Goal: Information Seeking & Learning: Learn about a topic

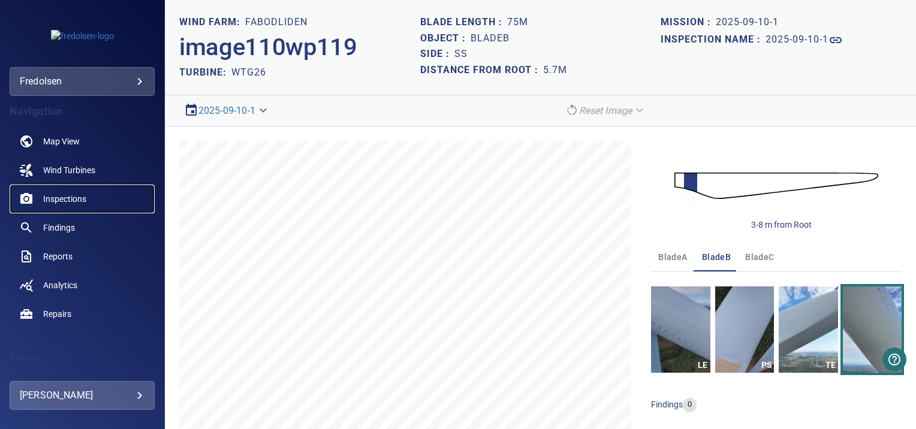
drag, startPoint x: 0, startPoint y: 0, endPoint x: 62, endPoint y: 199, distance: 208.6
click at [62, 199] on span "Inspections" at bounding box center [64, 199] width 43 height 12
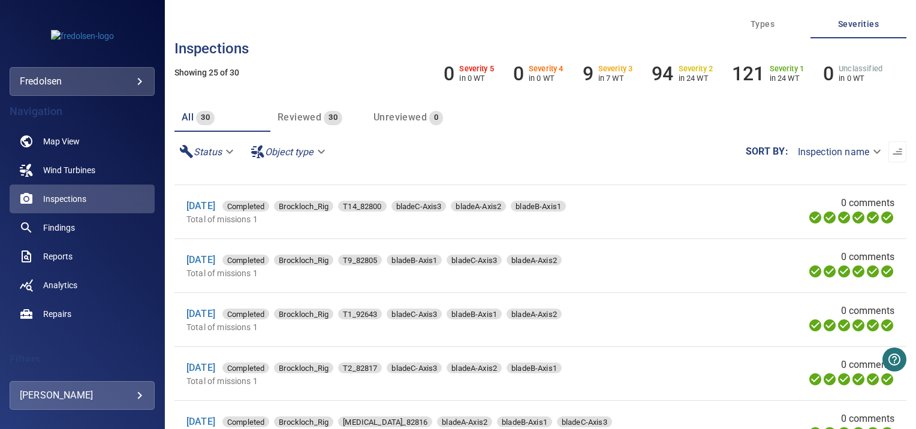
scroll to position [291, 0]
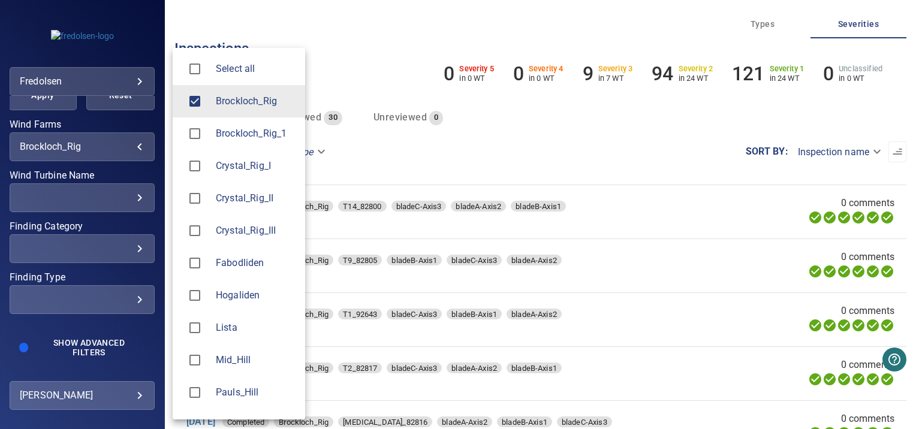
click at [134, 144] on body "**********" at bounding box center [458, 214] width 916 height 429
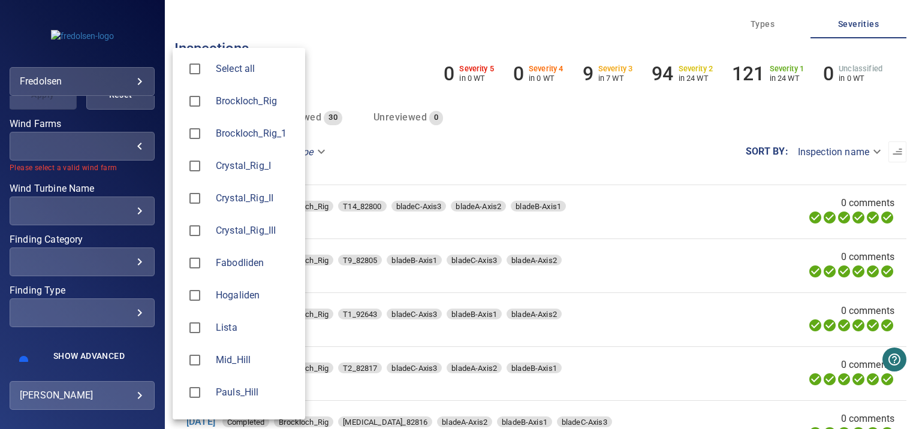
scroll to position [0, 0]
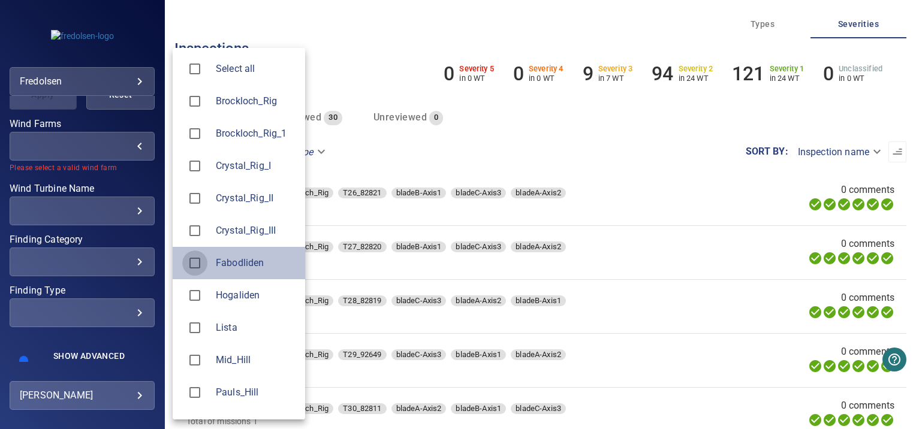
type input "**********"
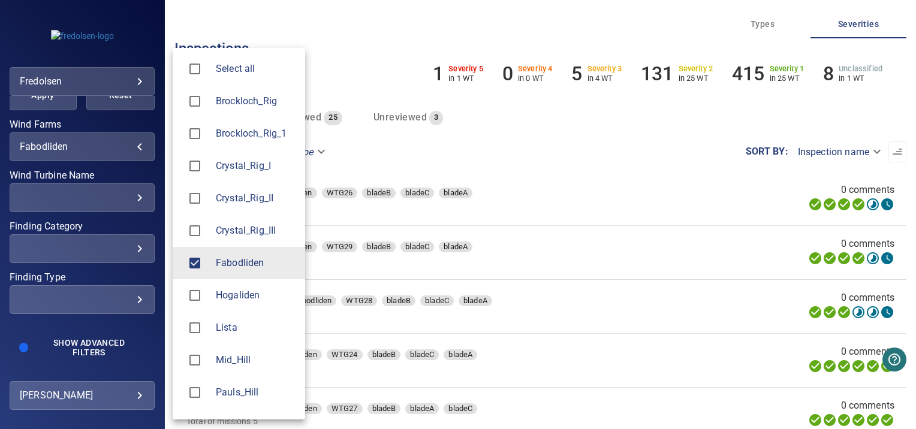
click at [75, 207] on div at bounding box center [458, 214] width 916 height 429
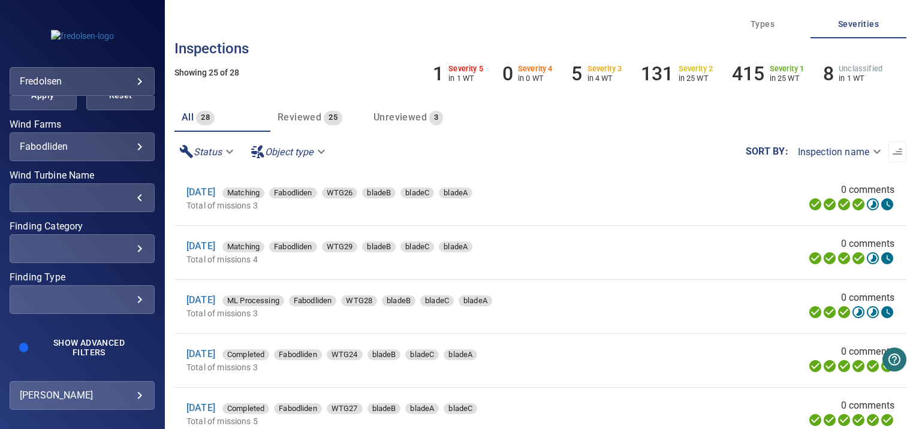
click at [134, 197] on div "​" at bounding box center [82, 197] width 125 height 11
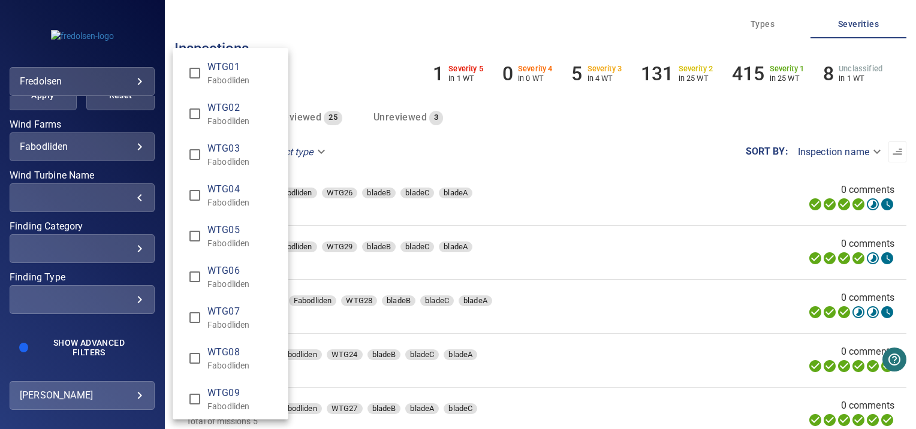
scroll to position [779, 0]
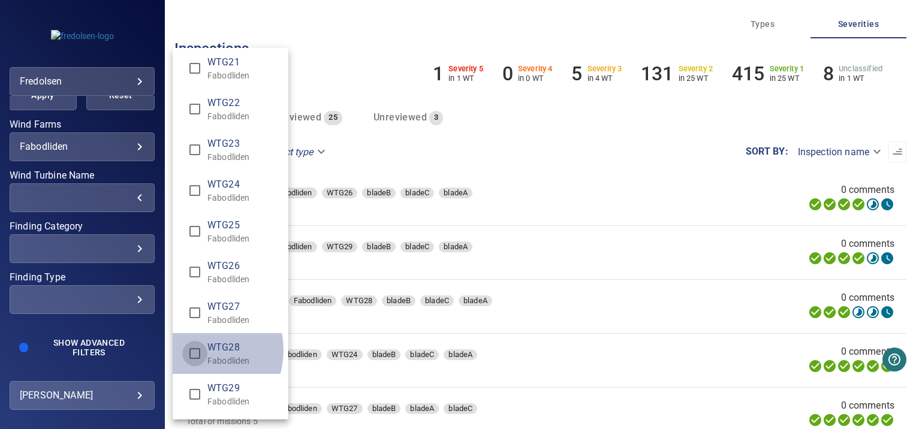
type input "**********"
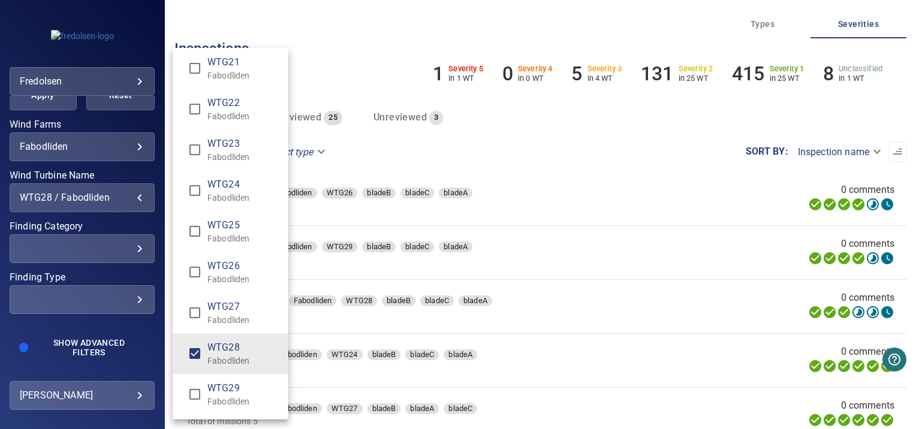
click at [48, 107] on div "Wind Turbine Name" at bounding box center [458, 214] width 916 height 429
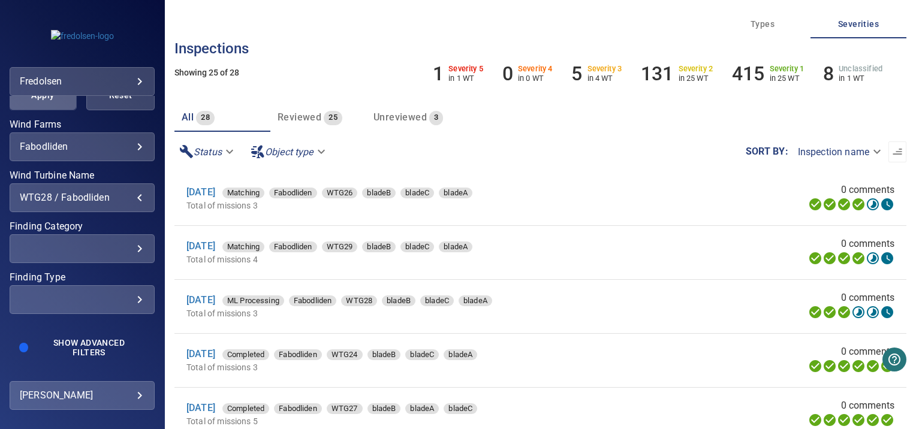
click at [43, 96] on span "Apply" at bounding box center [43, 95] width 38 height 15
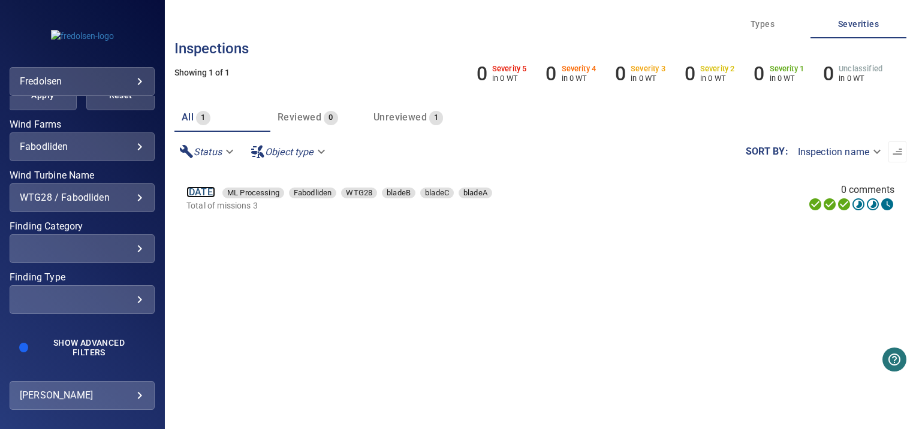
click at [198, 191] on link "[DATE]" at bounding box center [200, 191] width 29 height 11
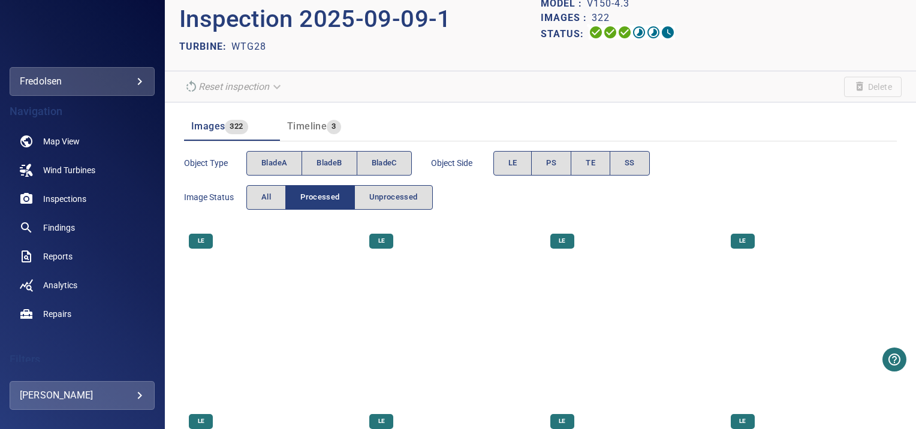
scroll to position [33, 0]
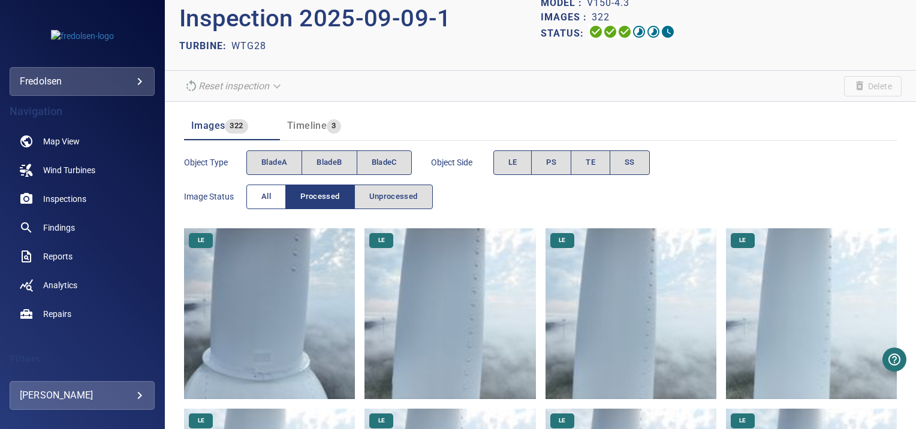
click at [254, 194] on button "All" at bounding box center [266, 197] width 40 height 25
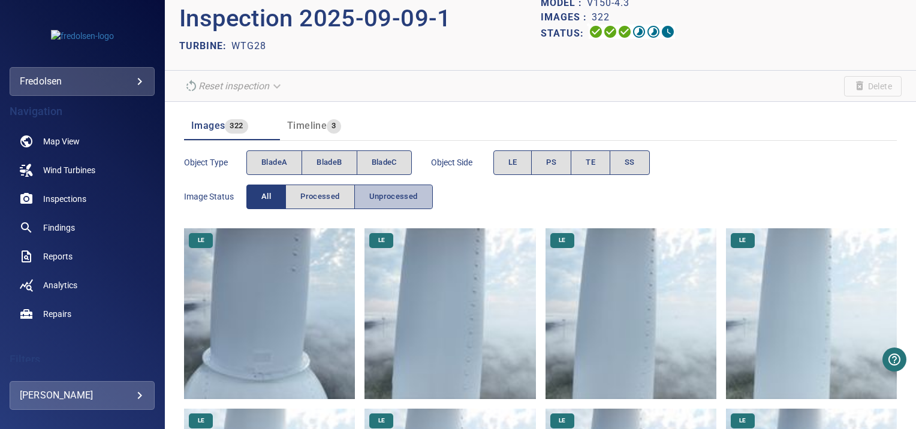
click at [364, 194] on button "Unprocessed" at bounding box center [393, 197] width 79 height 25
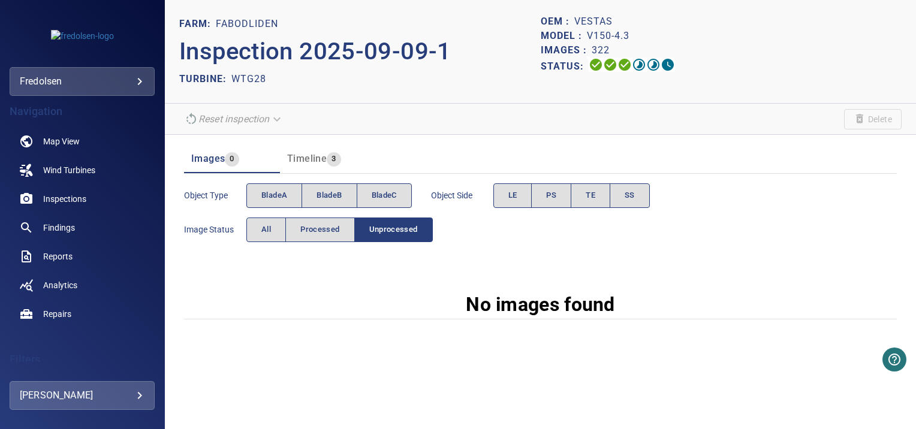
scroll to position [0, 0]
click at [264, 228] on span "All" at bounding box center [266, 230] width 10 height 14
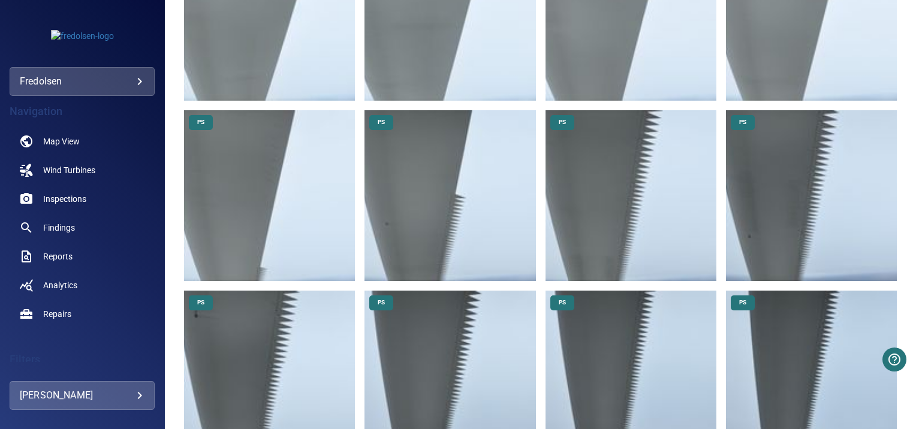
scroll to position [11566, 0]
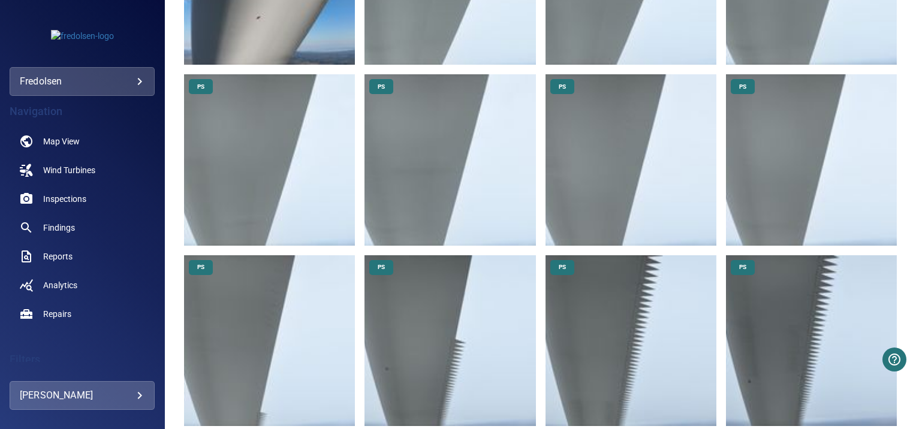
click at [756, 255] on img at bounding box center [811, 340] width 171 height 171
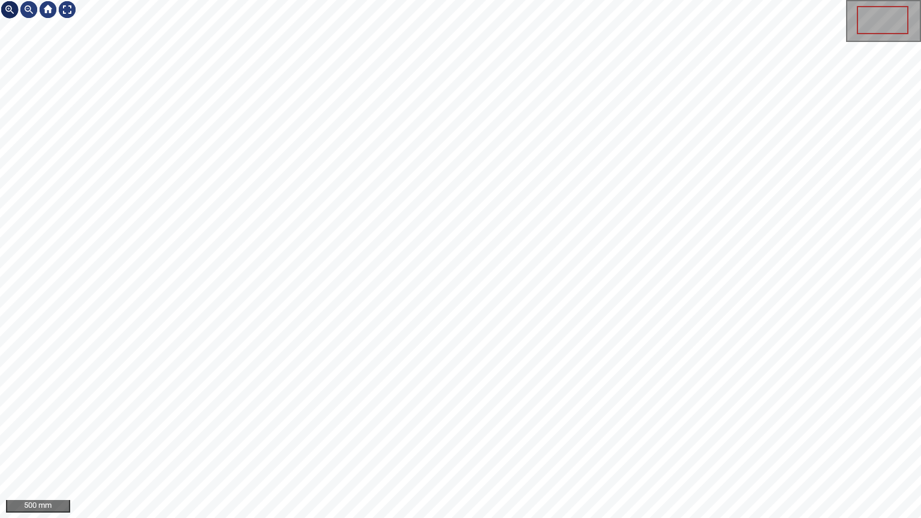
click at [10, 7] on div at bounding box center [9, 9] width 19 height 19
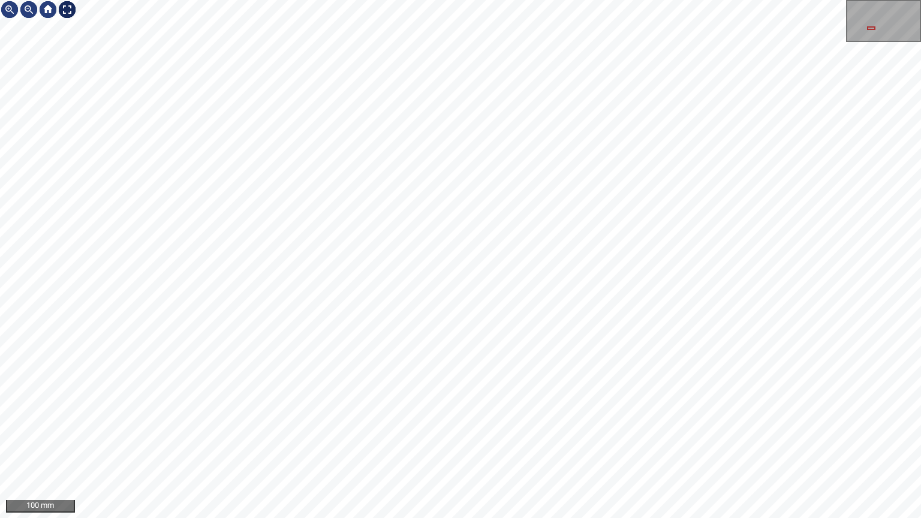
click at [70, 10] on div at bounding box center [67, 9] width 19 height 19
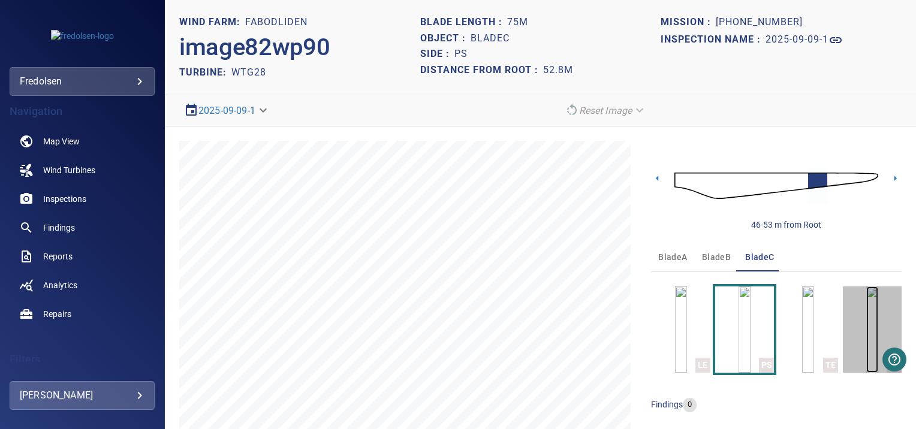
click at [866, 327] on img "button" at bounding box center [872, 330] width 12 height 86
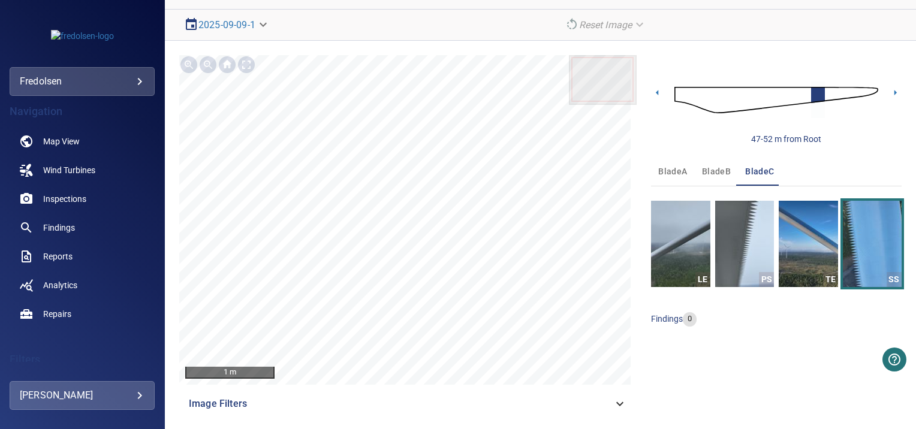
scroll to position [89, 0]
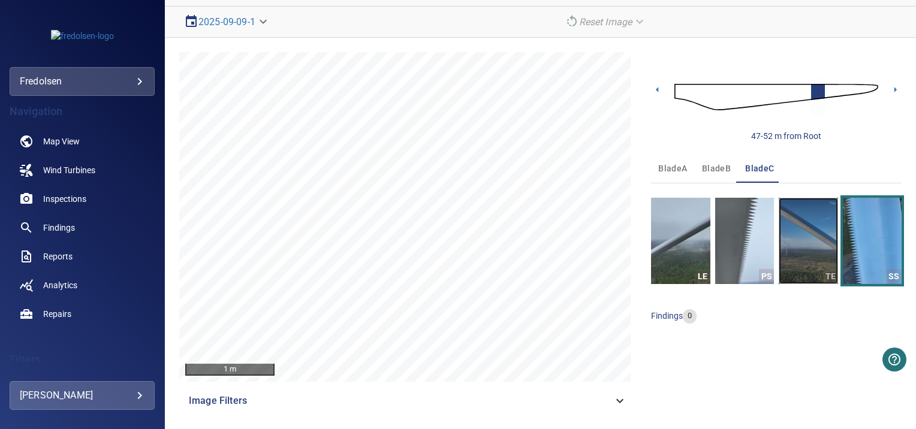
click at [808, 223] on img "button" at bounding box center [808, 241] width 59 height 86
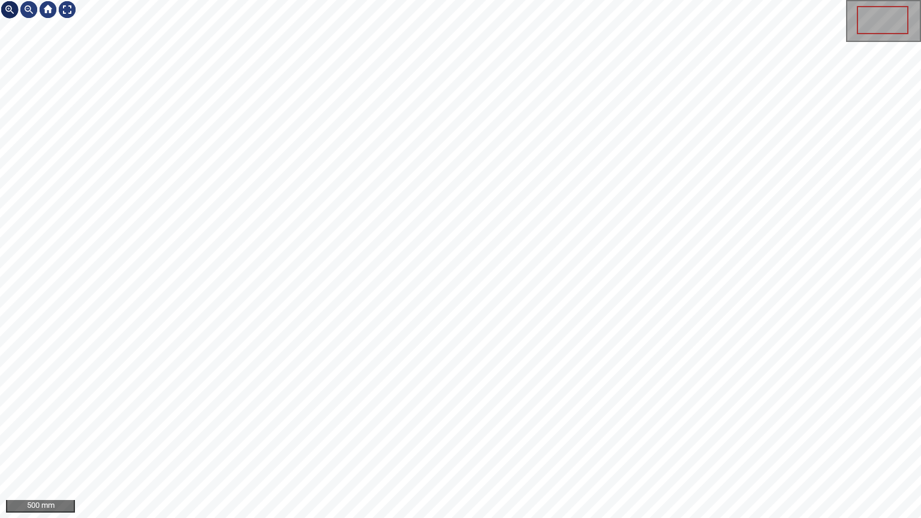
click at [5, 14] on div at bounding box center [9, 9] width 19 height 19
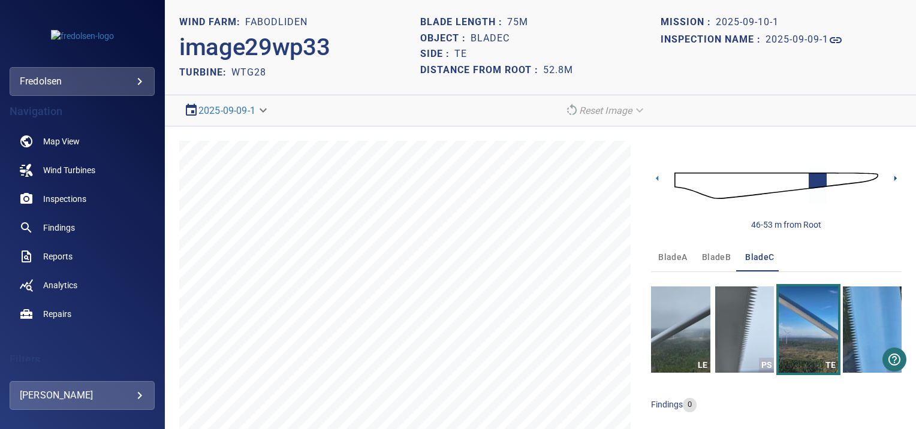
click at [889, 178] on icon at bounding box center [895, 178] width 13 height 13
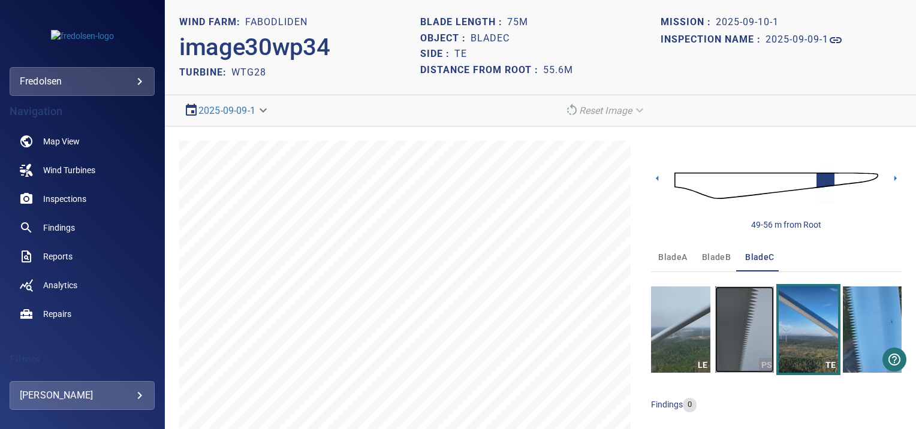
click at [736, 313] on img "button" at bounding box center [744, 330] width 59 height 86
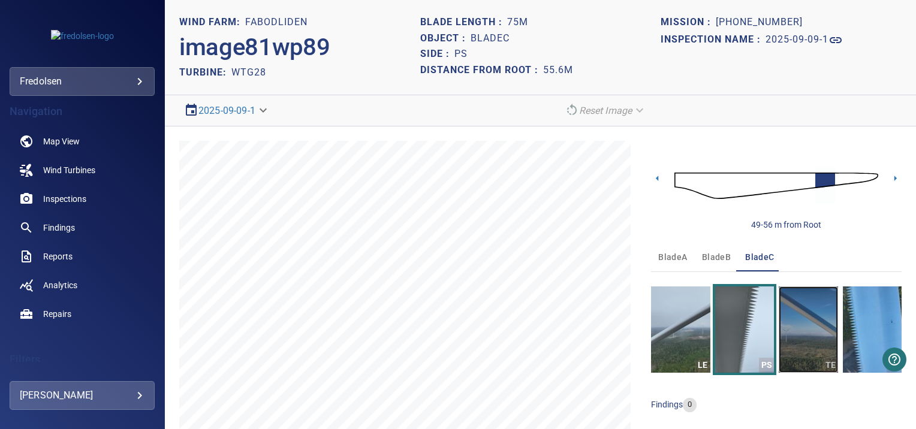
click at [804, 323] on img "button" at bounding box center [808, 330] width 59 height 86
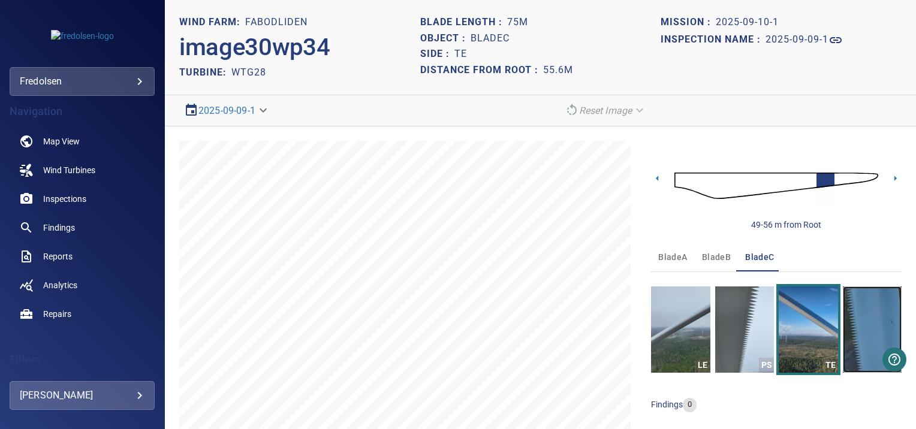
click at [874, 337] on img "button" at bounding box center [872, 330] width 59 height 86
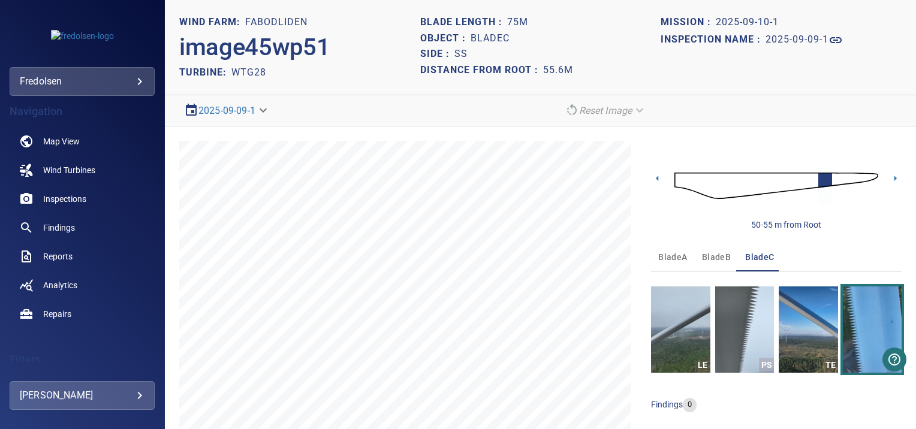
click at [878, 176] on div "50-55 m from Root" at bounding box center [776, 186] width 251 height 90
click at [889, 177] on icon at bounding box center [895, 178] width 13 height 13
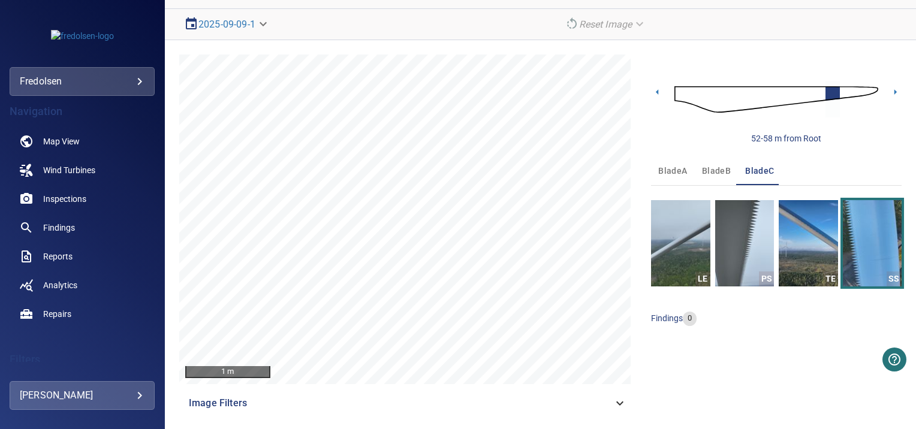
scroll to position [88, 0]
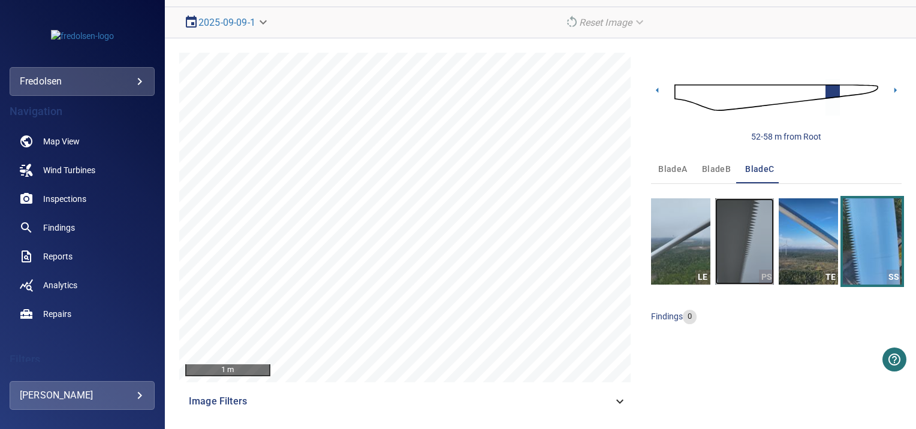
click at [743, 235] on img "button" at bounding box center [744, 241] width 59 height 86
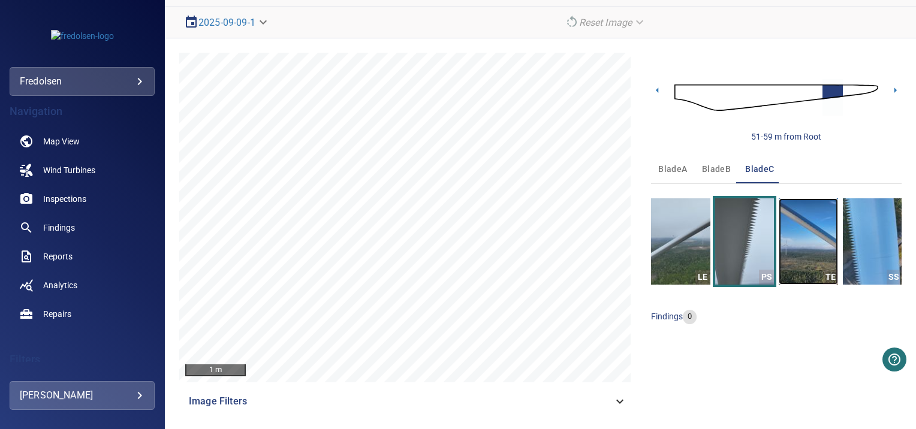
click at [794, 250] on img "button" at bounding box center [808, 241] width 59 height 86
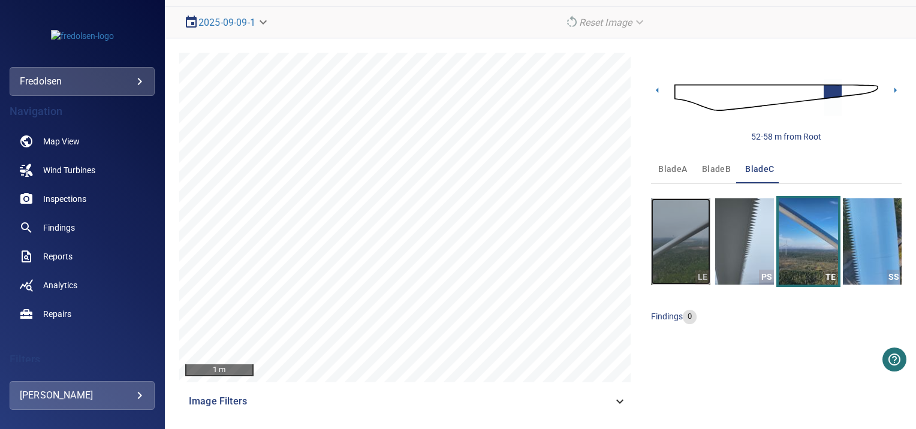
click at [684, 236] on img "button" at bounding box center [680, 241] width 59 height 86
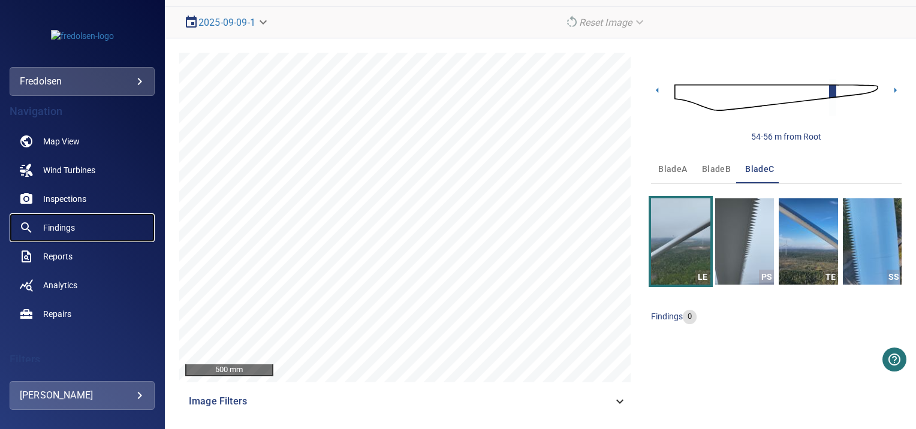
click at [53, 231] on span "Findings" at bounding box center [59, 228] width 32 height 12
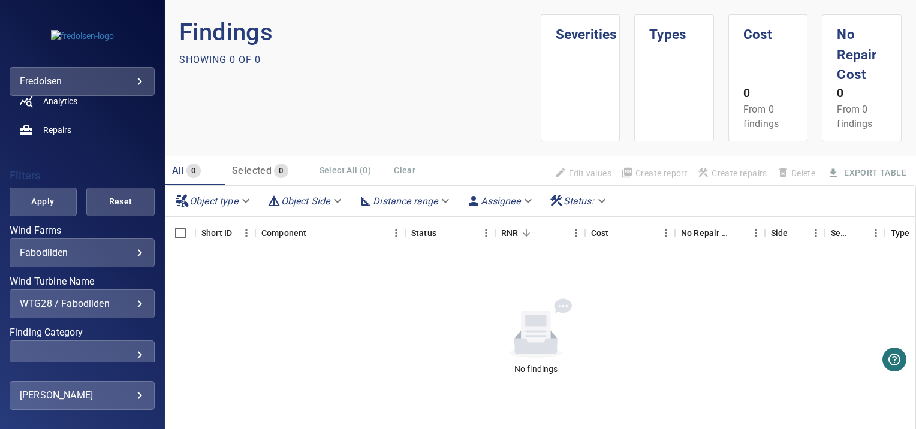
scroll to position [185, 0]
click at [127, 306] on div "WTG28 / Fabodliden" at bounding box center [82, 302] width 125 height 11
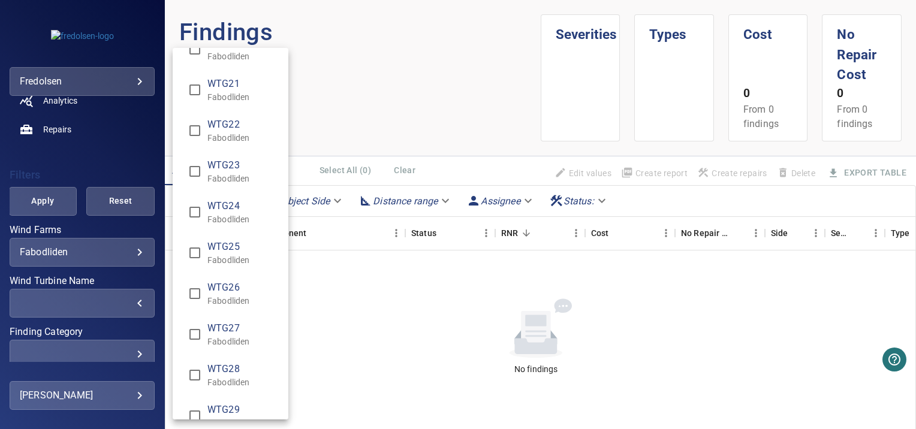
scroll to position [779, 0]
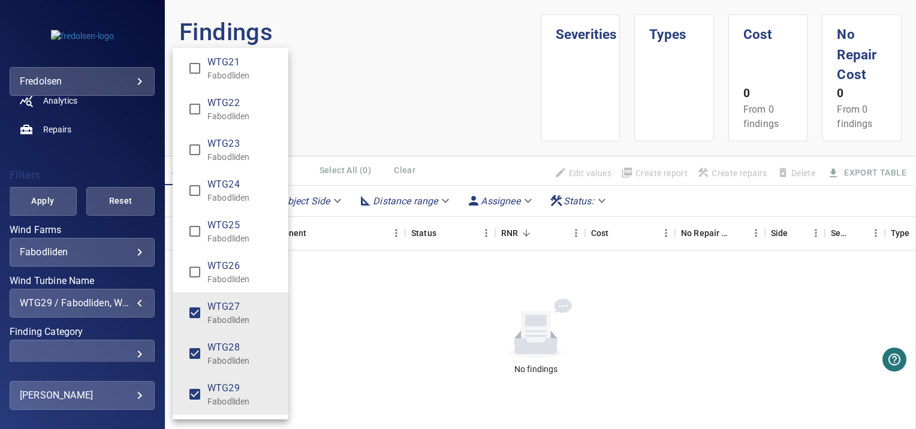
type input "**********"
click at [43, 200] on div "Wind Turbine Name" at bounding box center [458, 214] width 916 height 429
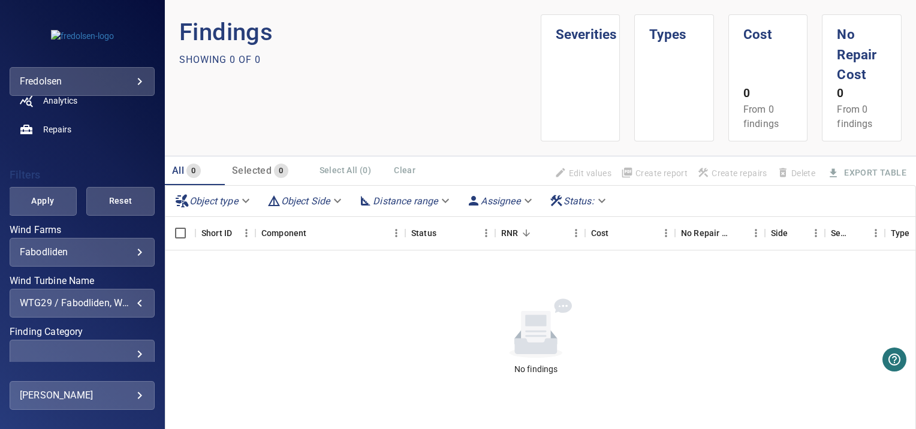
click at [43, 200] on span "Apply" at bounding box center [43, 201] width 38 height 15
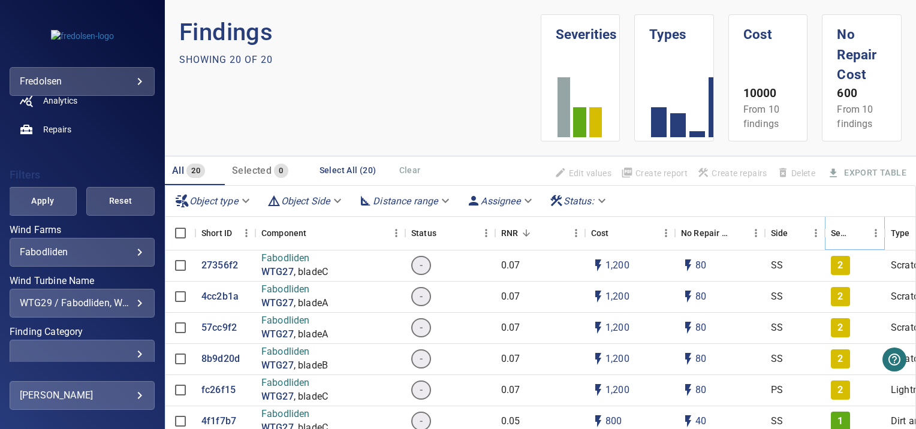
click at [856, 232] on icon "Sort" at bounding box center [858, 233] width 11 height 11
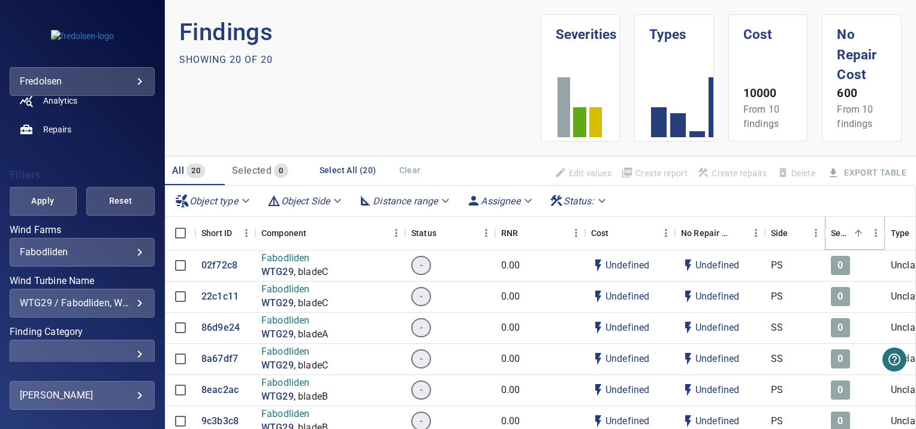
click at [857, 233] on icon "Sort" at bounding box center [858, 233] width 11 height 11
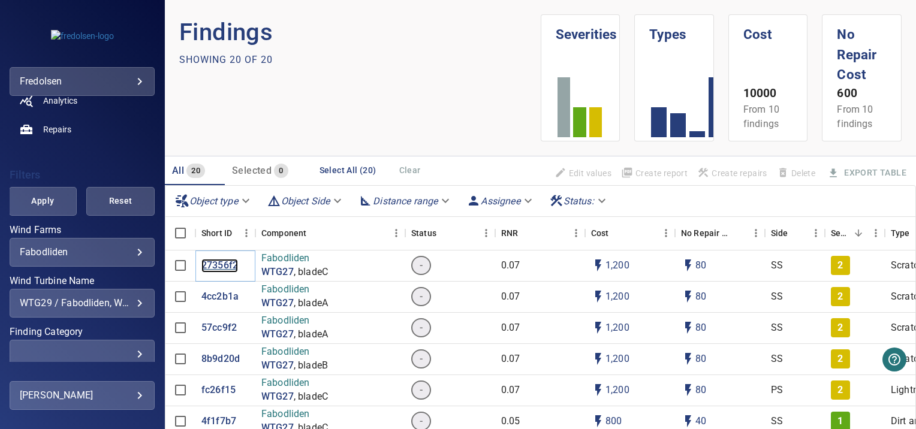
click at [216, 266] on p "27356f2" at bounding box center [219, 266] width 37 height 14
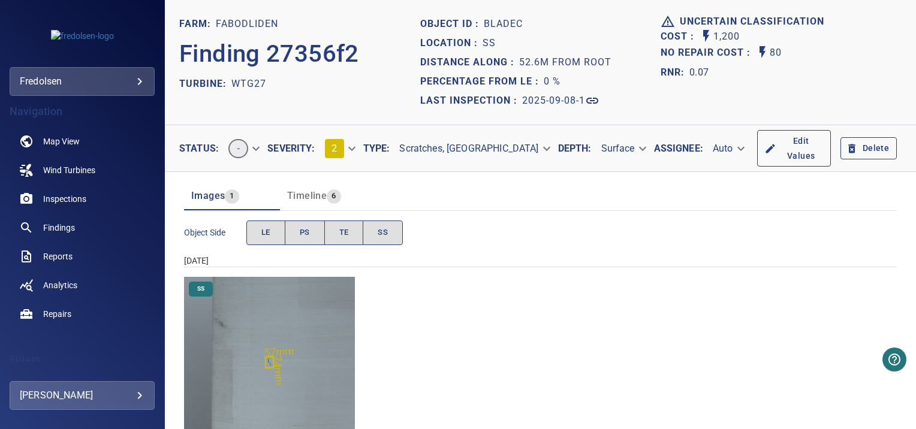
scroll to position [37, 0]
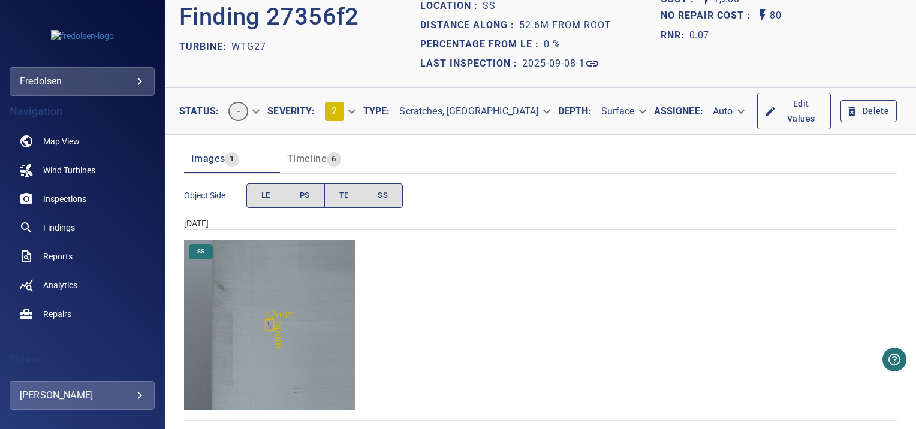
click at [272, 306] on img "Fabodliden/WTG27/2025-09-08-1/2025-09-08-9/image66wp73.jpg" at bounding box center [269, 325] width 171 height 171
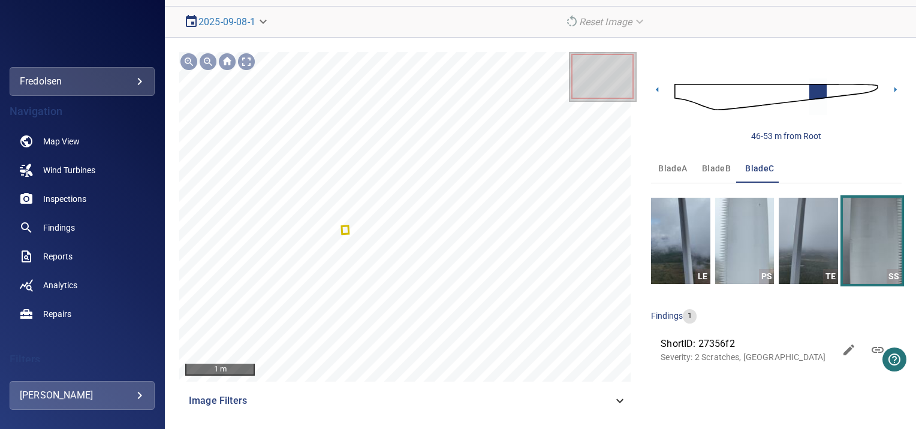
scroll to position [89, 0]
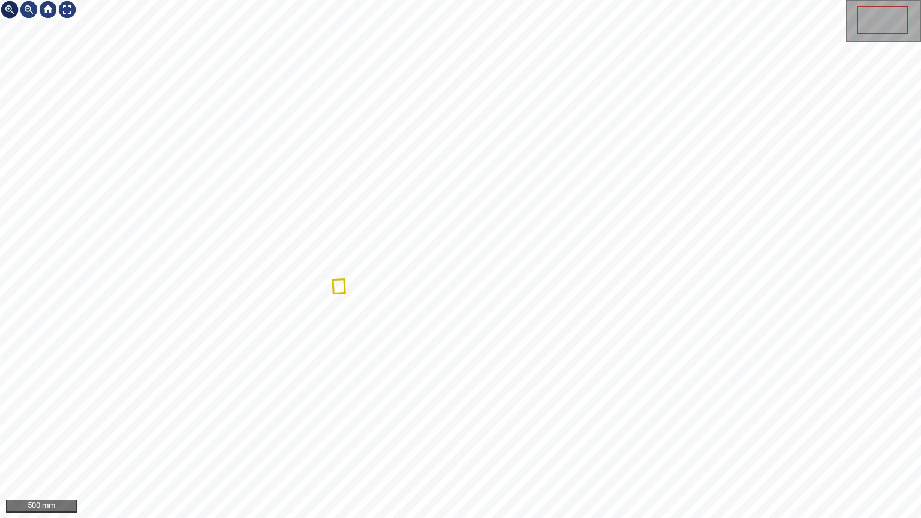
click at [7, 7] on div at bounding box center [9, 9] width 19 height 19
click at [67, 13] on div at bounding box center [67, 9] width 19 height 19
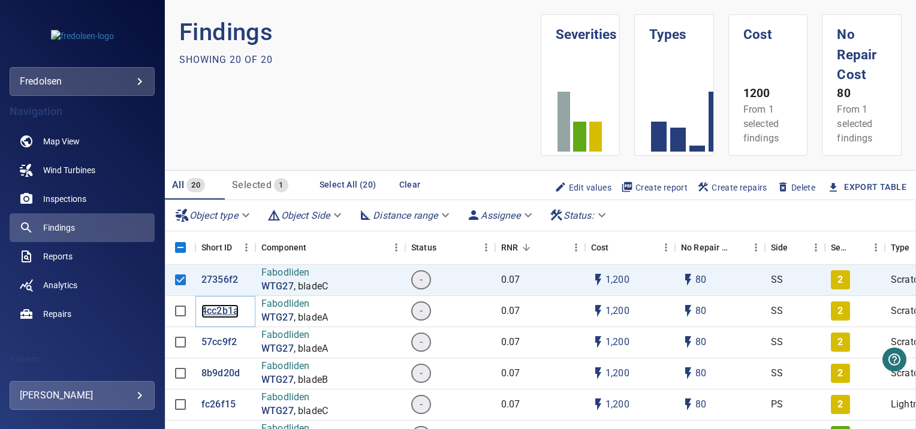
click at [218, 310] on p "4cc2b1a" at bounding box center [219, 312] width 37 height 14
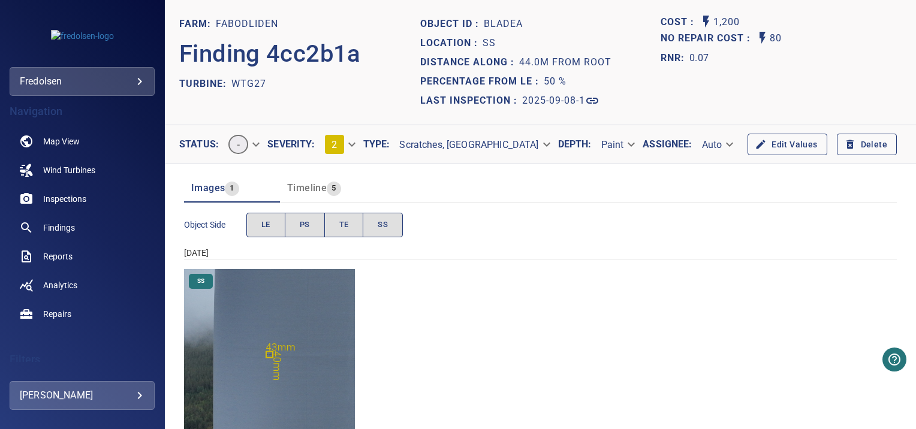
scroll to position [37, 0]
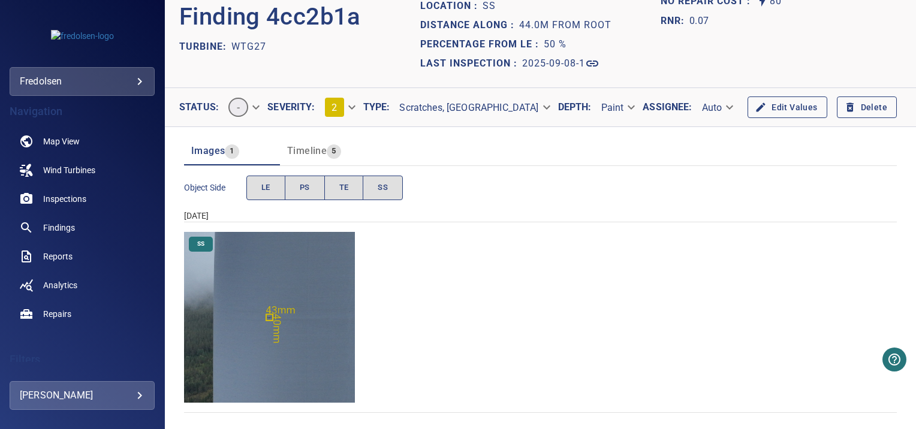
click at [244, 285] on img "Fabodliden/WTG27/2025-09-08-1/2025-09-08-5/image96wp105.jpg" at bounding box center [269, 317] width 171 height 171
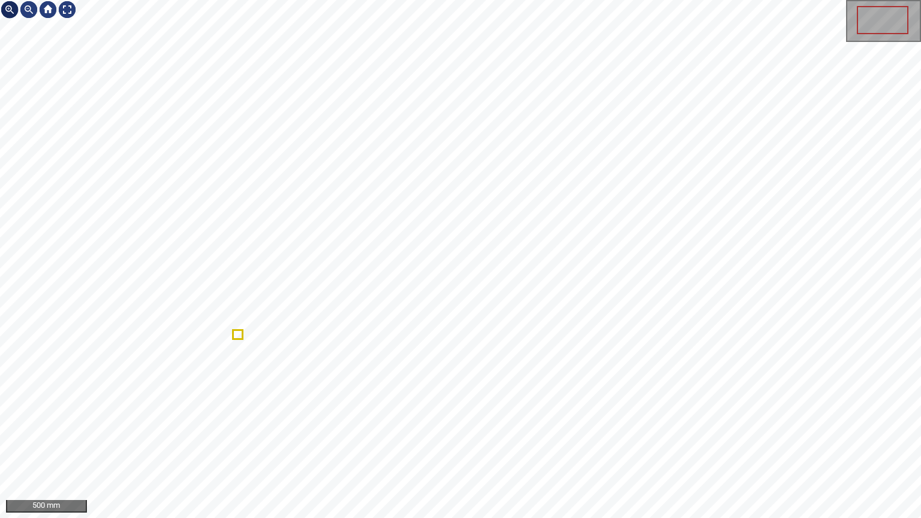
click at [10, 12] on div at bounding box center [9, 9] width 19 height 19
click at [10, 10] on div at bounding box center [9, 9] width 19 height 19
click at [10, 10] on img at bounding box center [9, 9] width 19 height 19
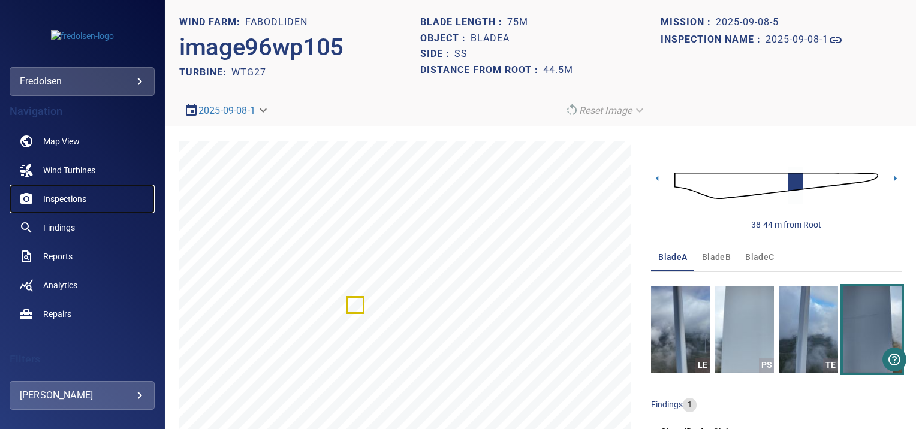
click at [73, 201] on span "Inspections" at bounding box center [64, 199] width 43 height 12
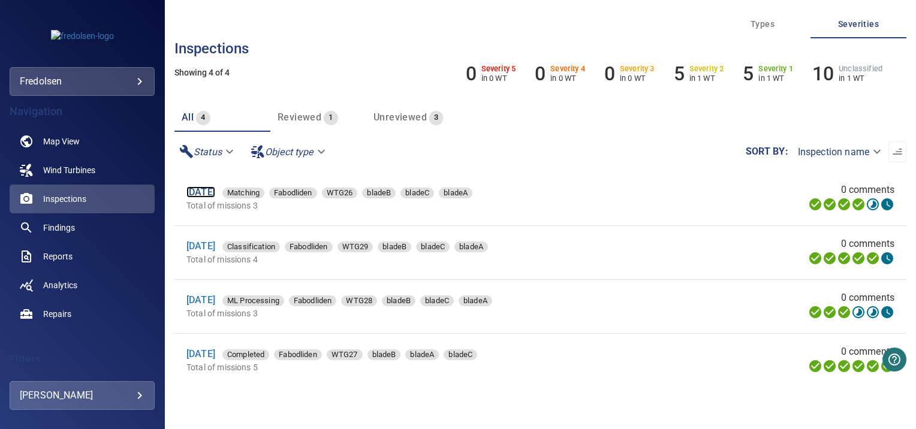
click at [202, 194] on link "[DATE]" at bounding box center [200, 191] width 29 height 11
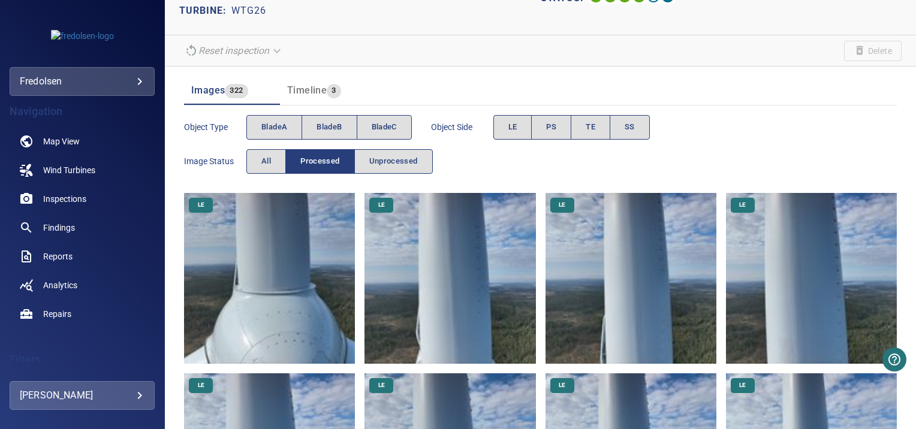
scroll to position [69, 0]
click at [237, 242] on img at bounding box center [269, 277] width 171 height 171
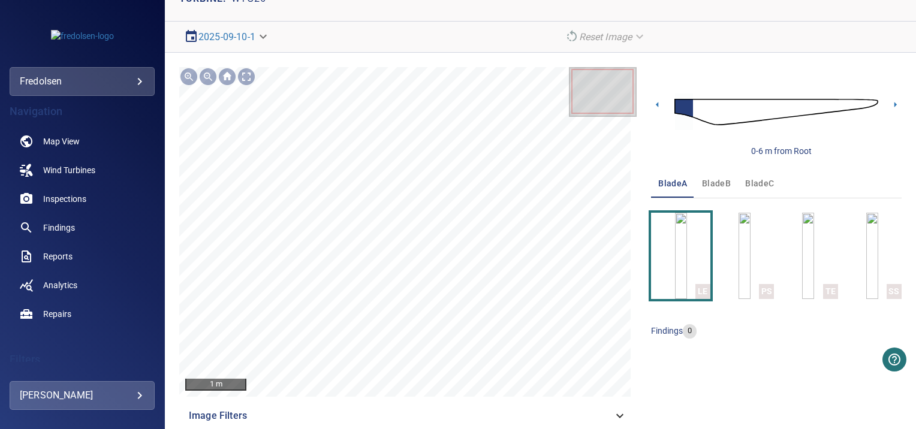
scroll to position [76, 0]
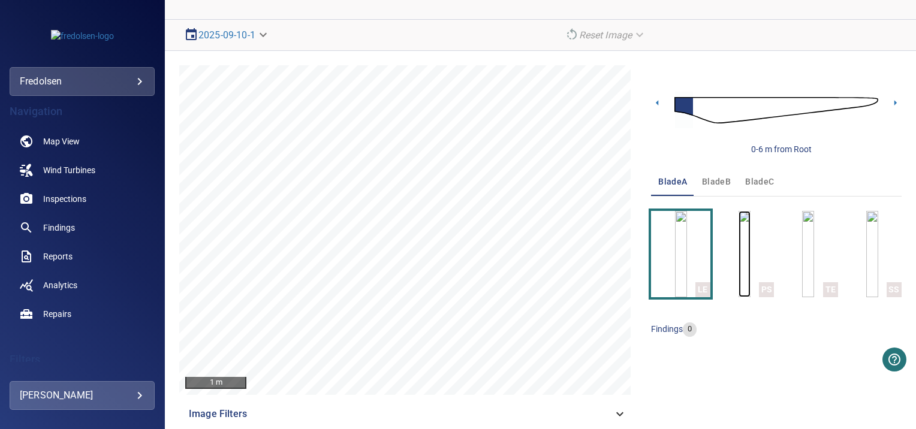
click at [739, 247] on img "button" at bounding box center [745, 254] width 12 height 86
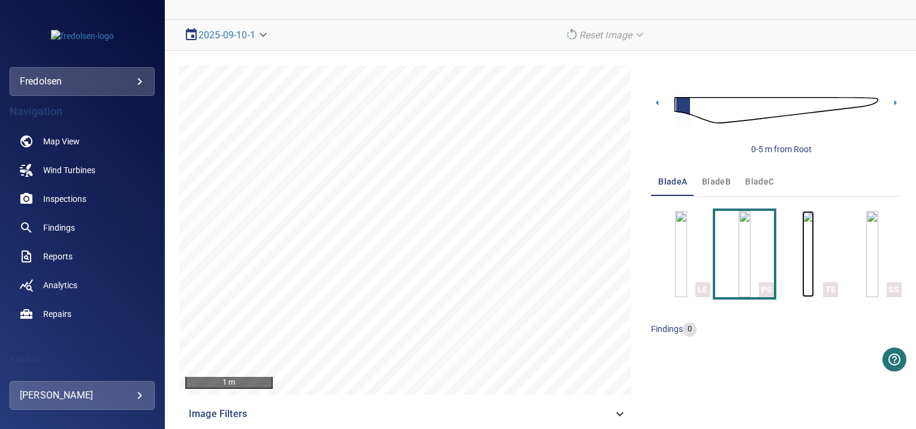
click at [802, 252] on img "button" at bounding box center [808, 254] width 12 height 86
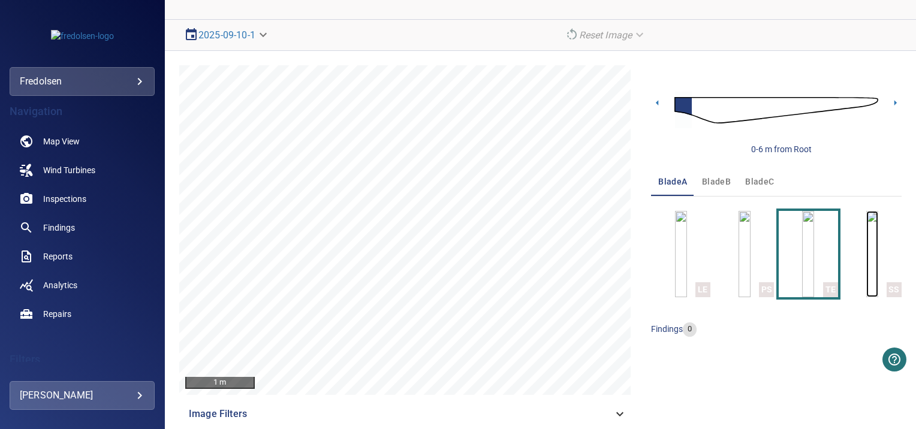
click at [866, 249] on img "button" at bounding box center [872, 254] width 12 height 86
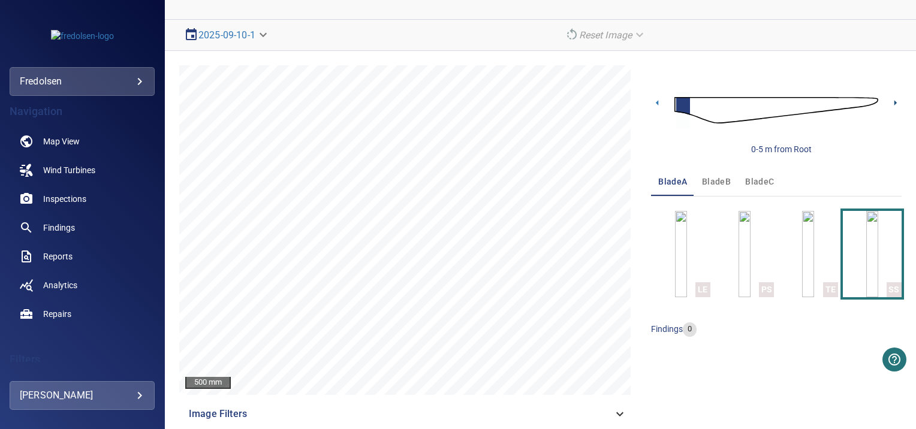
click at [889, 99] on icon at bounding box center [895, 103] width 13 height 13
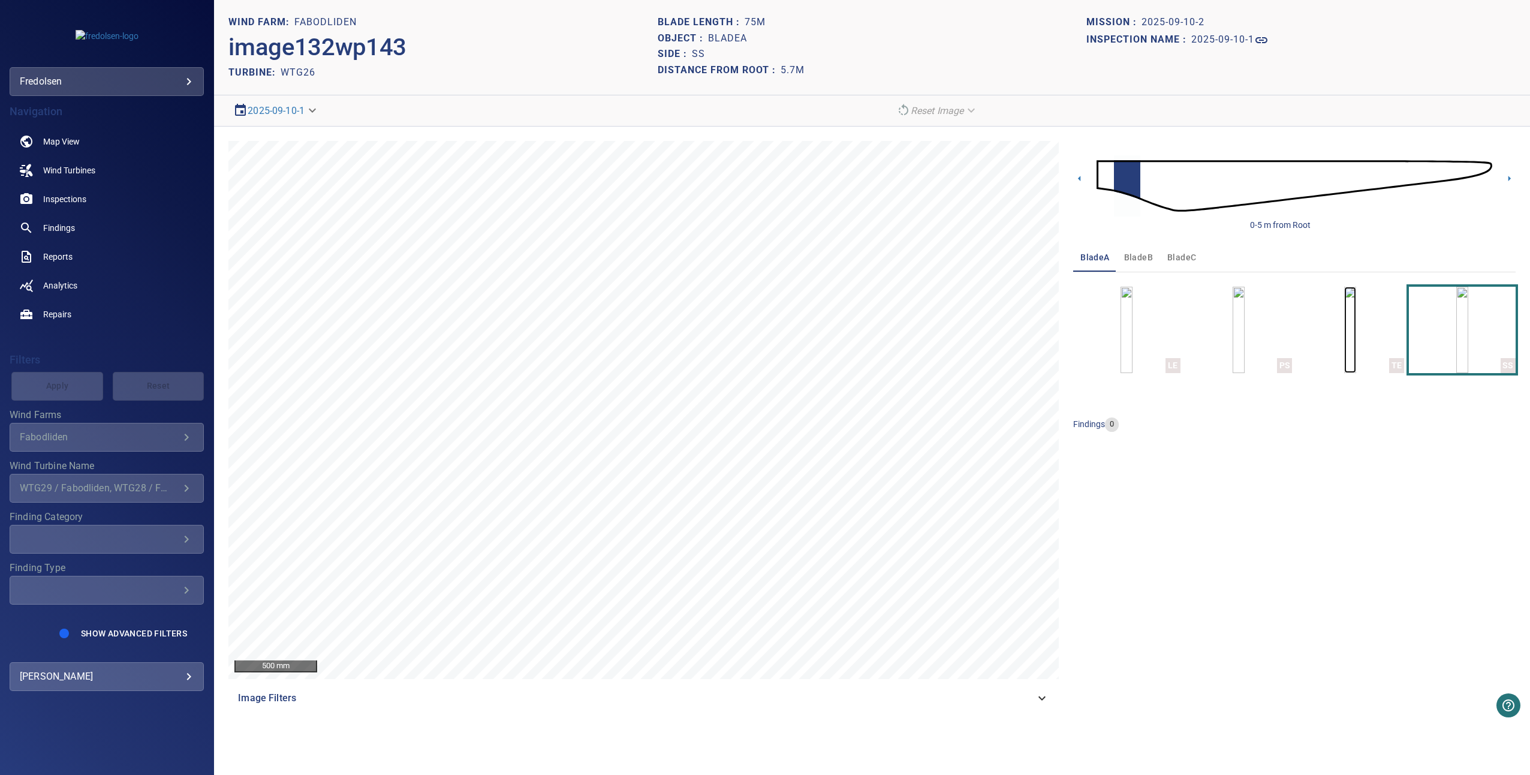
click at [916, 321] on img "button" at bounding box center [1350, 330] width 12 height 86
click at [916, 302] on img "button" at bounding box center [1239, 330] width 12 height 86
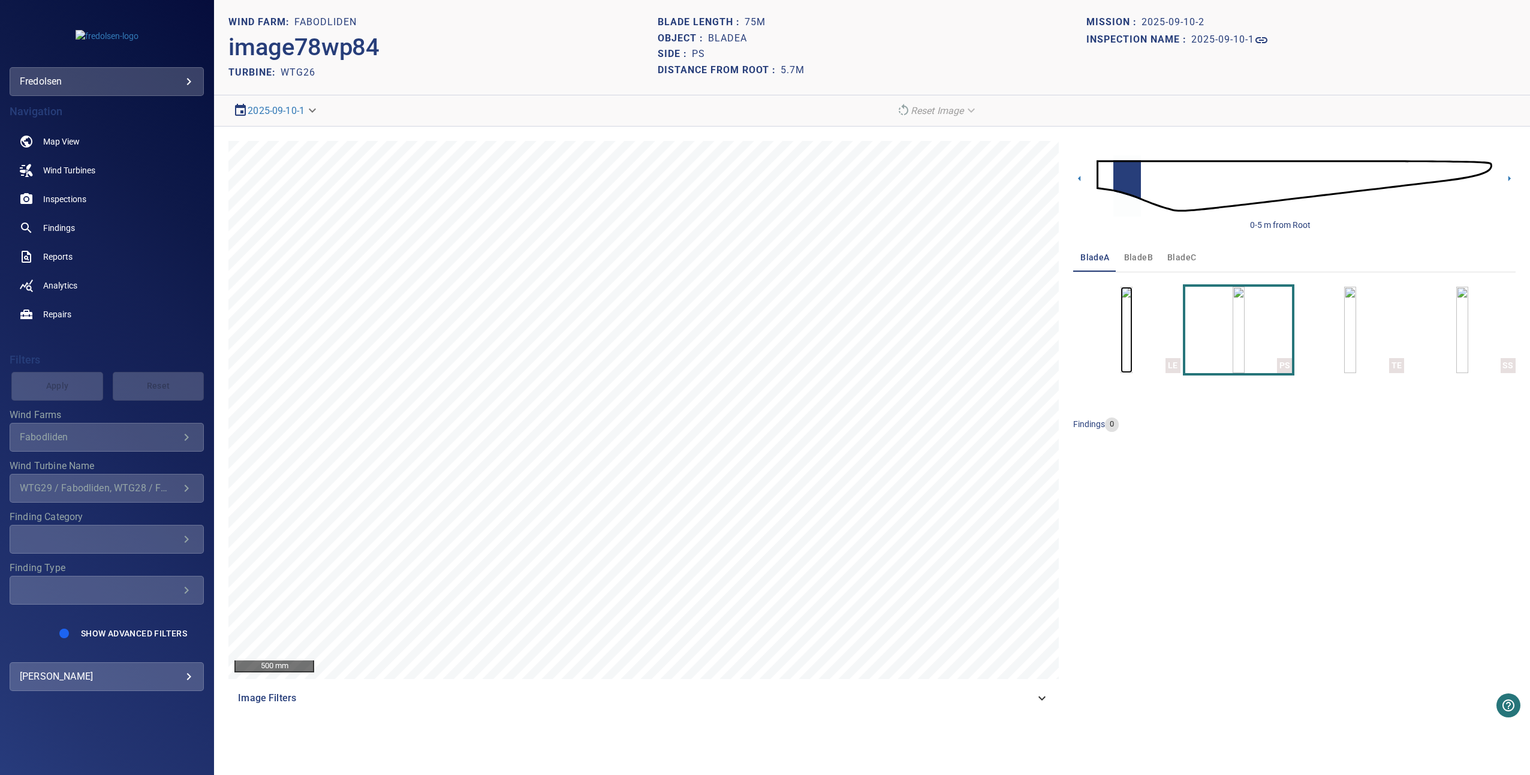
click at [916, 302] on img "button" at bounding box center [1127, 330] width 12 height 86
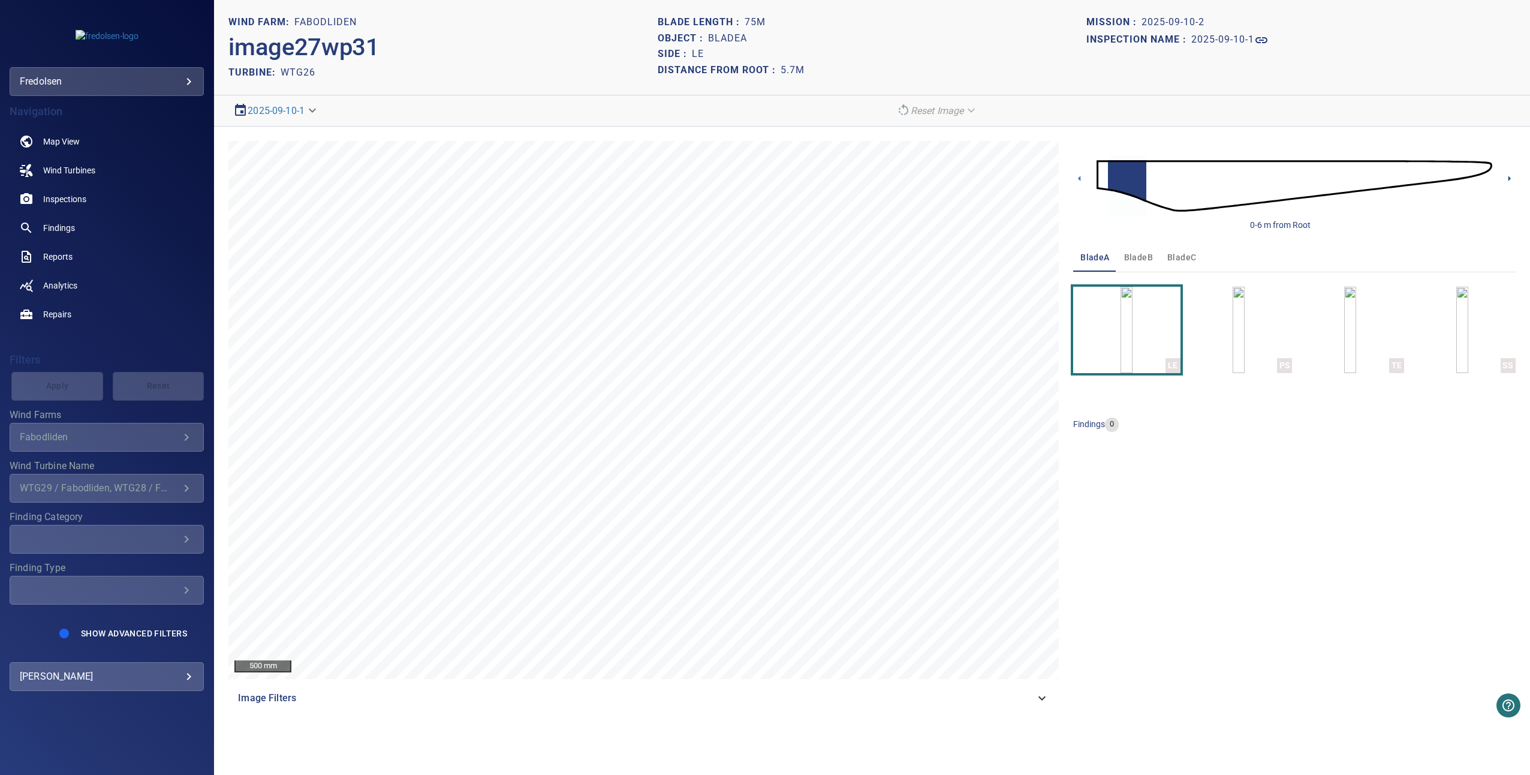
click at [916, 174] on icon at bounding box center [1509, 178] width 13 height 13
click at [916, 321] on img "button" at bounding box center [1239, 330] width 12 height 86
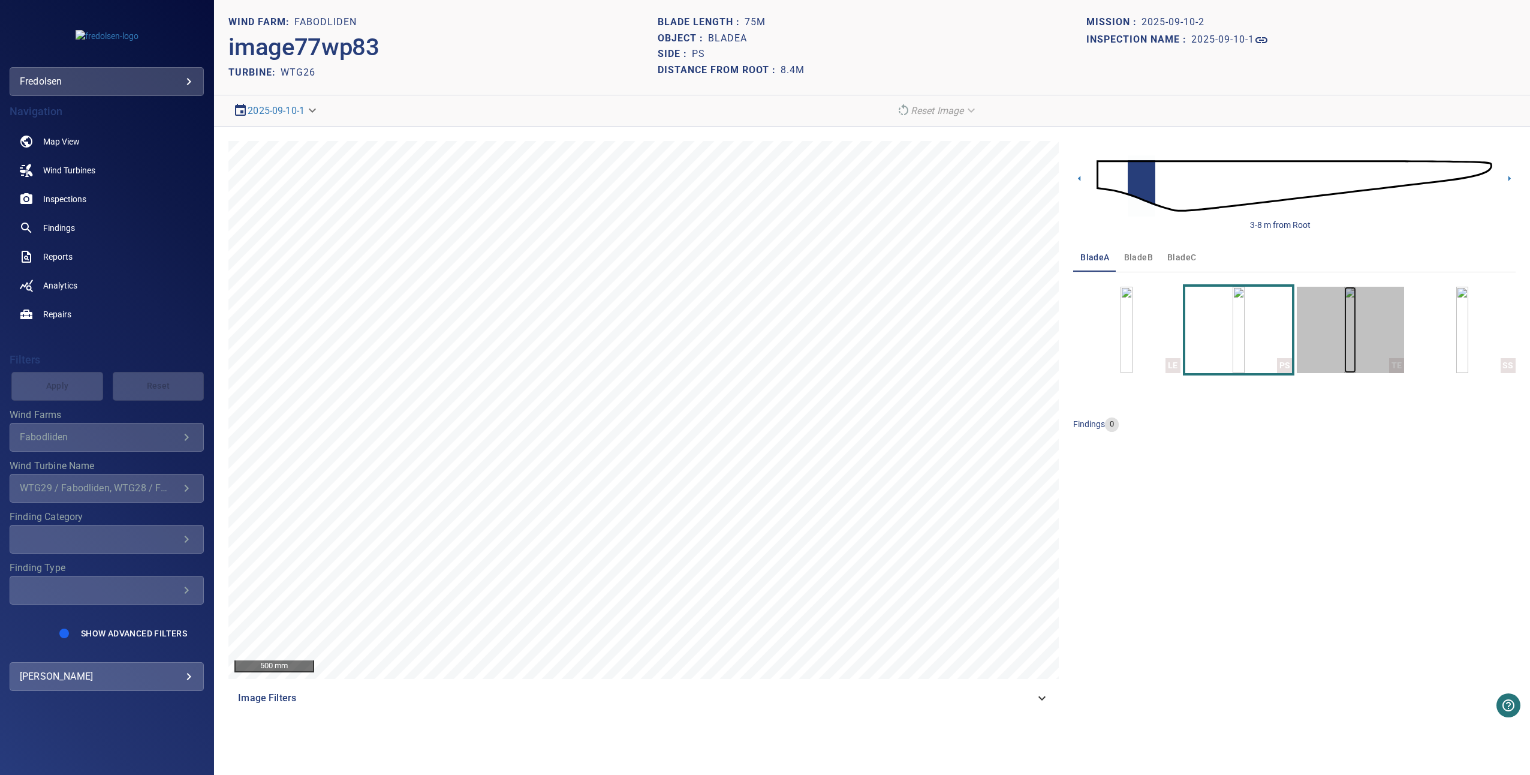
click at [916, 333] on img "button" at bounding box center [1350, 330] width 12 height 86
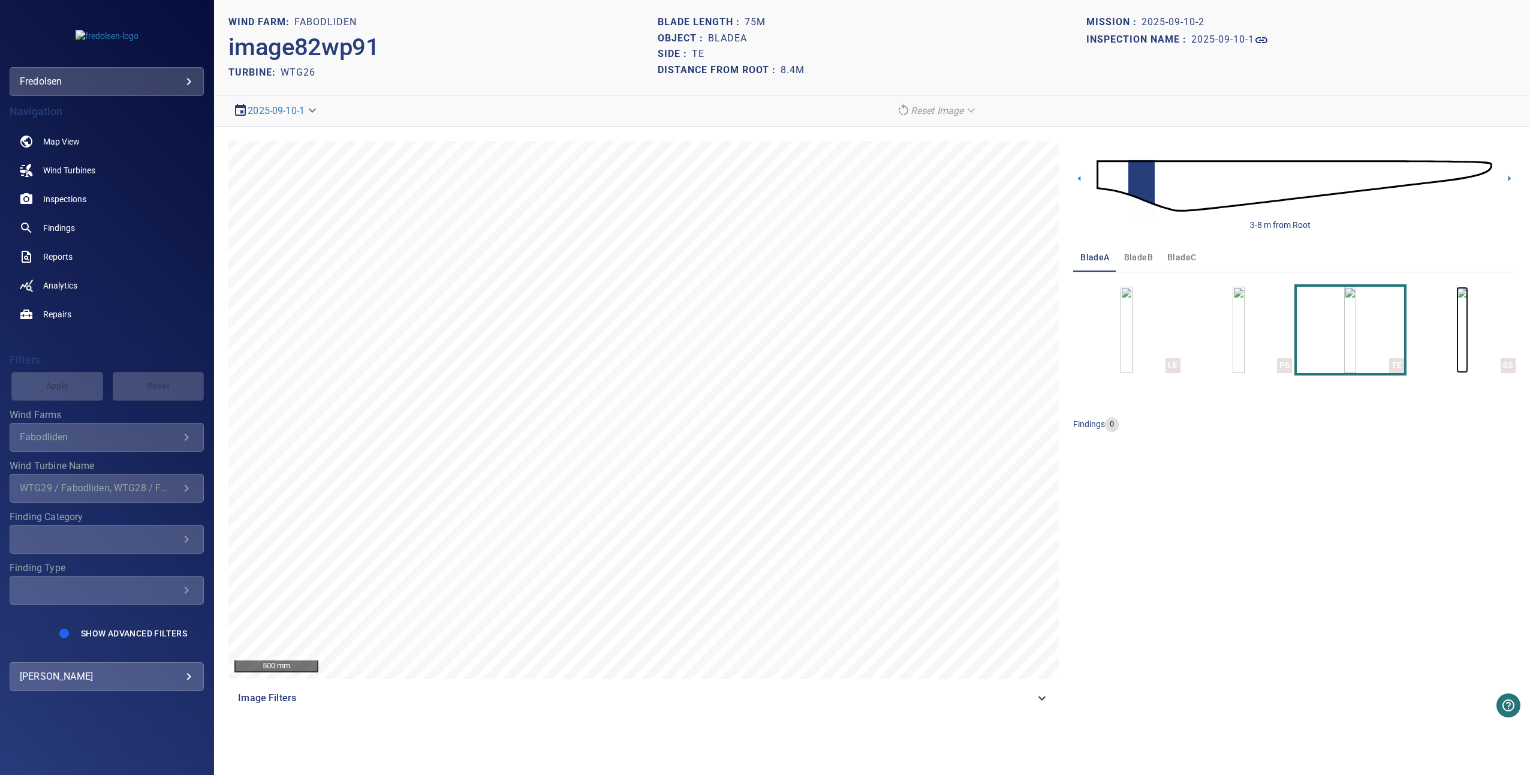
click at [916, 341] on img "button" at bounding box center [1462, 330] width 12 height 86
click at [916, 178] on icon at bounding box center [1509, 178] width 13 height 13
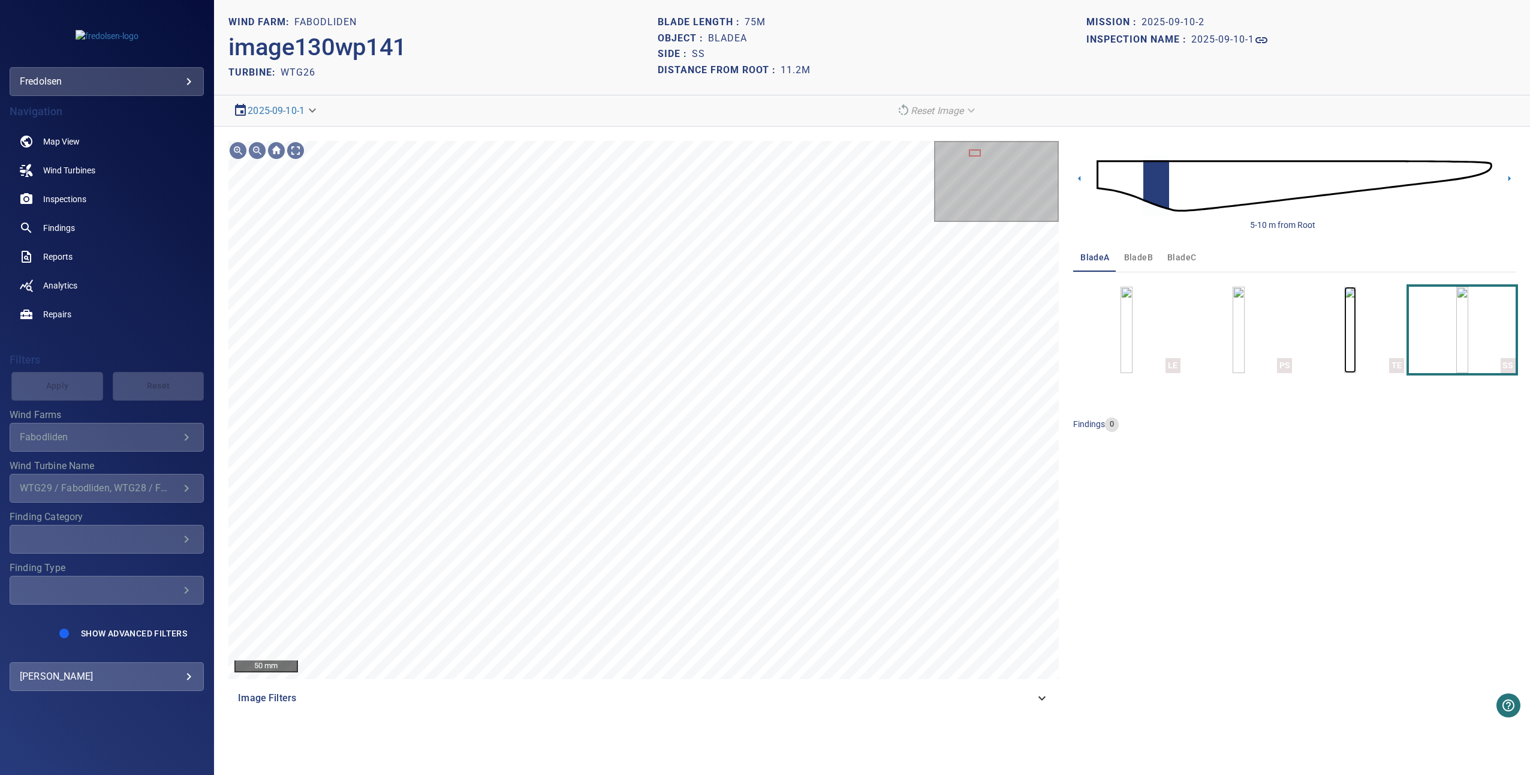
click at [916, 326] on img "button" at bounding box center [1350, 330] width 12 height 86
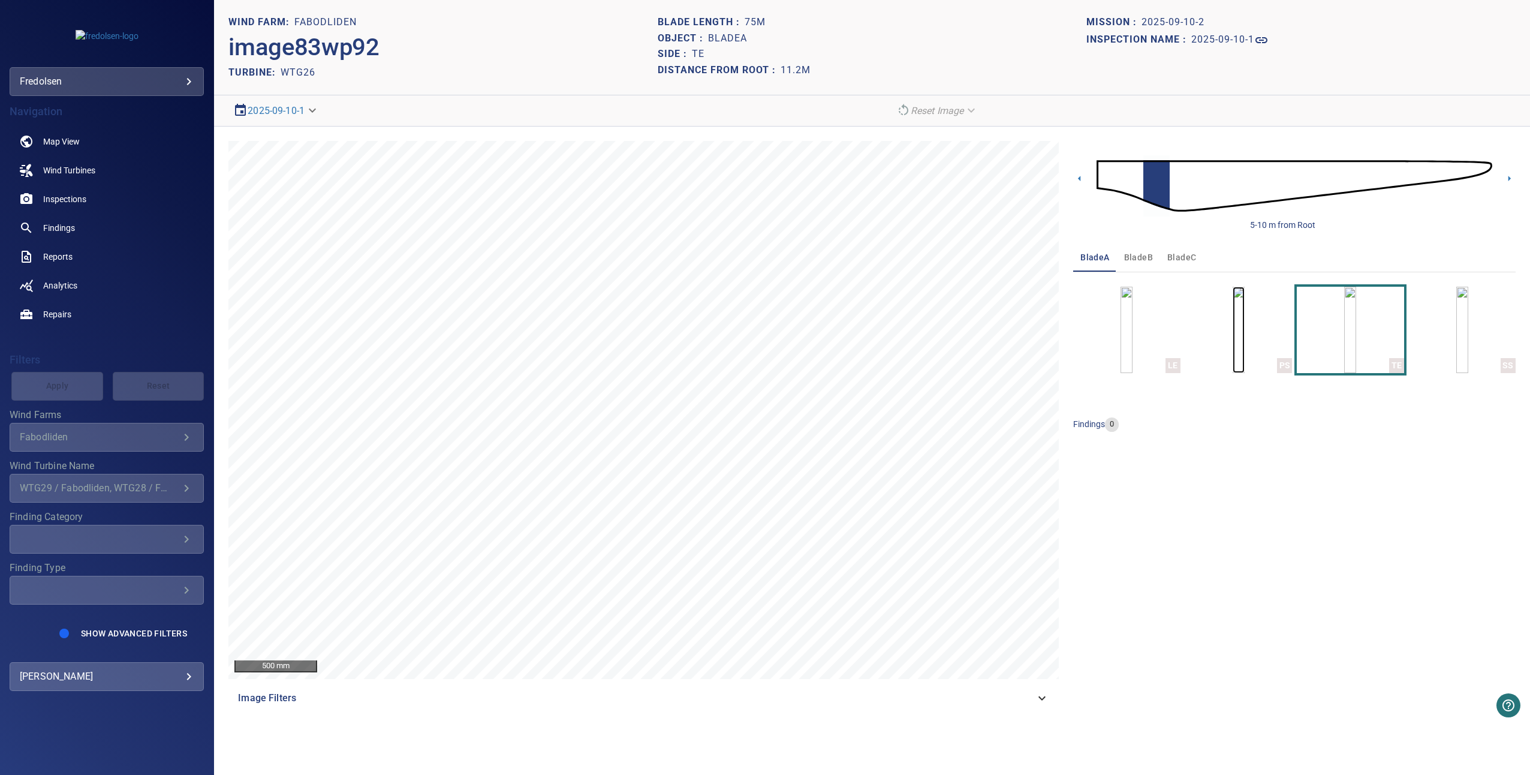
click at [916, 311] on img "button" at bounding box center [1239, 330] width 12 height 86
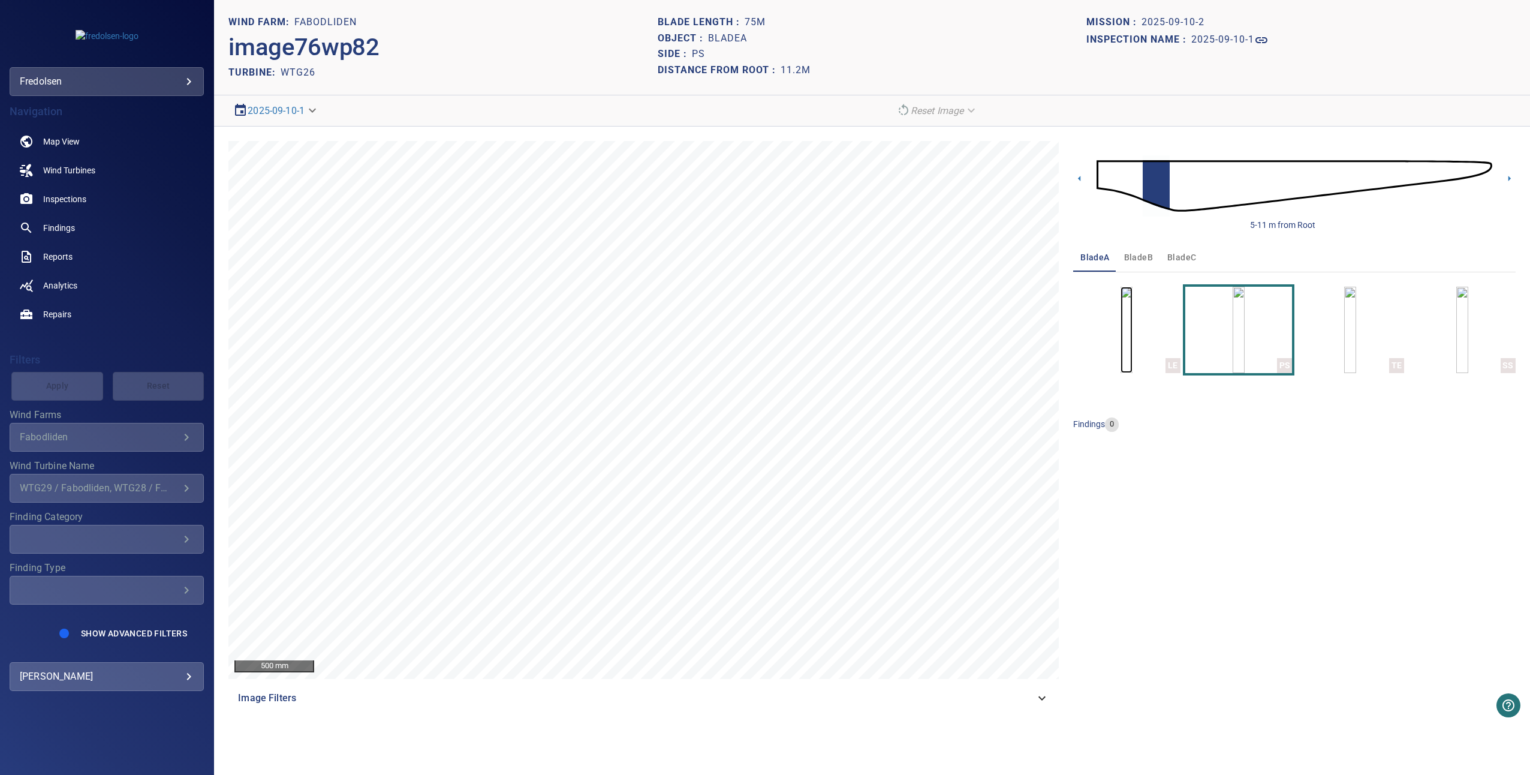
click at [916, 303] on img "button" at bounding box center [1127, 330] width 12 height 86
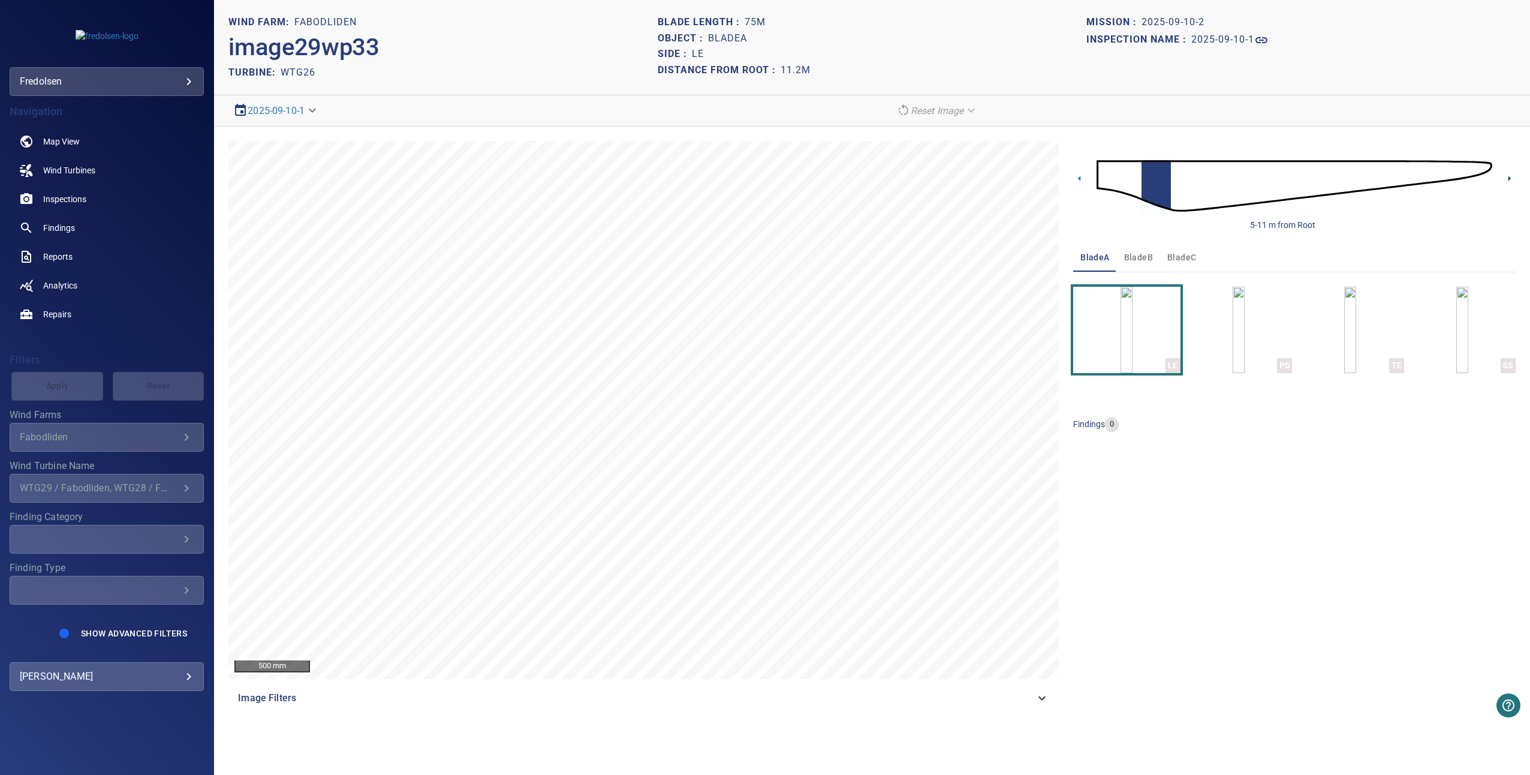
click at [916, 176] on icon at bounding box center [1509, 178] width 13 height 13
click at [916, 318] on img "button" at bounding box center [1239, 330] width 12 height 86
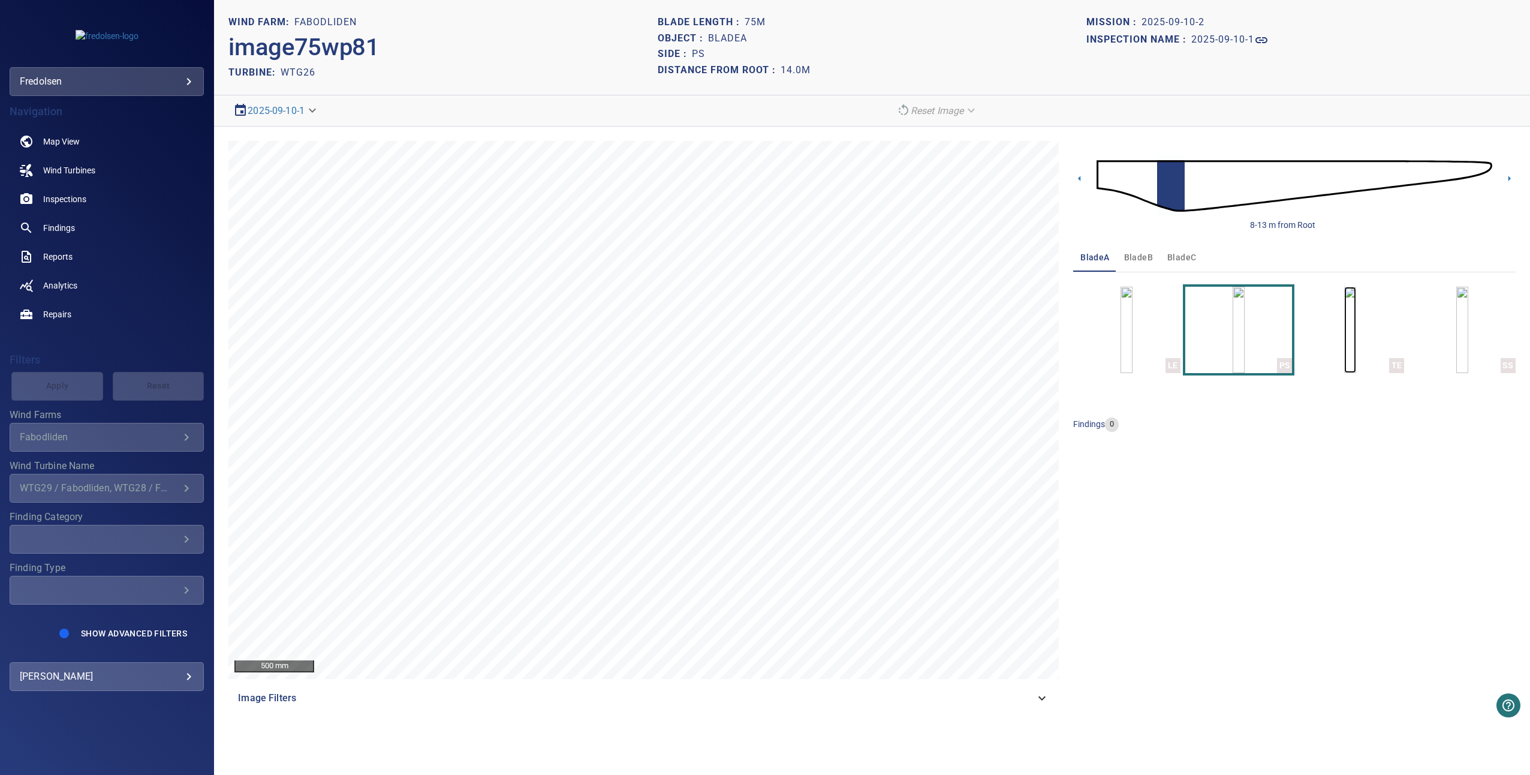
click at [916, 335] on img "button" at bounding box center [1350, 330] width 12 height 86
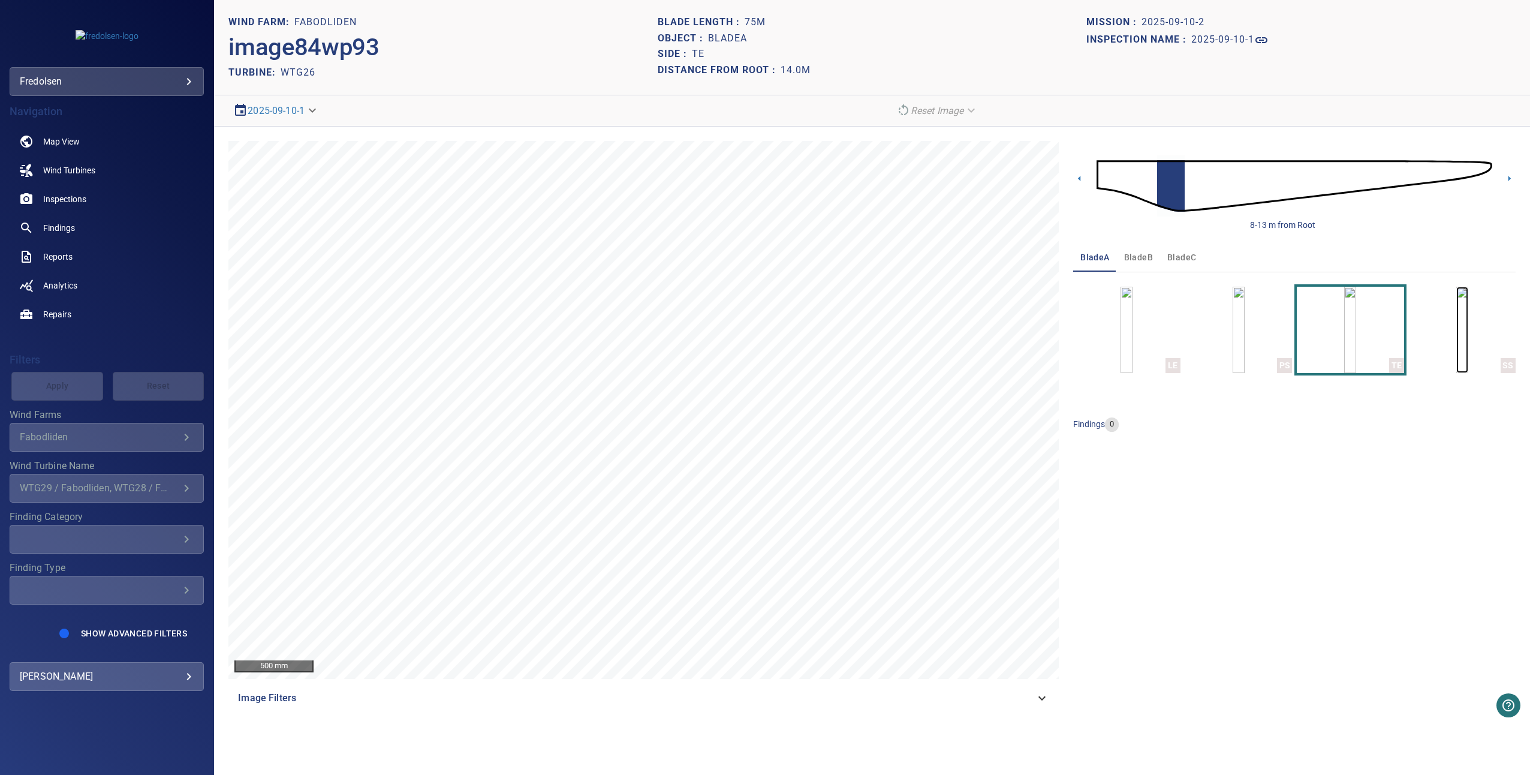
click at [916, 351] on img "button" at bounding box center [1462, 330] width 12 height 86
click at [916, 180] on icon at bounding box center [1509, 178] width 13 height 13
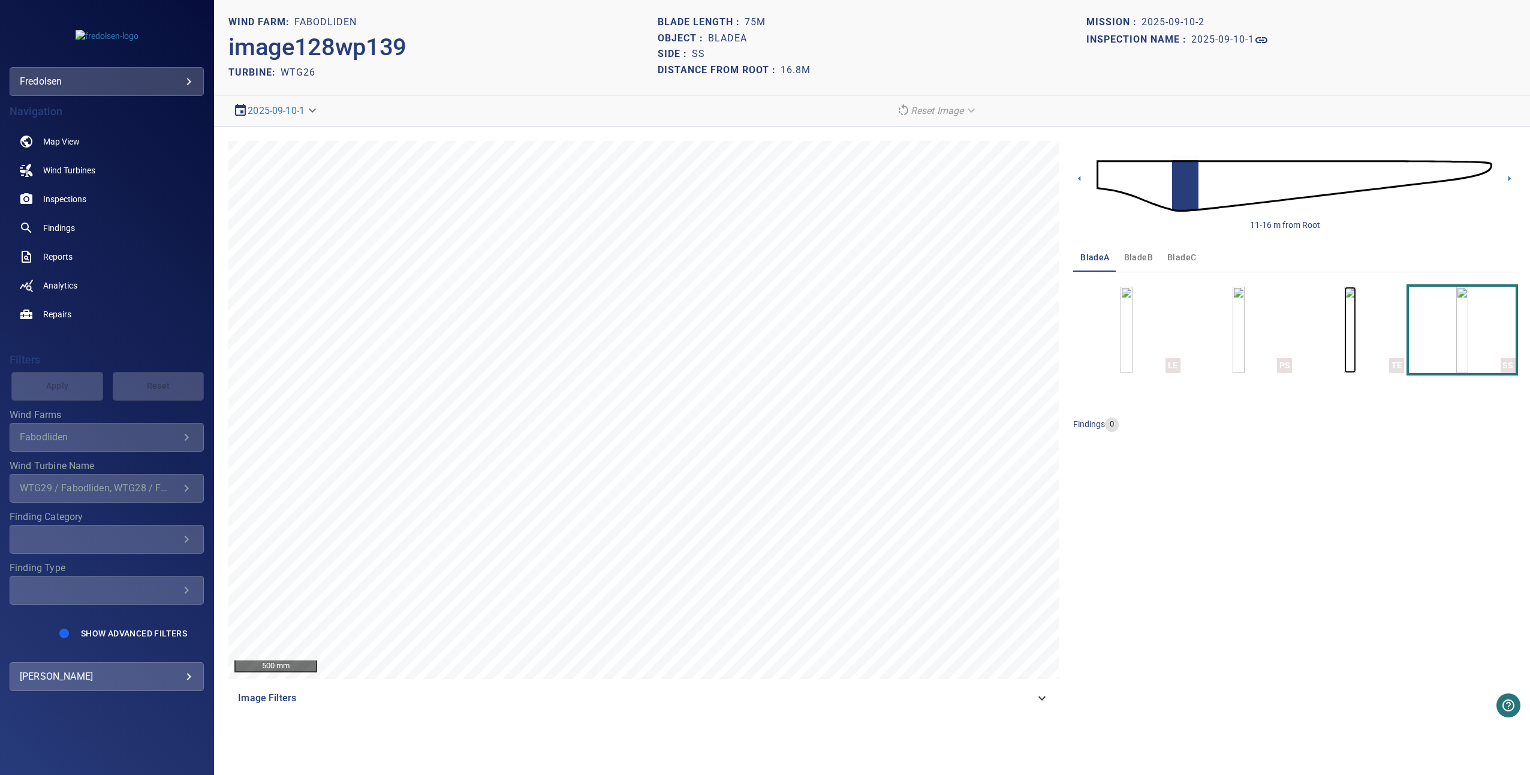
click at [916, 333] on img "button" at bounding box center [1350, 330] width 12 height 86
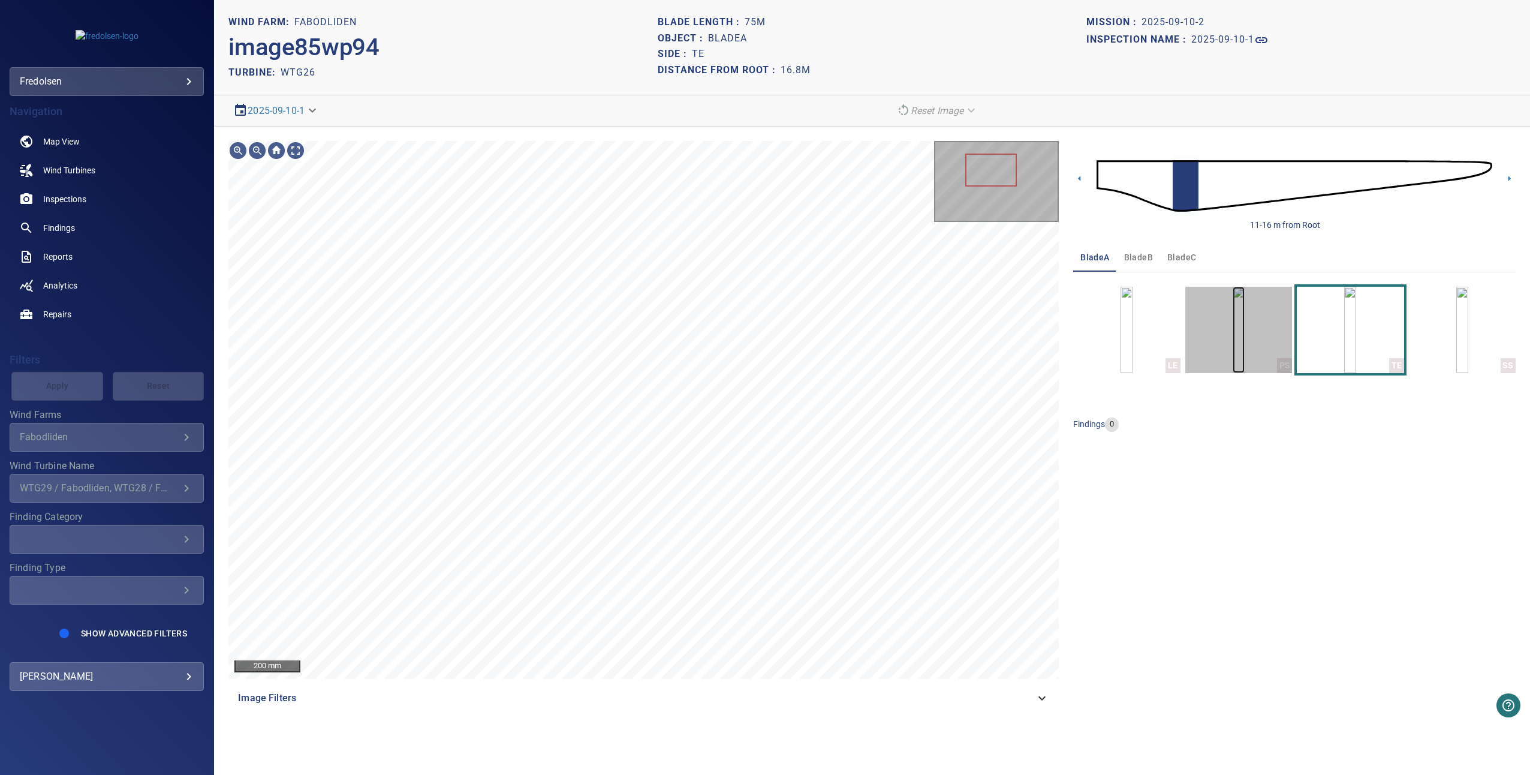
click at [916, 319] on img "button" at bounding box center [1239, 330] width 12 height 86
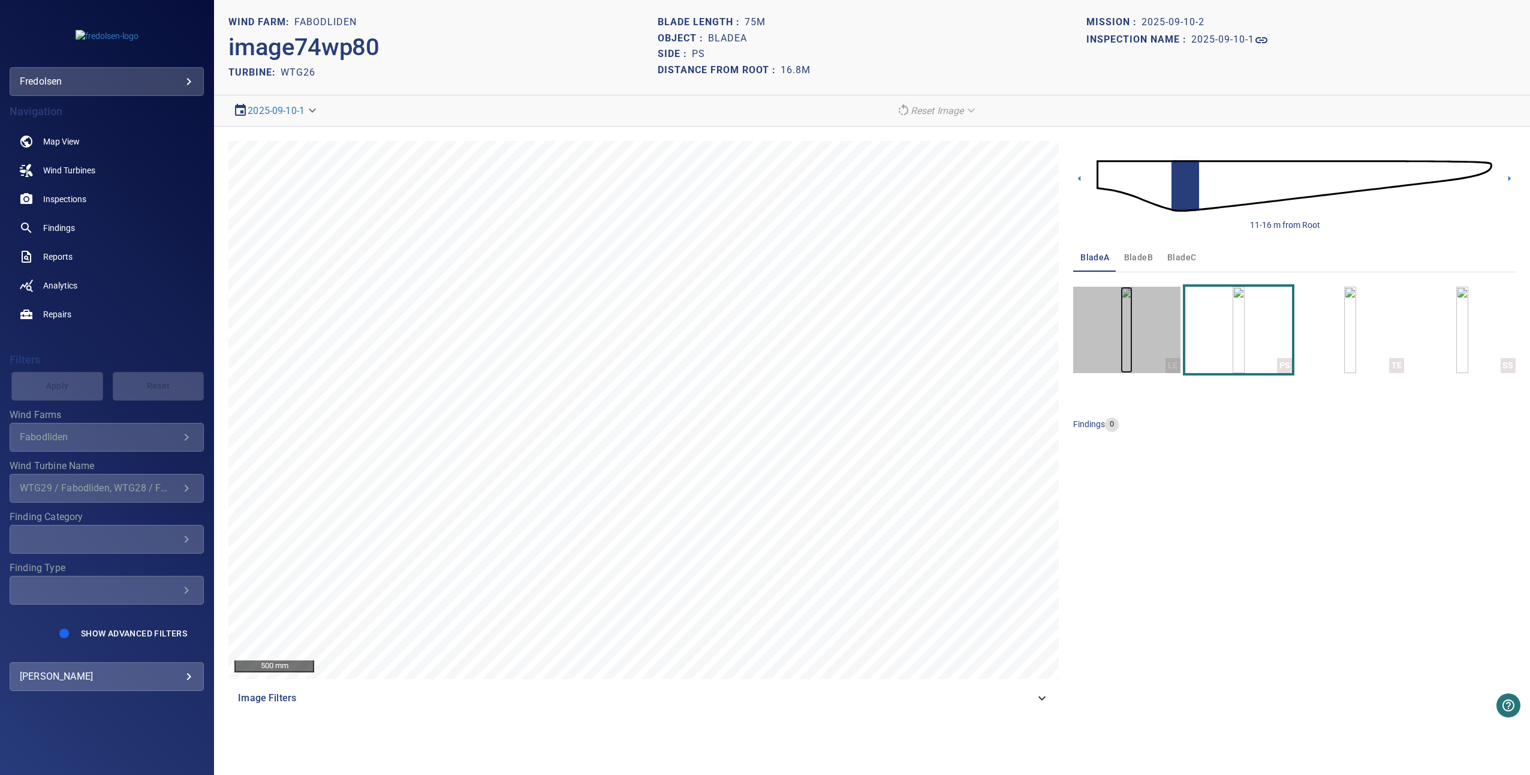
click at [916, 327] on img "button" at bounding box center [1127, 330] width 12 height 86
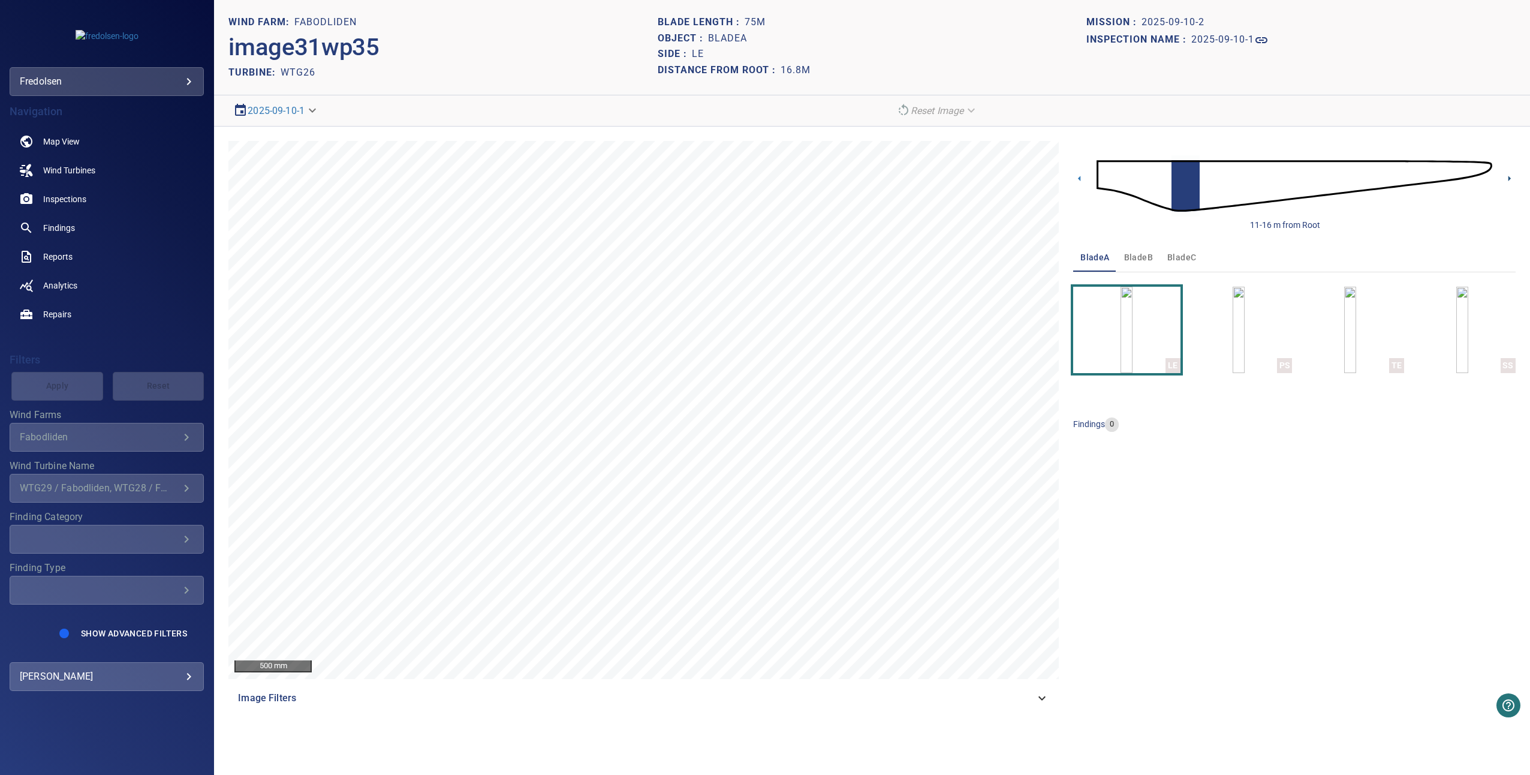
click at [916, 180] on icon at bounding box center [1509, 178] width 13 height 13
click at [916, 333] on img "button" at bounding box center [1239, 330] width 12 height 86
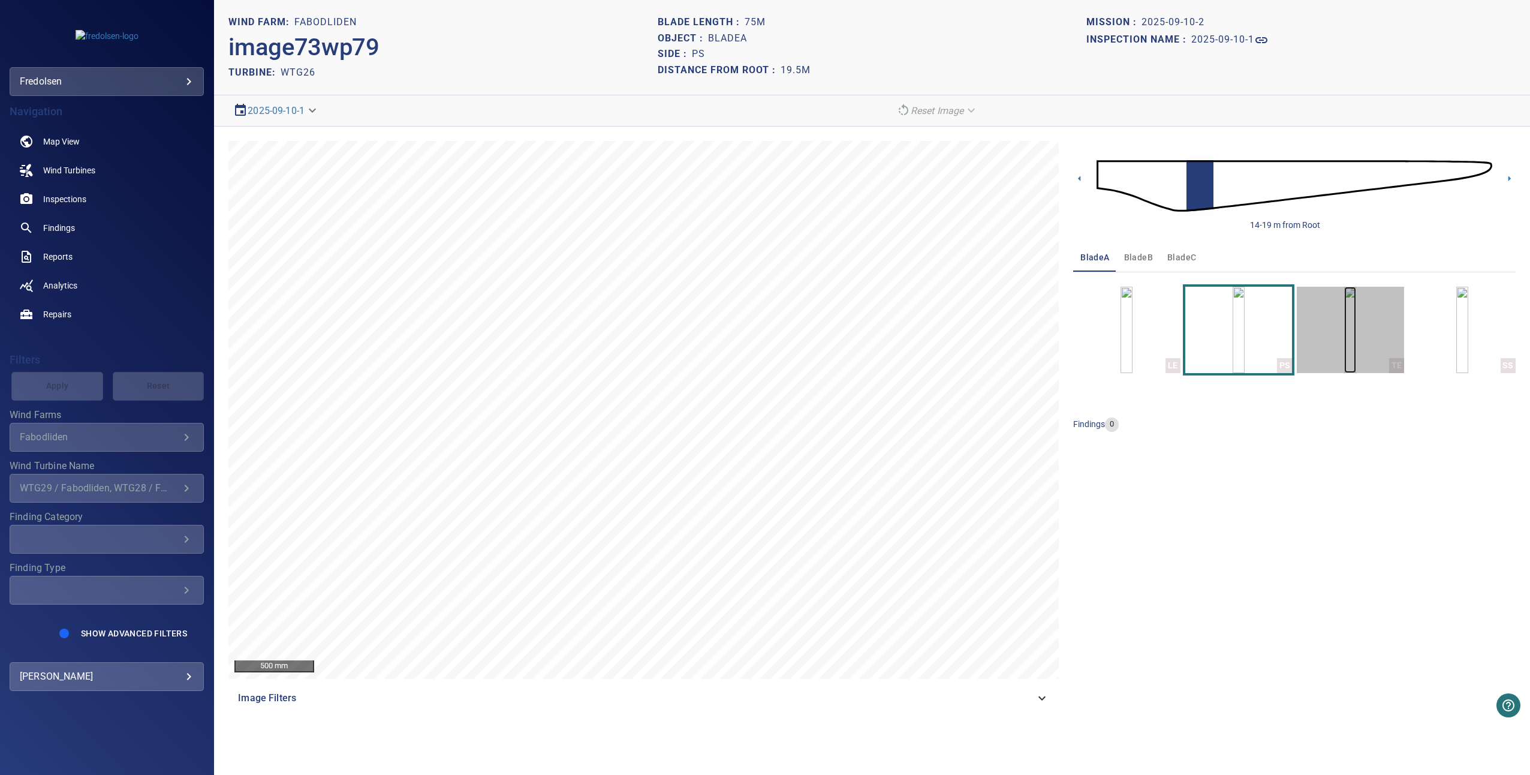
click at [916, 341] on img "button" at bounding box center [1350, 330] width 12 height 86
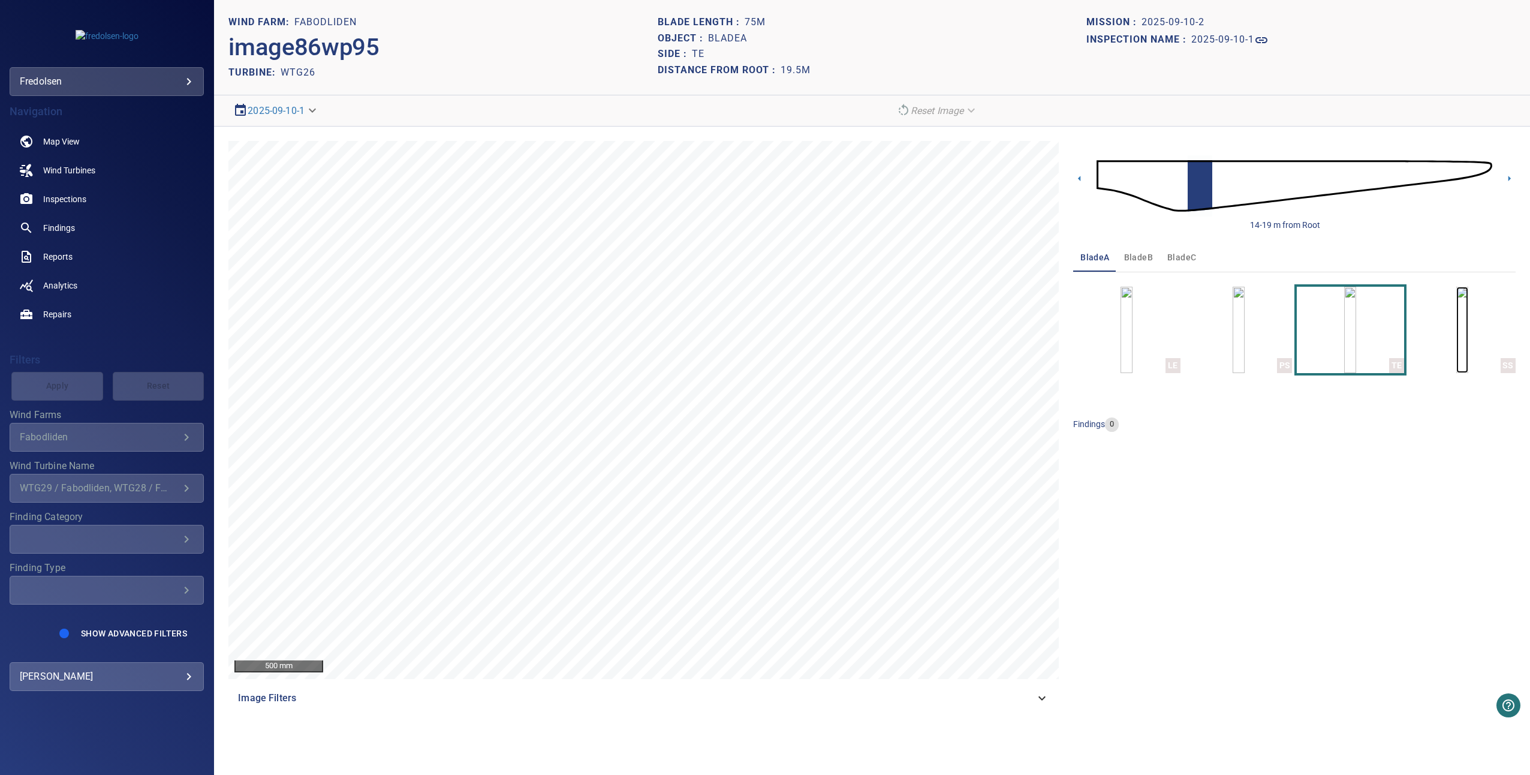
click at [916, 343] on img "button" at bounding box center [1462, 330] width 12 height 86
click at [916, 180] on icon at bounding box center [1509, 178] width 13 height 13
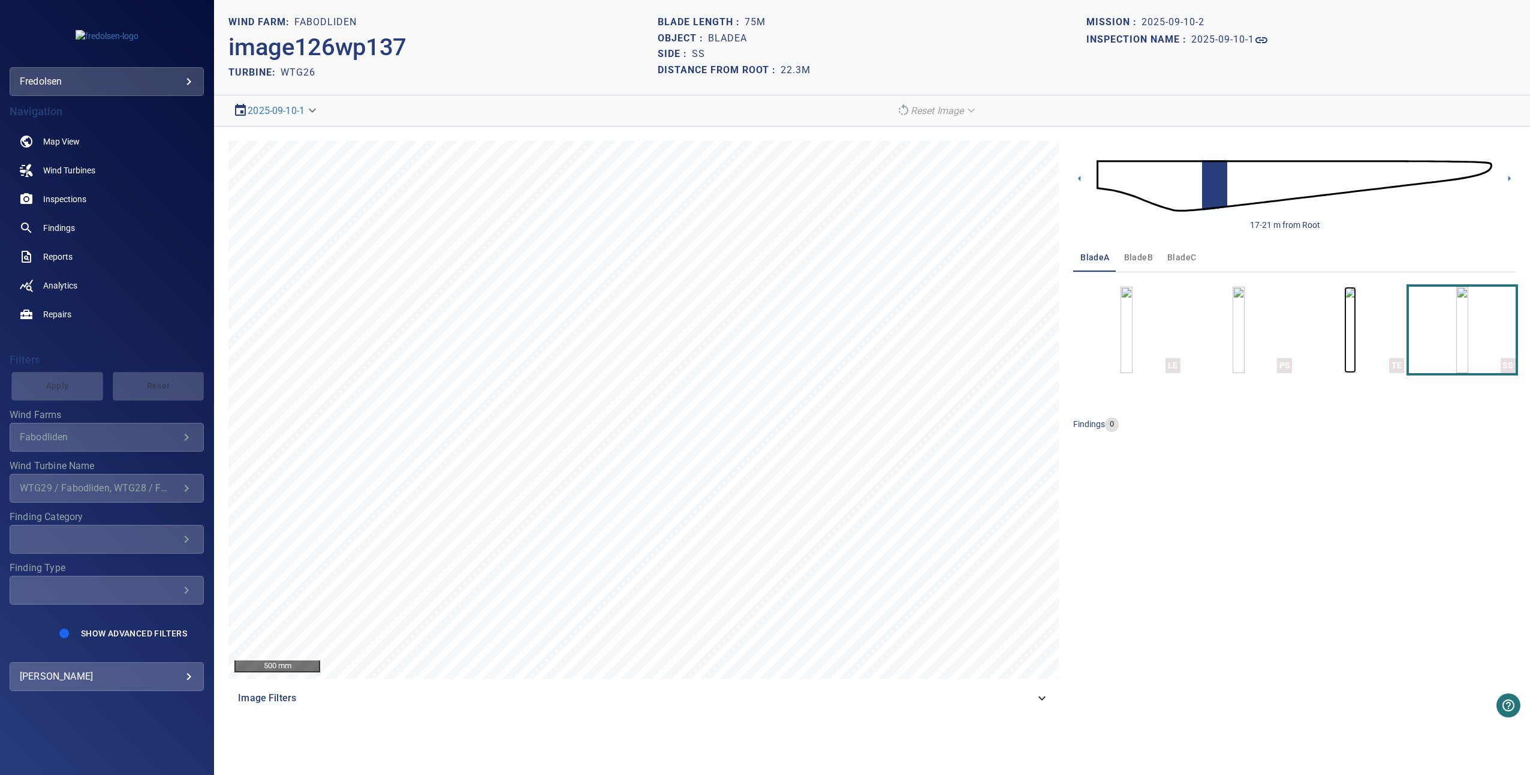
click at [916, 290] on img "button" at bounding box center [1350, 330] width 12 height 86
click at [916, 323] on img "button" at bounding box center [1239, 330] width 12 height 86
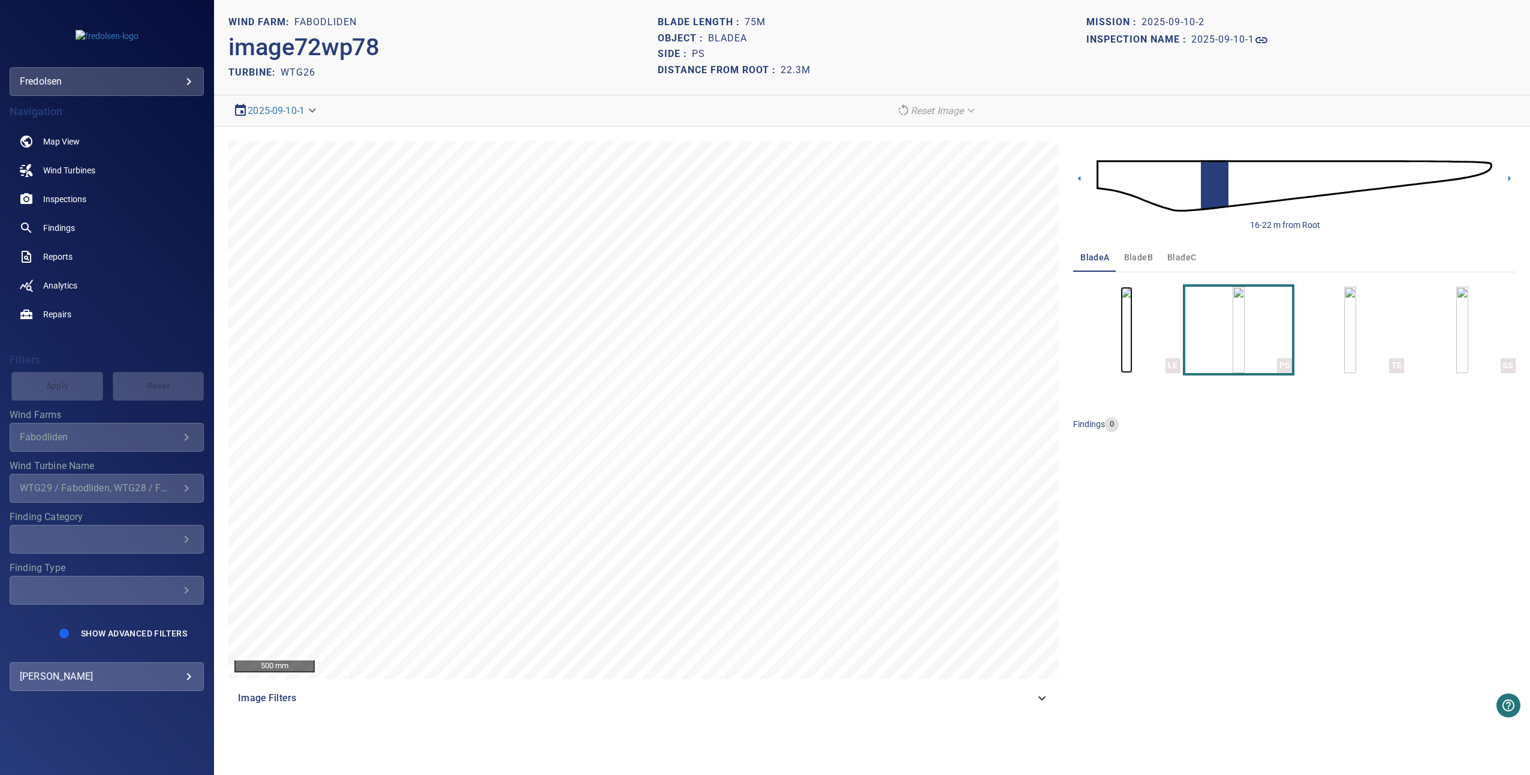
click at [916, 333] on img "button" at bounding box center [1127, 330] width 12 height 86
click at [916, 175] on icon at bounding box center [1509, 178] width 13 height 13
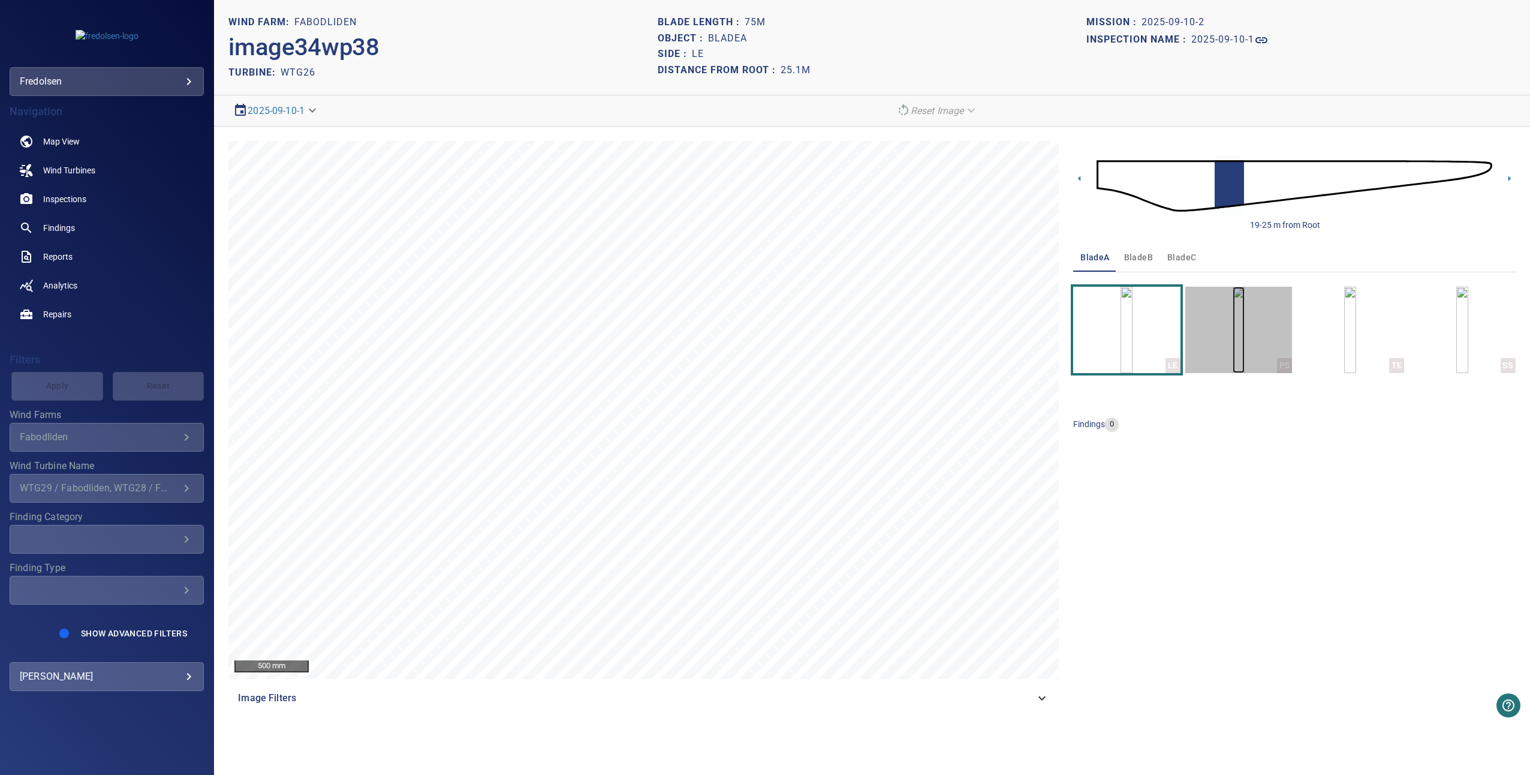
click at [916, 344] on img "button" at bounding box center [1239, 330] width 12 height 86
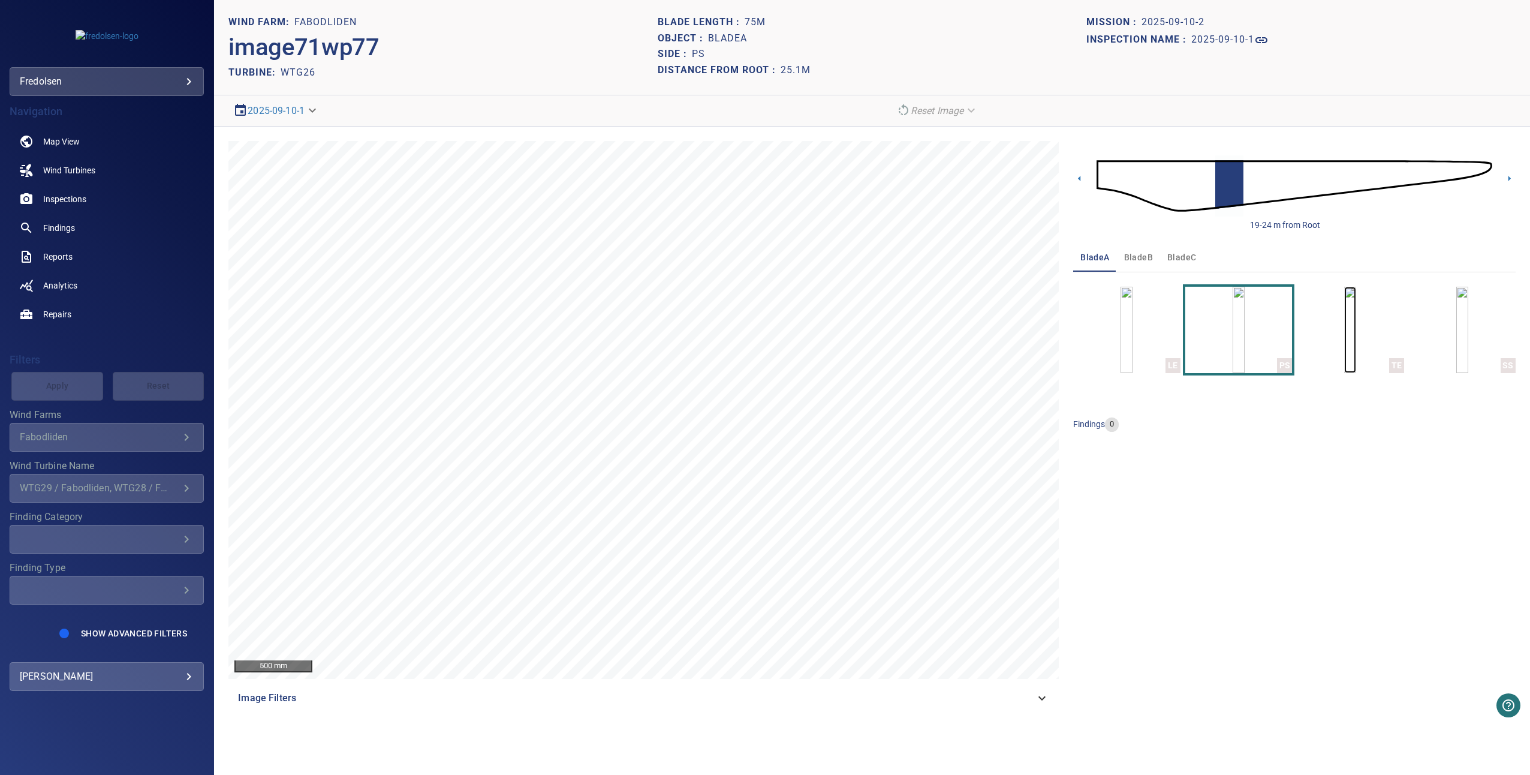
click at [916, 333] on img "button" at bounding box center [1350, 330] width 12 height 86
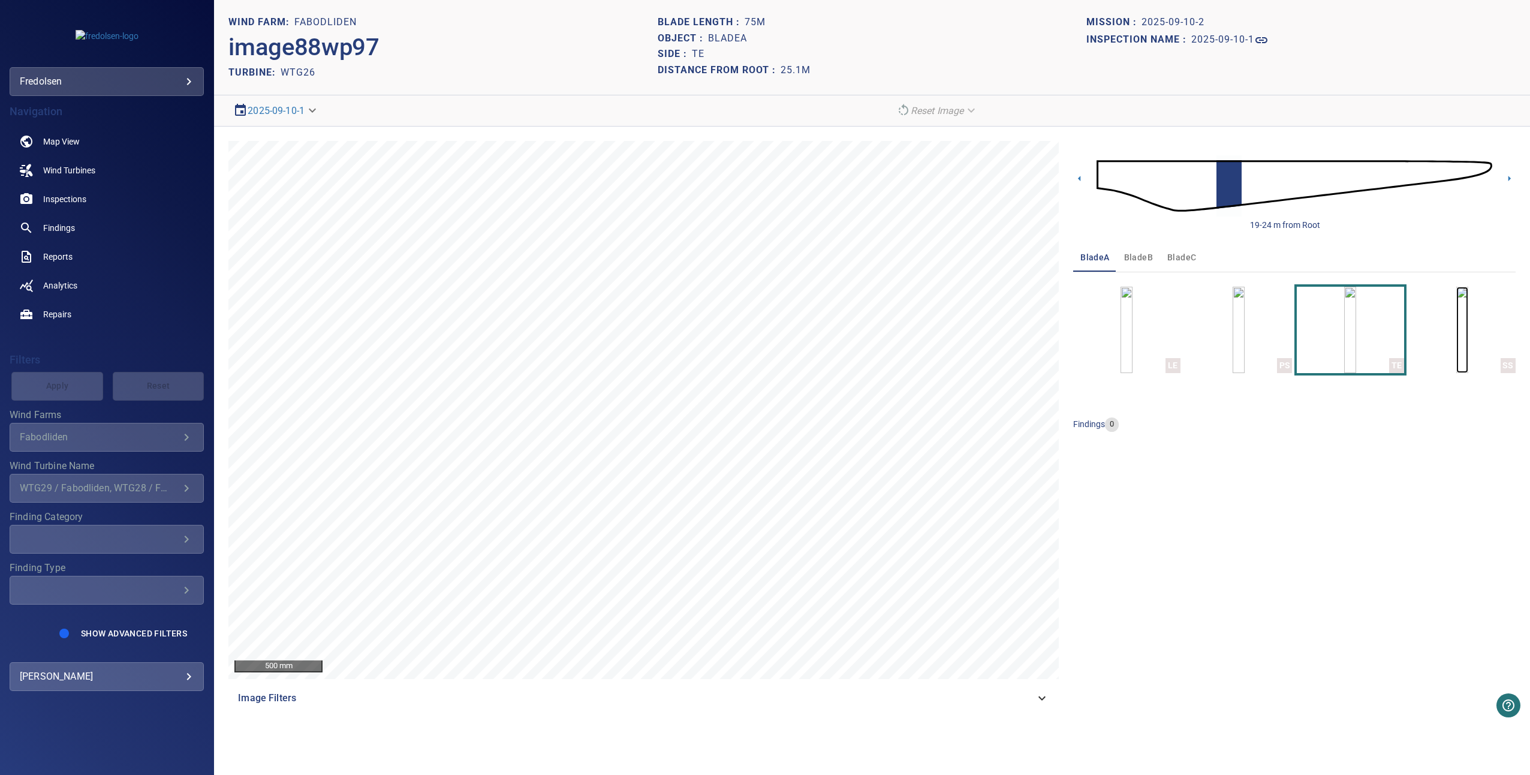
click at [916, 341] on img "button" at bounding box center [1462, 330] width 12 height 86
click at [916, 177] on icon at bounding box center [1509, 178] width 13 height 13
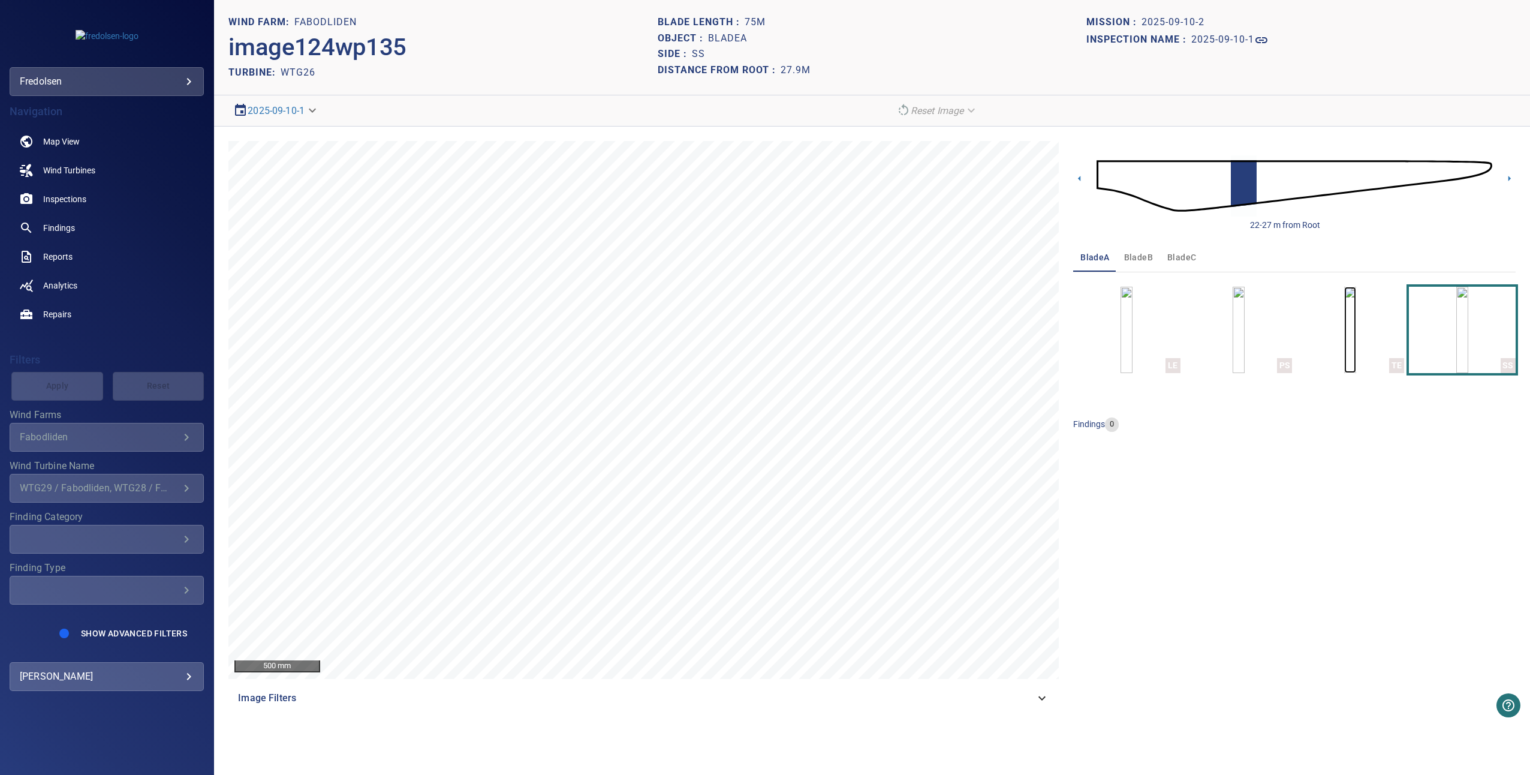
click at [916, 311] on img "button" at bounding box center [1350, 330] width 12 height 86
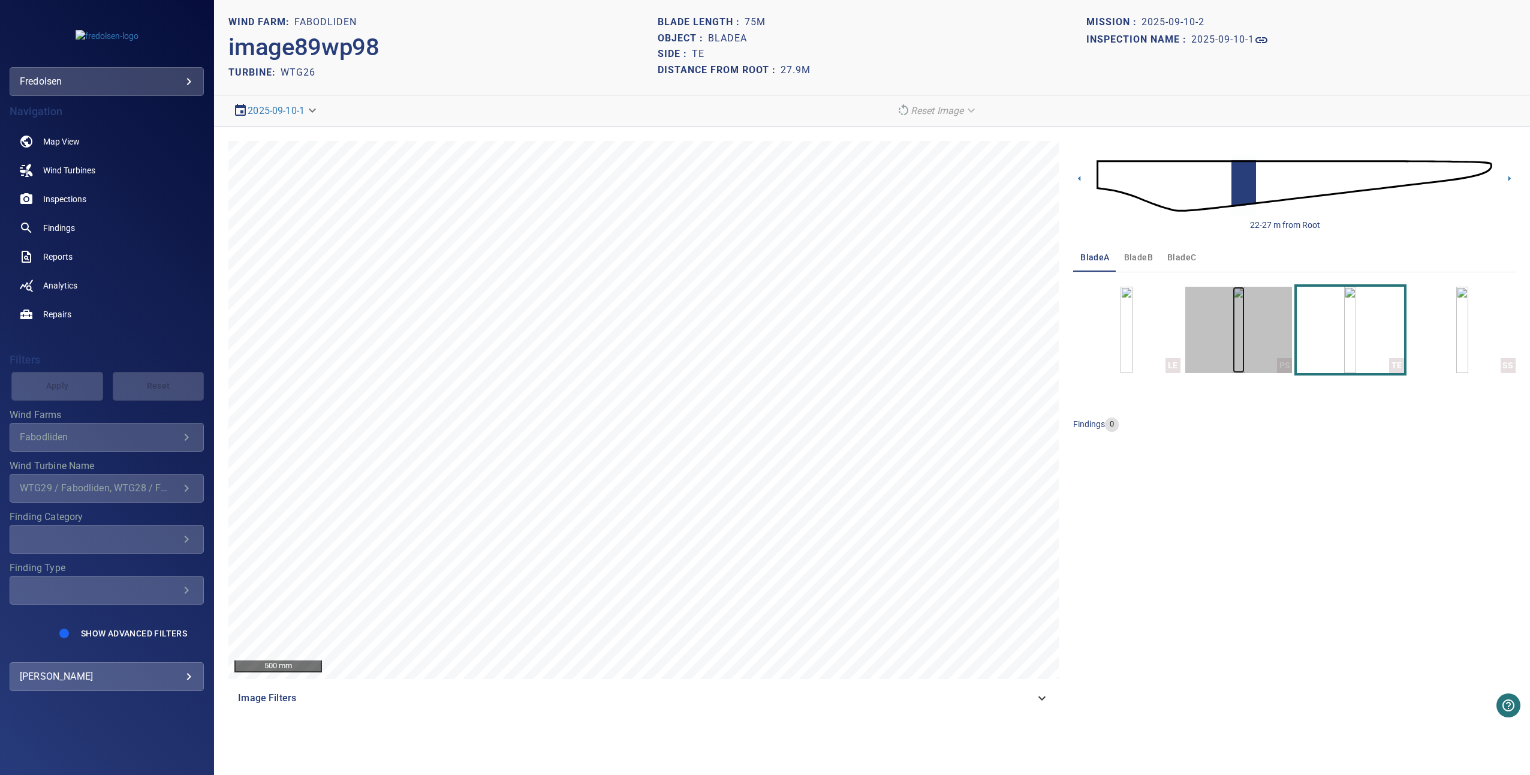
click at [916, 314] on img "button" at bounding box center [1239, 330] width 12 height 86
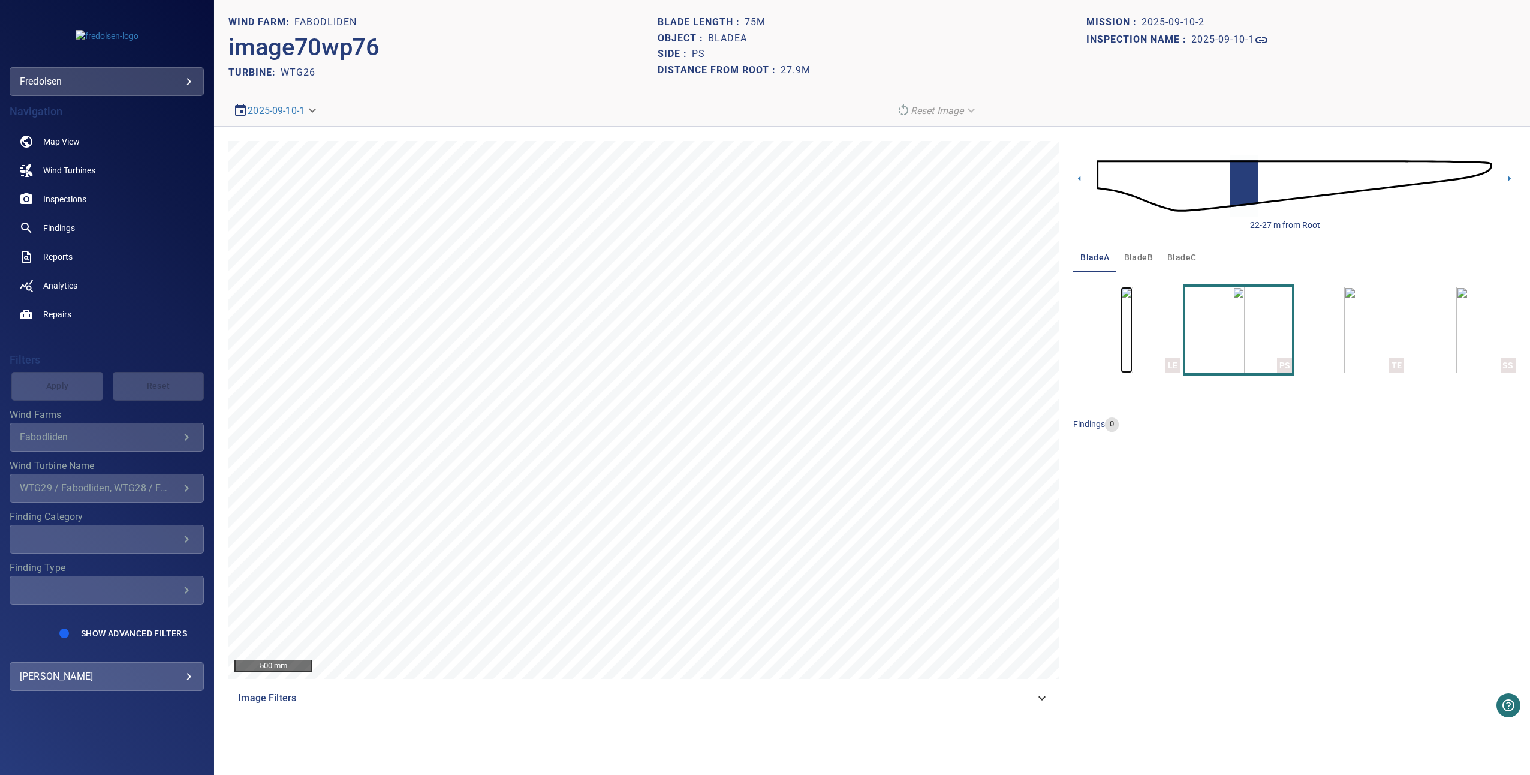
click at [916, 336] on img "button" at bounding box center [1127, 330] width 12 height 86
click at [916, 177] on div "500 mm Image Filters 22-27 m from Root bladeA bladeB bladeC LE PS TE SS finding…" at bounding box center [872, 427] width 1316 height 600
click at [916, 178] on icon at bounding box center [1510, 178] width 2 height 5
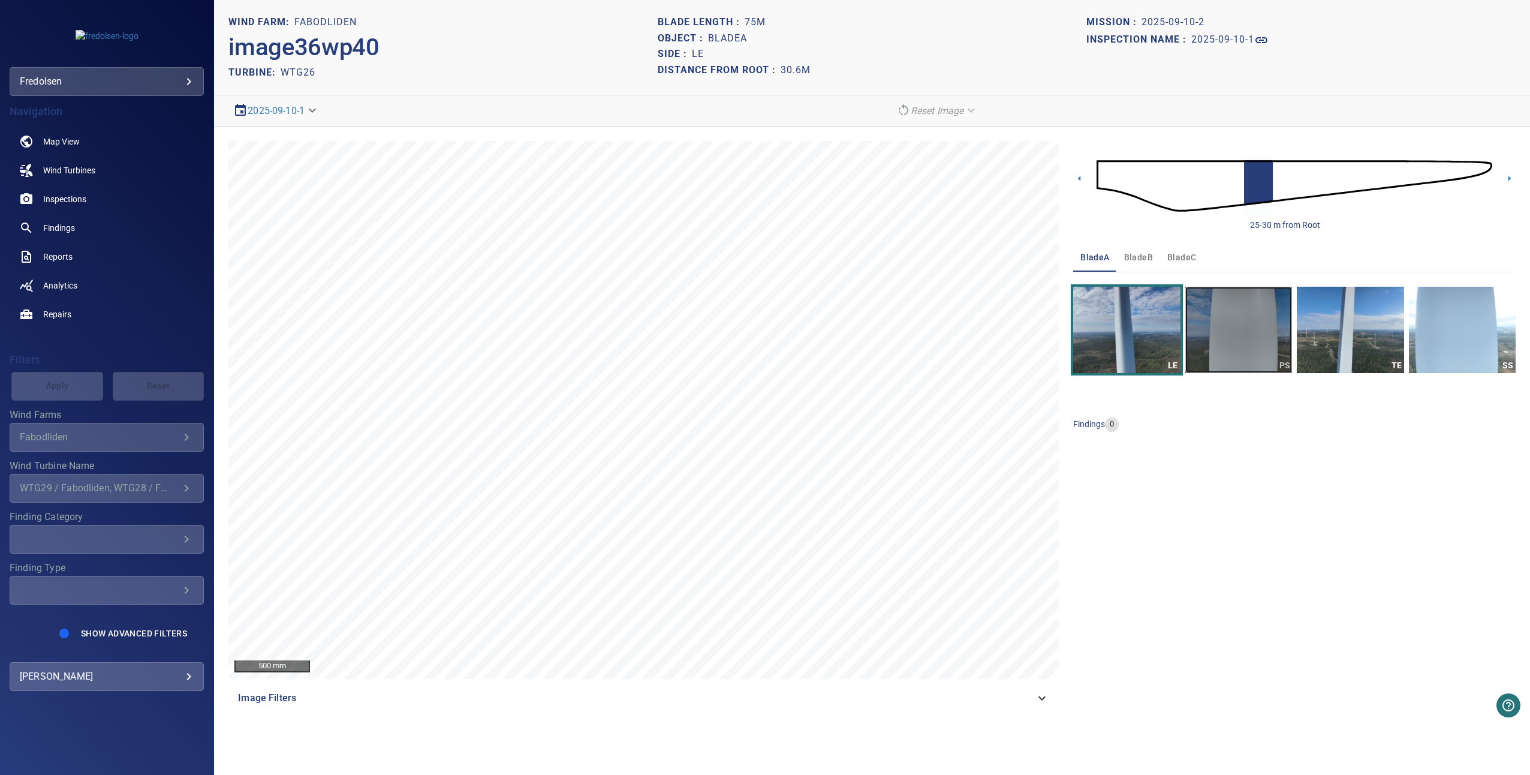
click at [916, 309] on img "button" at bounding box center [1238, 330] width 107 height 86
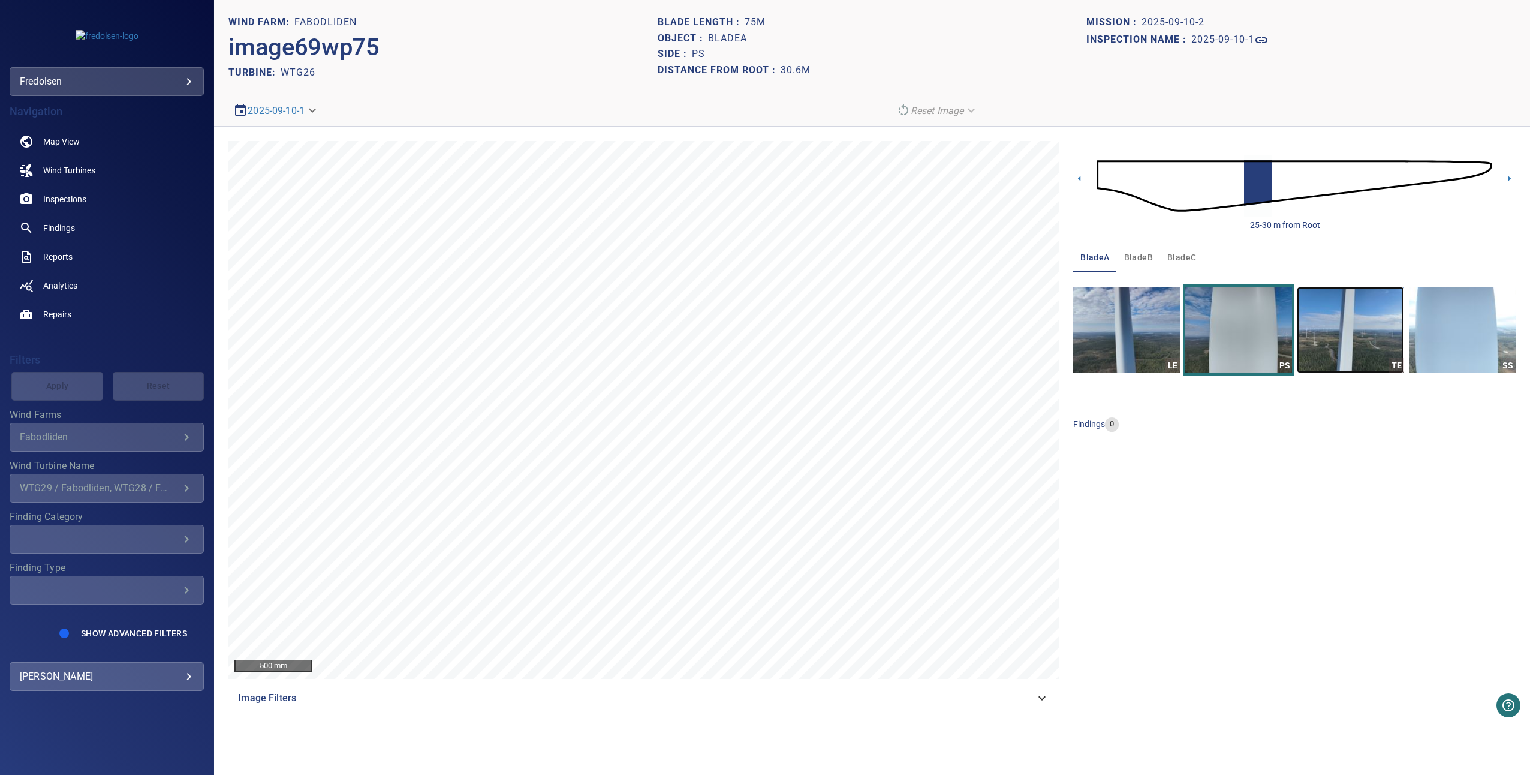
click at [916, 312] on img "button" at bounding box center [1350, 330] width 107 height 86
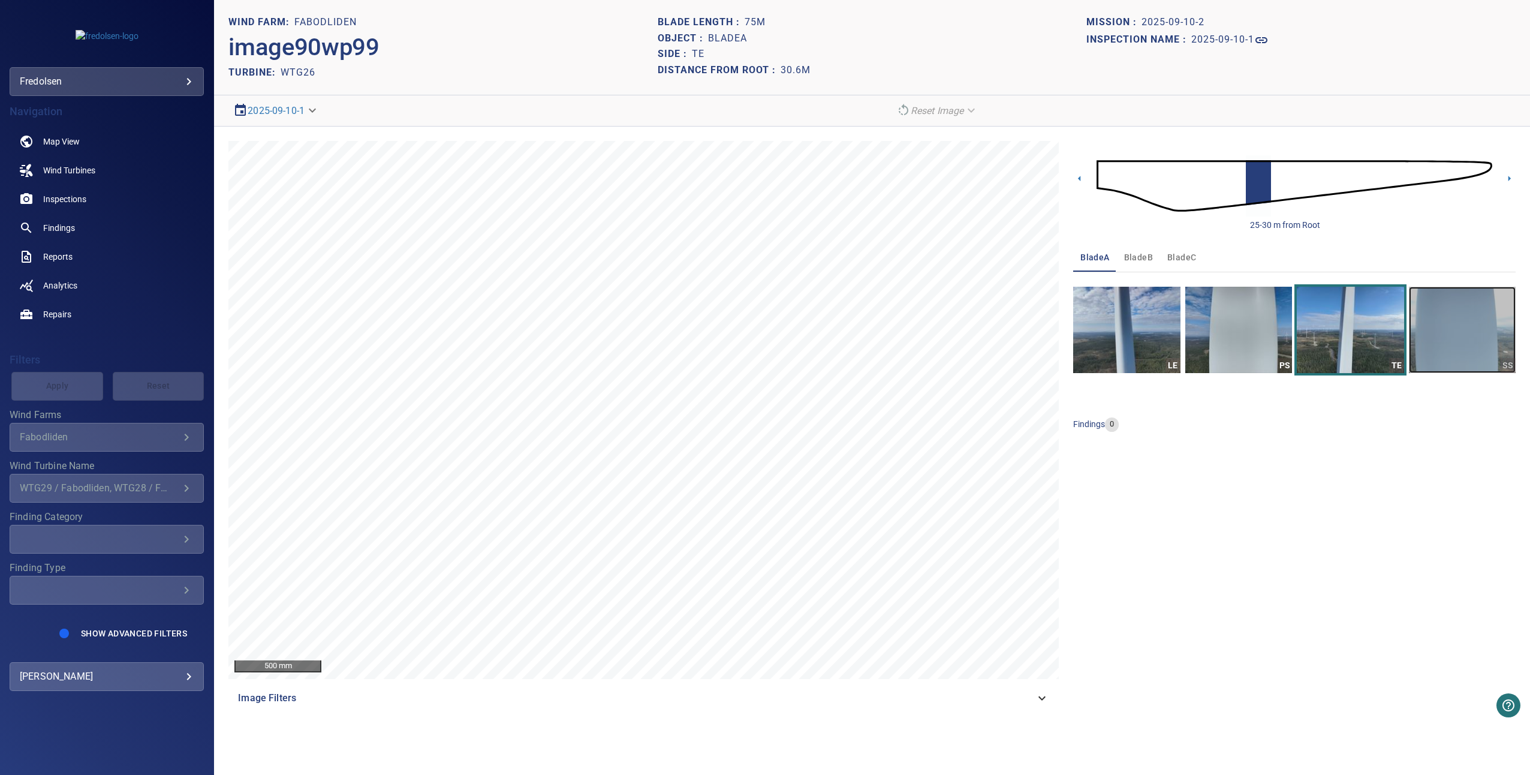
click at [916, 319] on img "button" at bounding box center [1462, 330] width 107 height 86
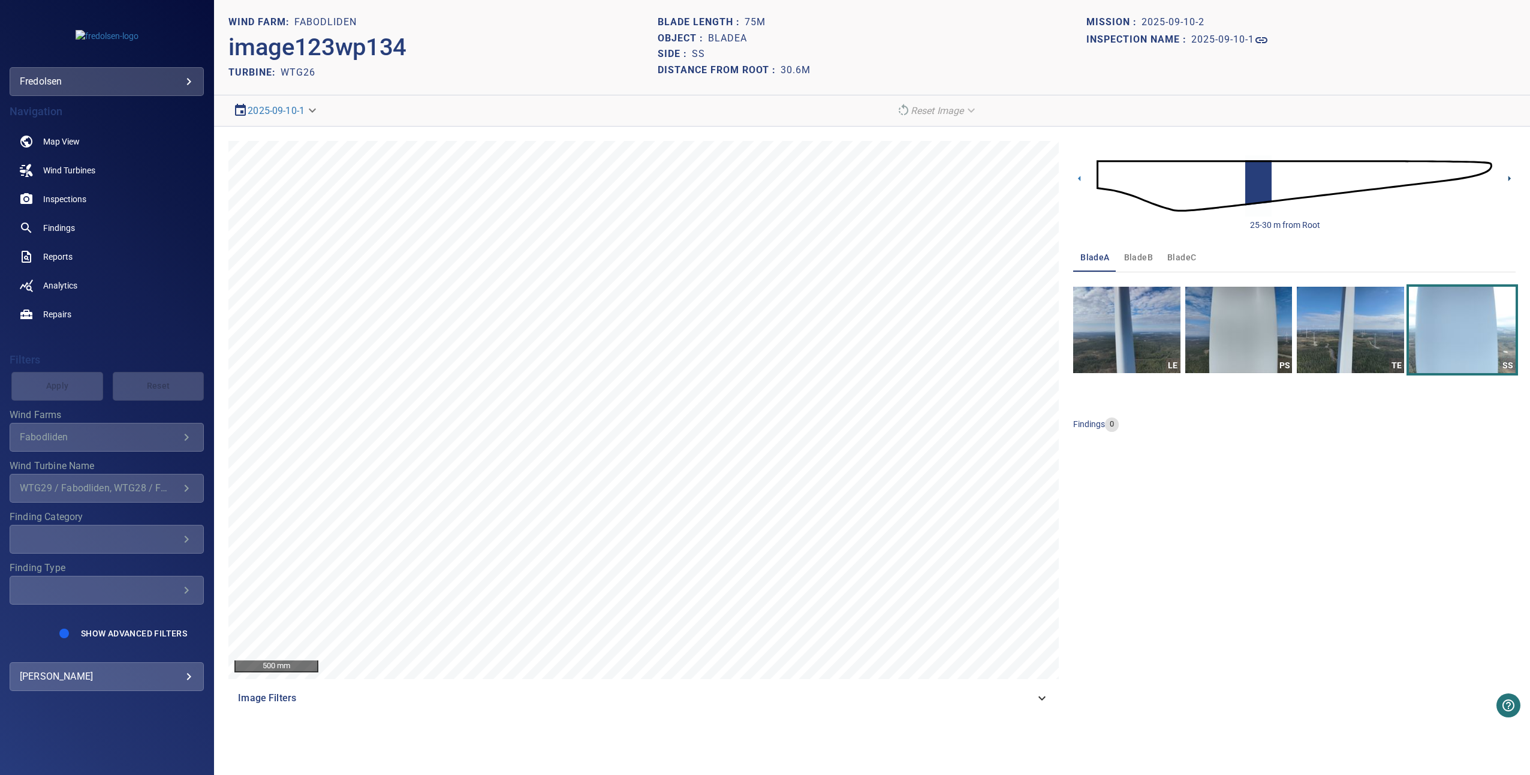
click at [916, 176] on icon at bounding box center [1510, 178] width 2 height 5
click at [916, 329] on img "button" at bounding box center [1350, 330] width 107 height 86
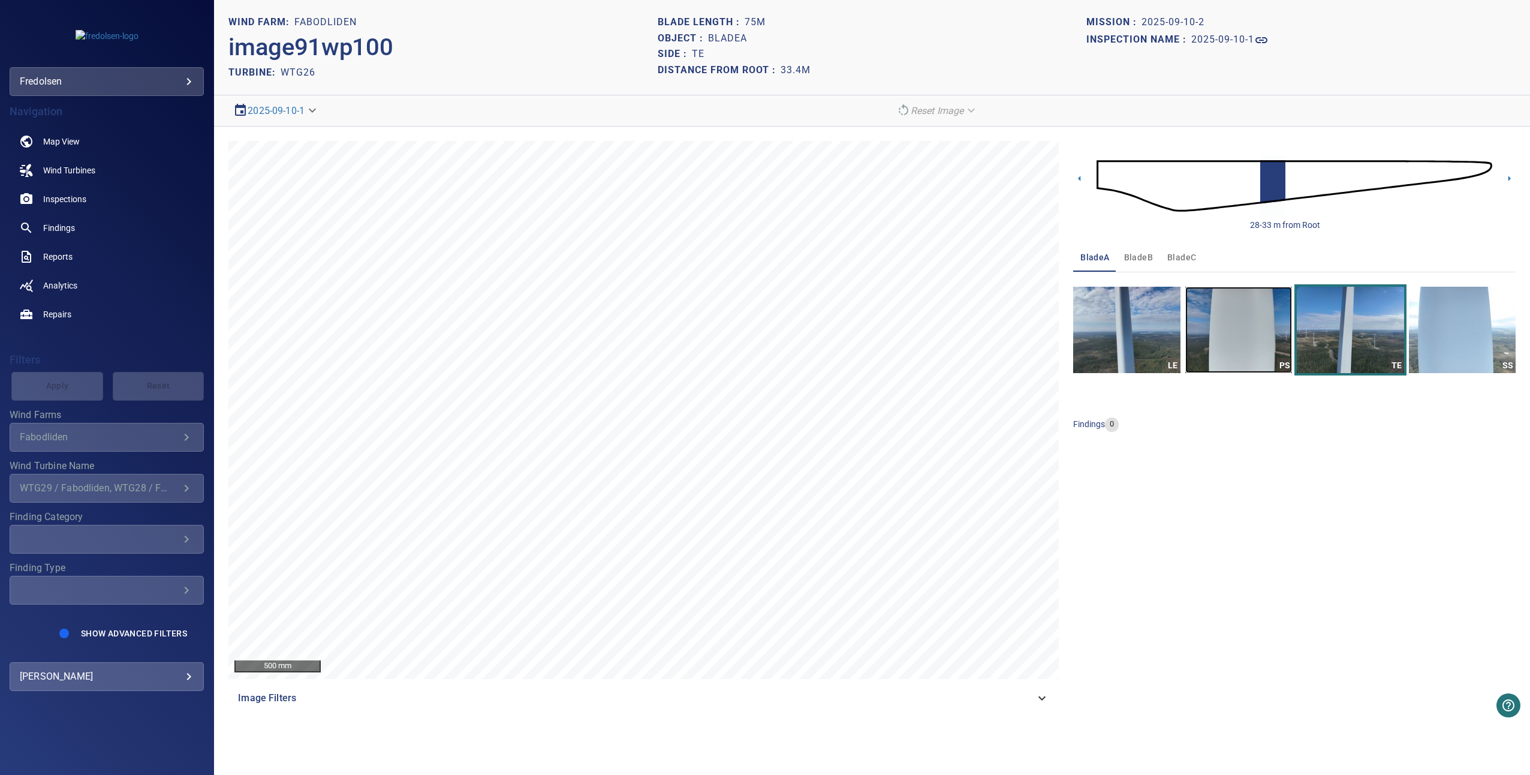
click at [916, 309] on img "button" at bounding box center [1238, 330] width 107 height 86
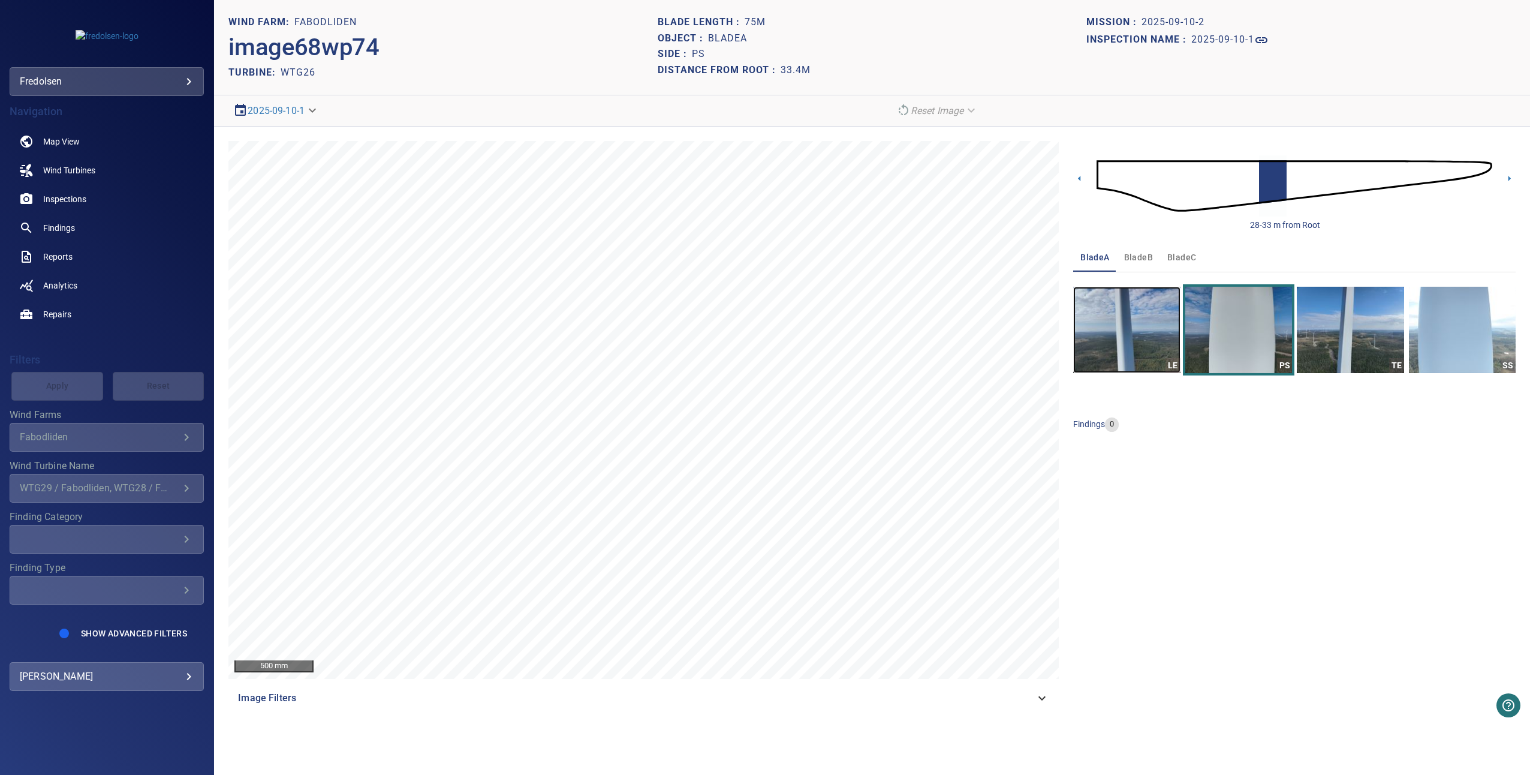
click at [916, 323] on img "button" at bounding box center [1126, 330] width 107 height 86
click at [916, 182] on icon at bounding box center [1509, 178] width 13 height 13
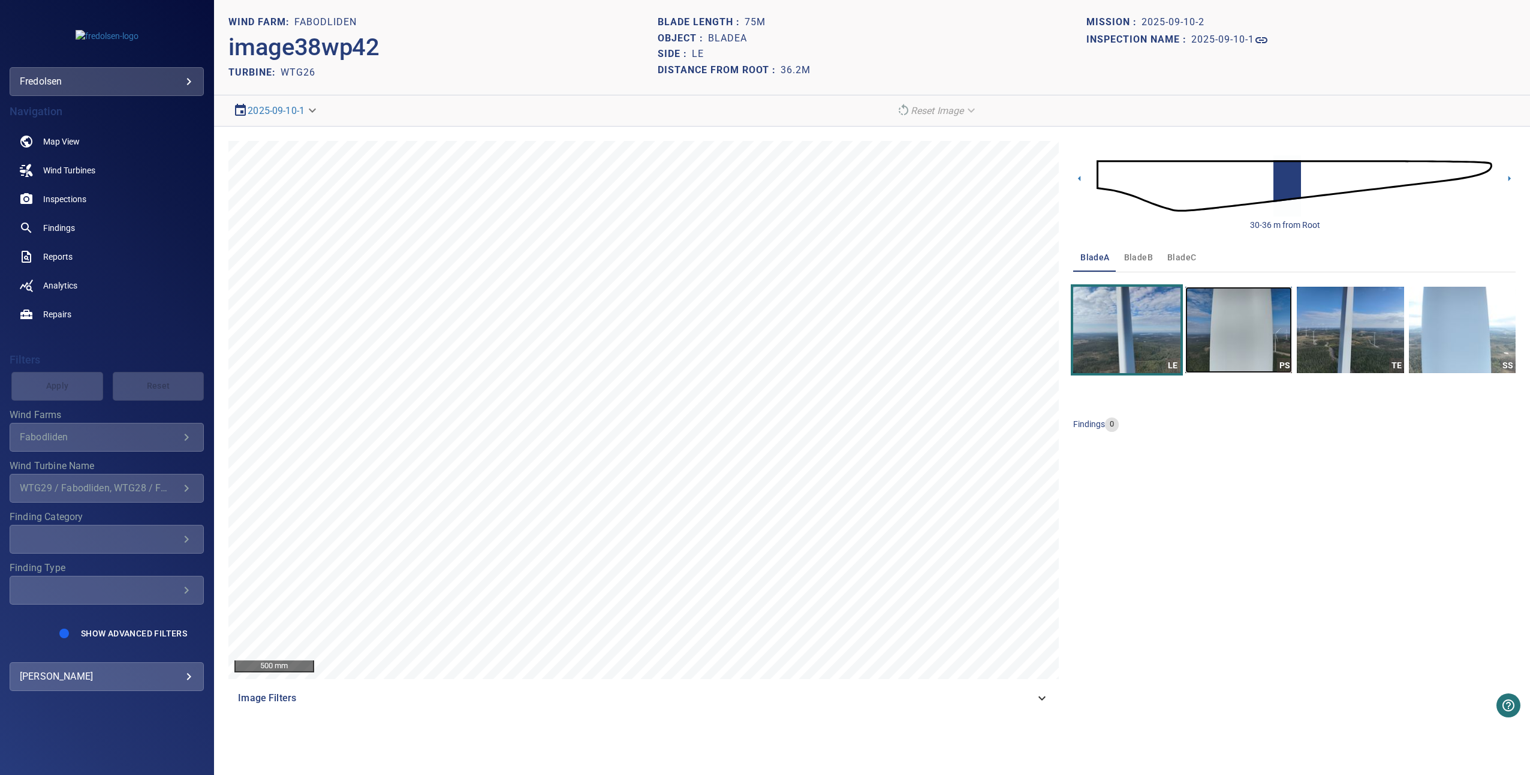
click at [916, 356] on img "button" at bounding box center [1238, 330] width 107 height 86
click at [916, 356] on img "button" at bounding box center [1350, 330] width 107 height 86
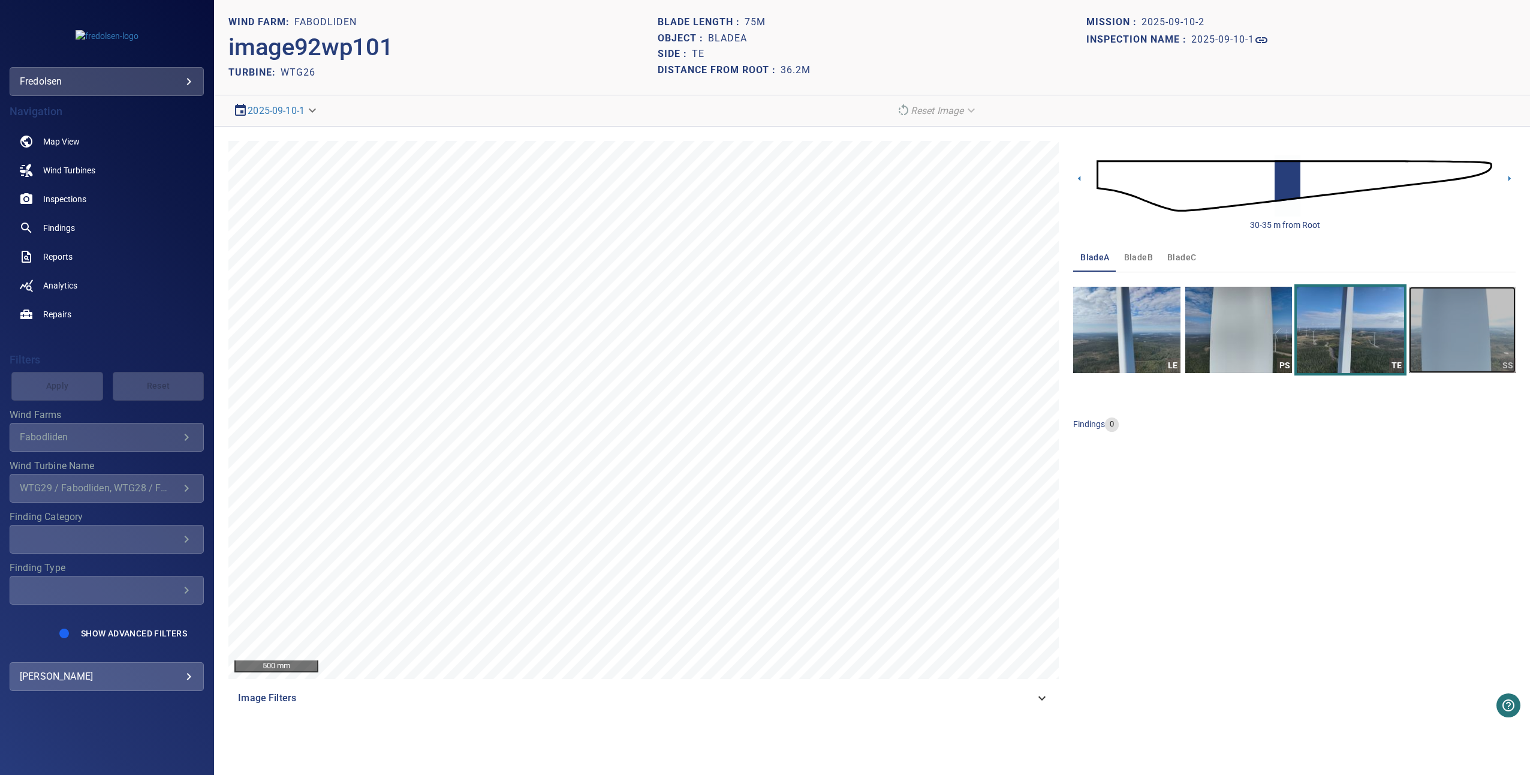
click at [916, 347] on img "button" at bounding box center [1462, 330] width 107 height 86
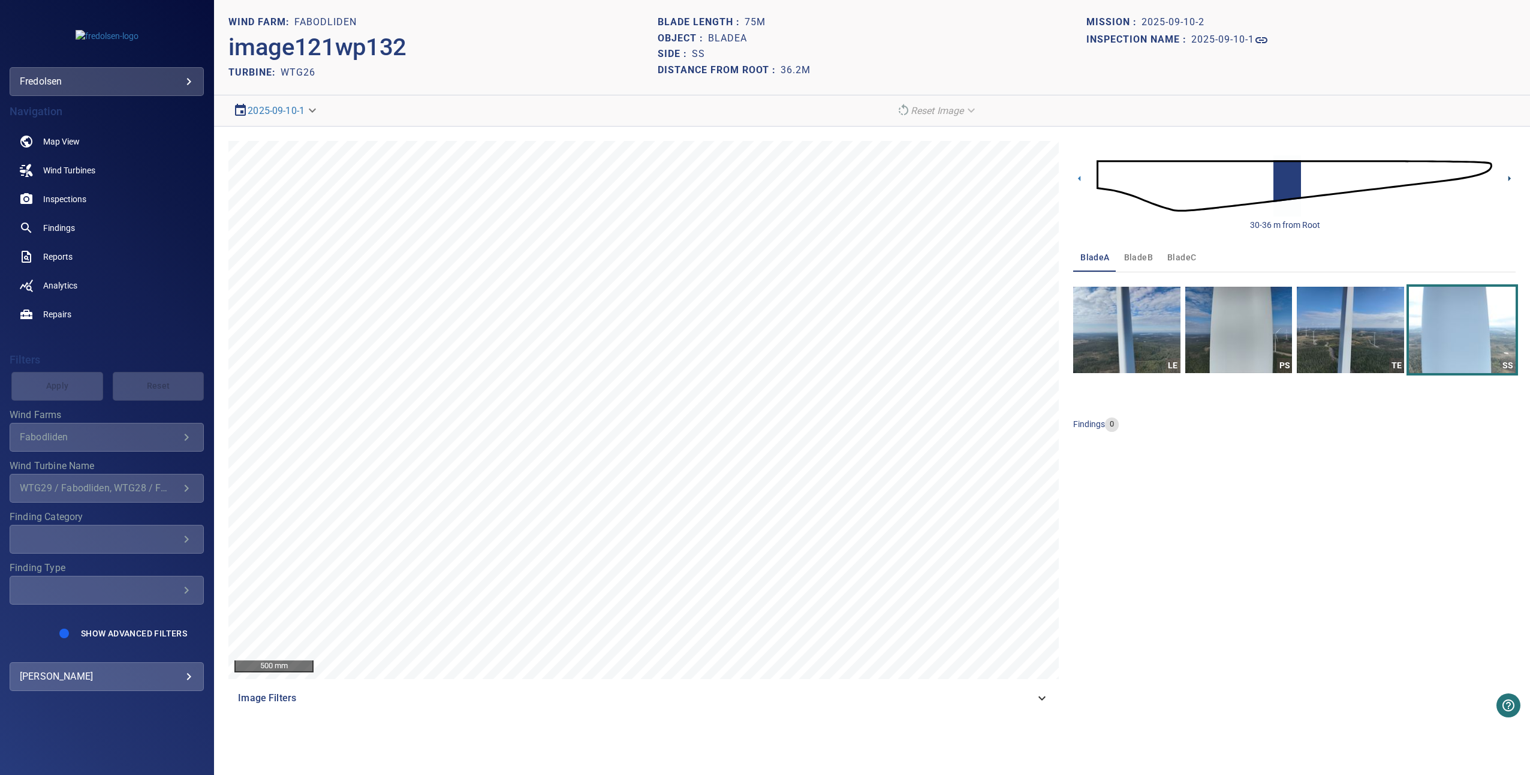
click at [916, 180] on icon at bounding box center [1509, 178] width 13 height 13
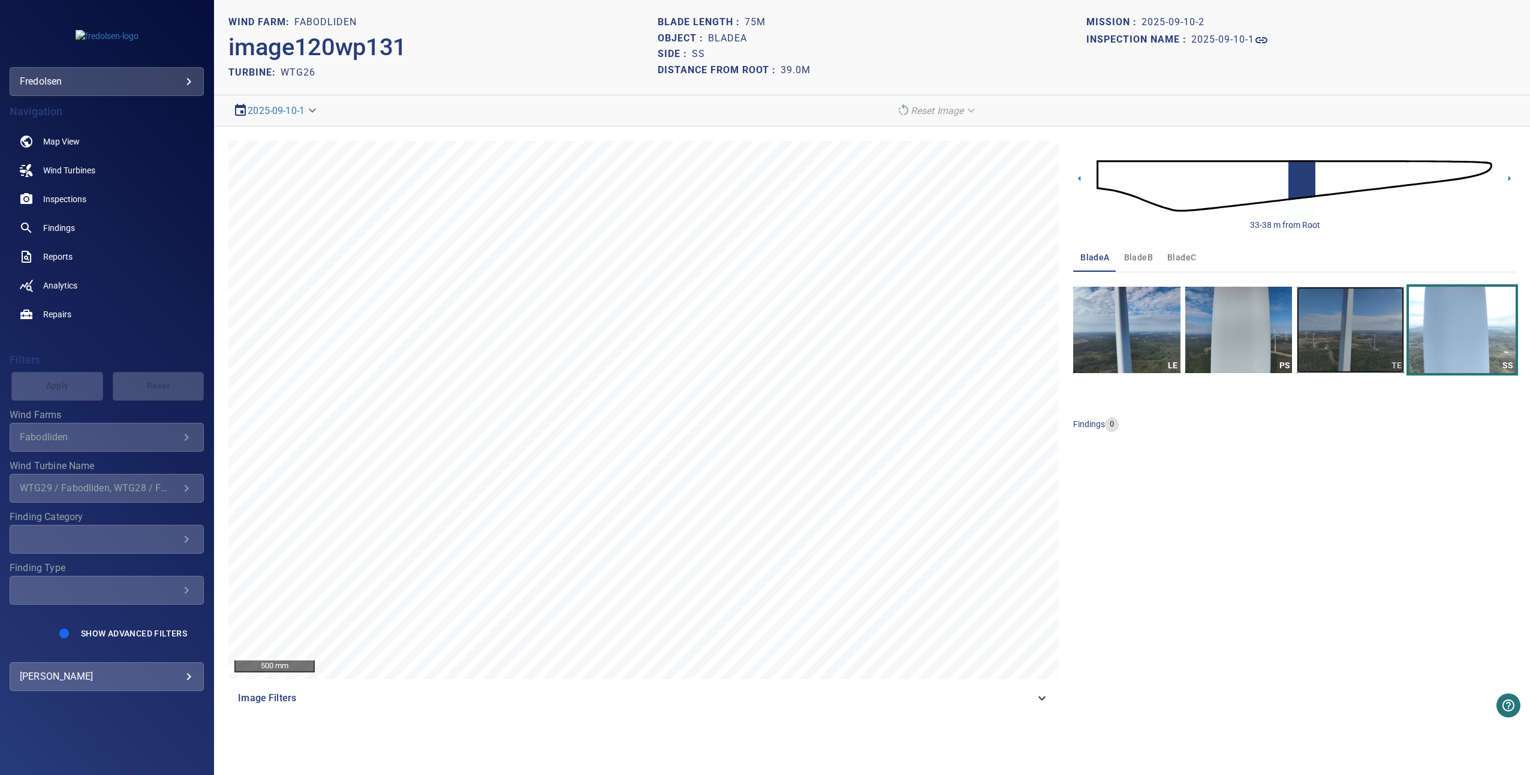
click at [916, 343] on img "button" at bounding box center [1350, 330] width 107 height 86
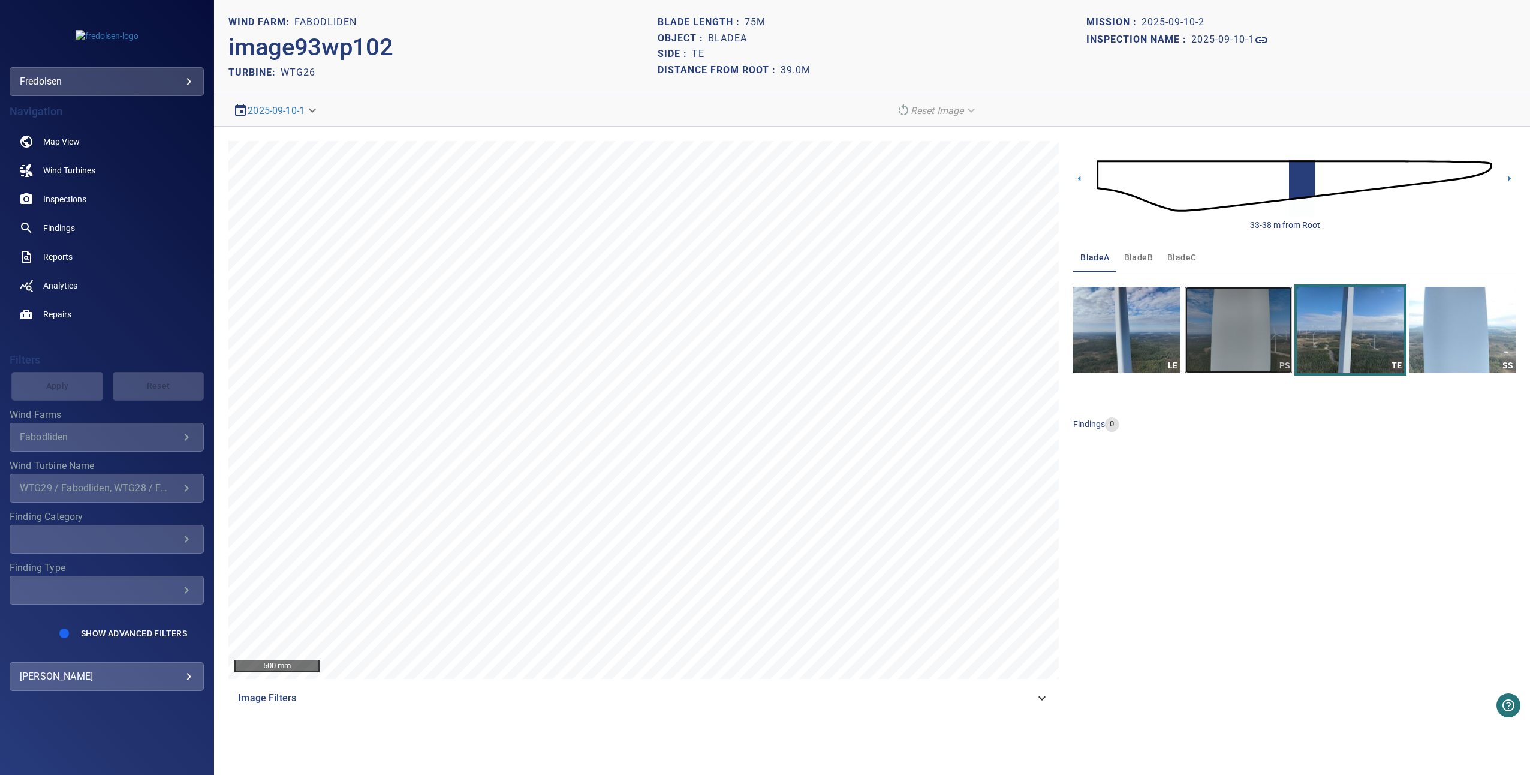
click at [916, 341] on img "button" at bounding box center [1238, 330] width 107 height 86
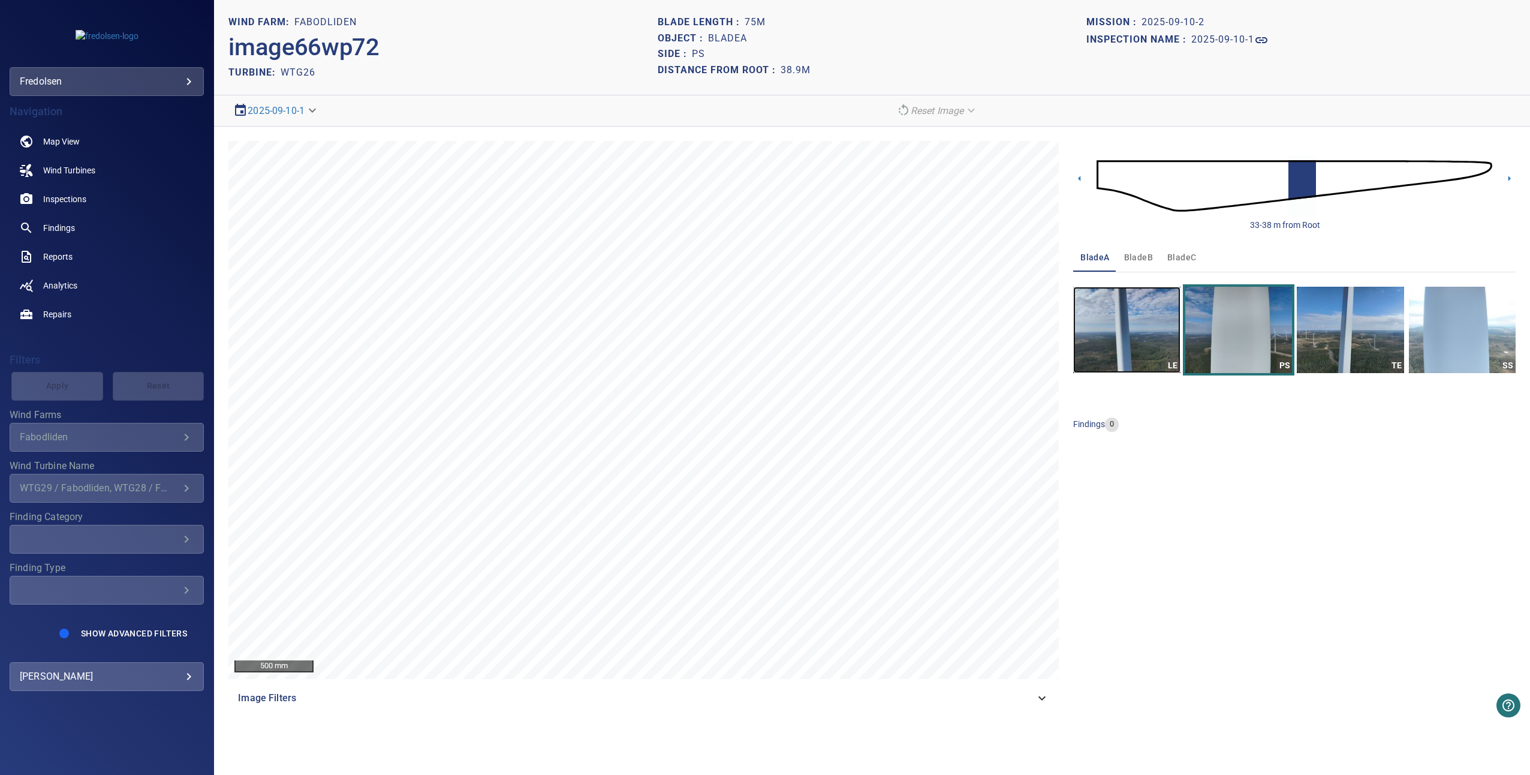
click at [916, 330] on img "button" at bounding box center [1126, 330] width 107 height 86
click at [916, 178] on icon at bounding box center [1509, 178] width 13 height 13
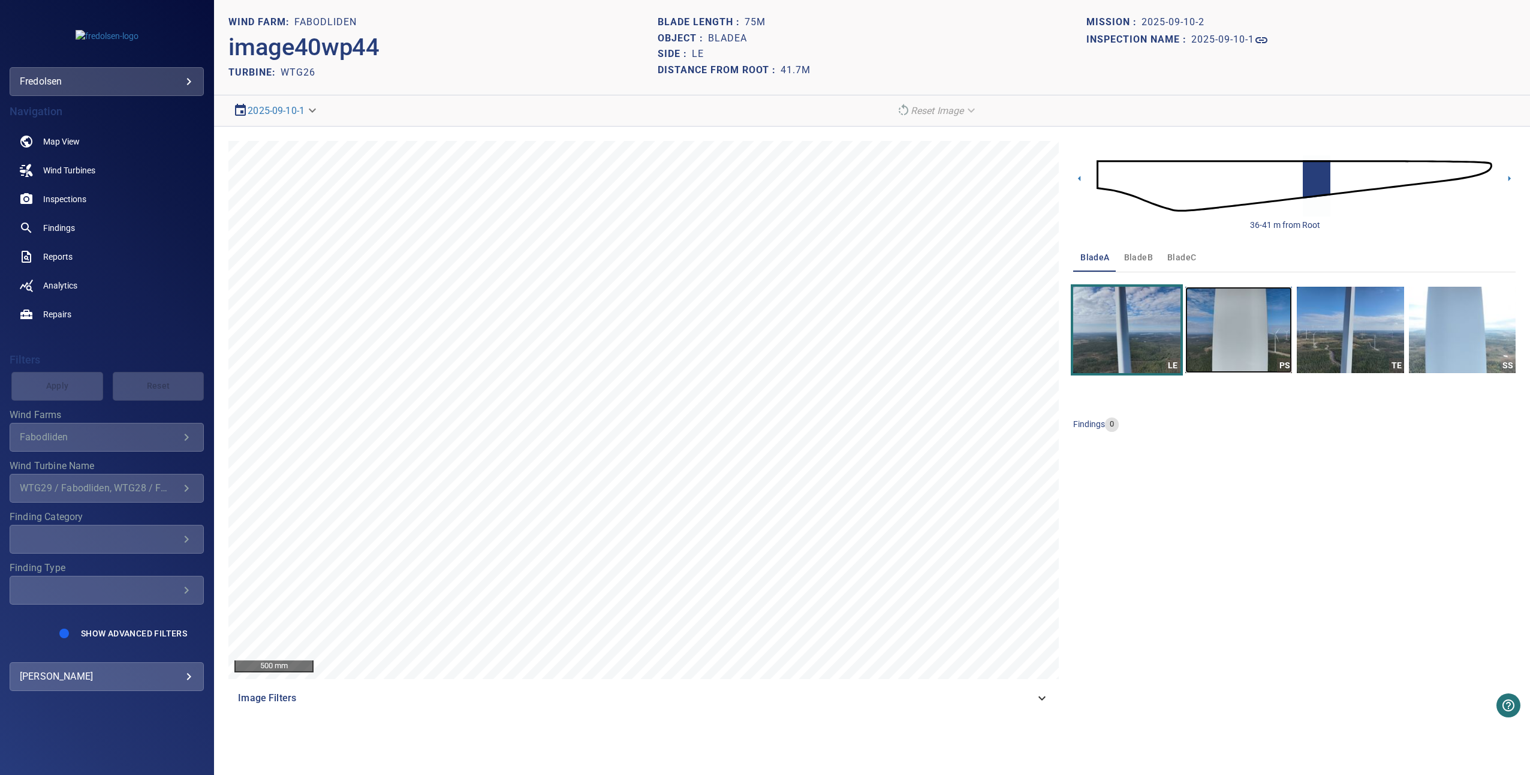
click at [916, 327] on img "button" at bounding box center [1238, 330] width 107 height 86
click at [916, 338] on img "button" at bounding box center [1350, 330] width 107 height 86
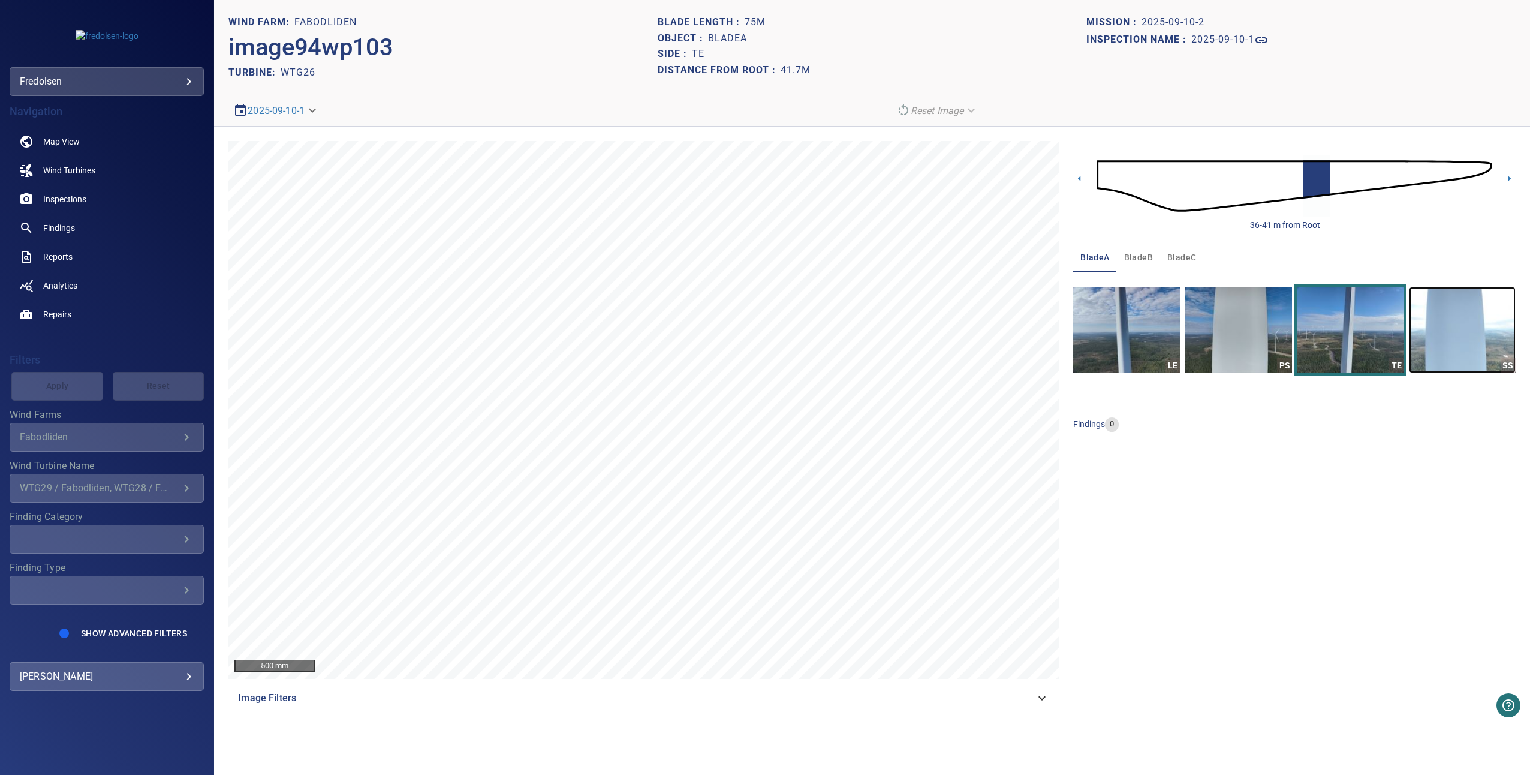
click at [916, 330] on img "button" at bounding box center [1462, 330] width 107 height 86
click at [916, 177] on icon at bounding box center [1509, 178] width 13 height 13
